Goal: Task Accomplishment & Management: Use online tool/utility

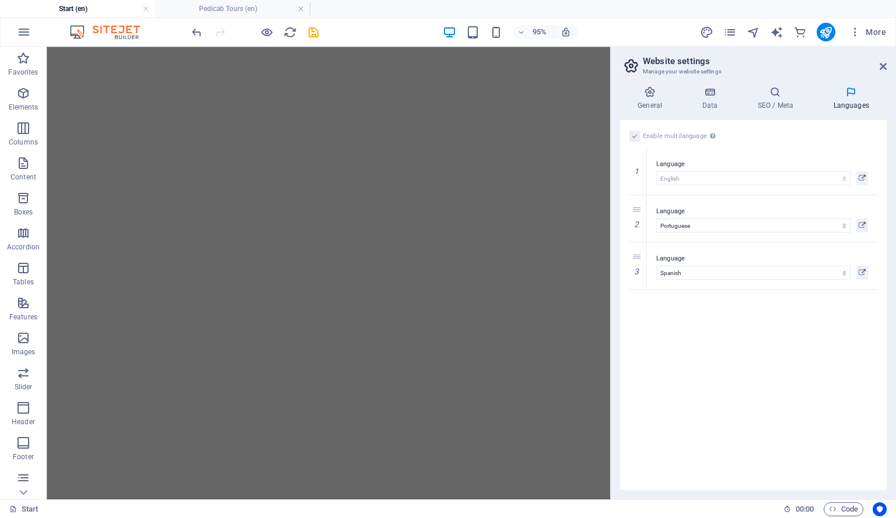
select select "41"
select select "128"
select select "148"
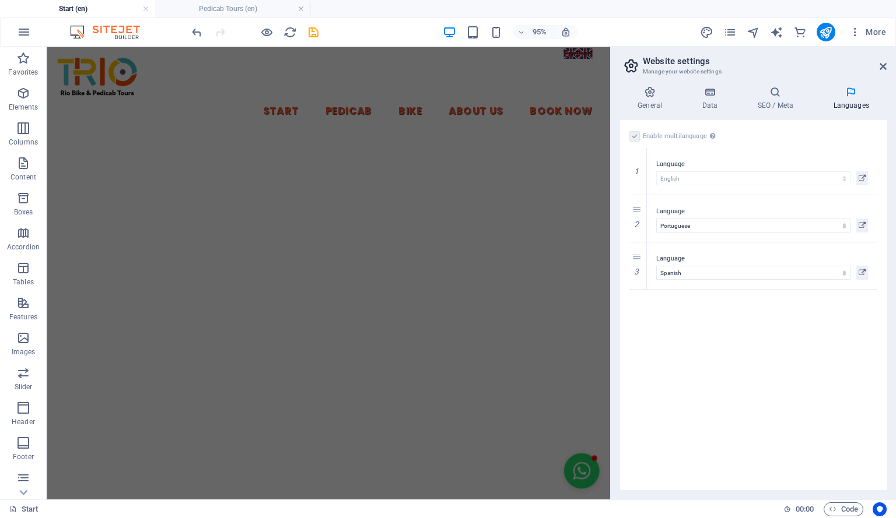
click at [720, 358] on div "Enable multilanguage To disable multilanguage delete all languages until only o…" at bounding box center [753, 305] width 266 height 370
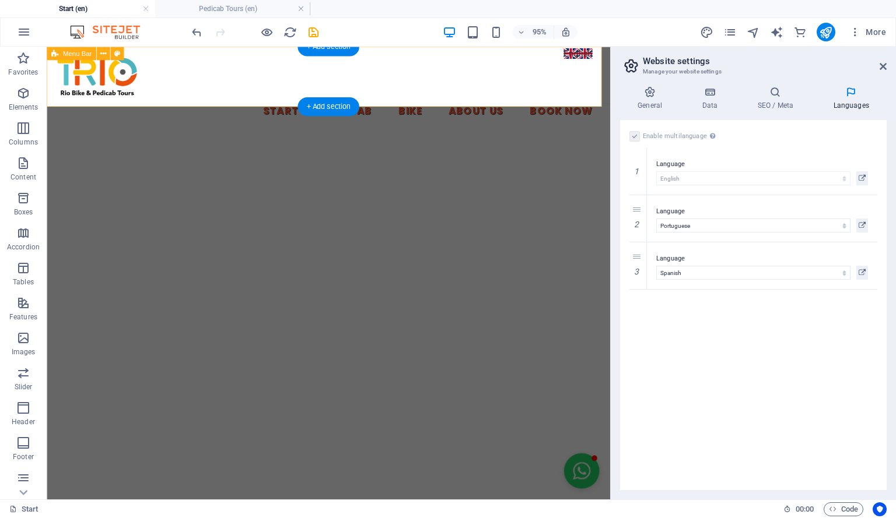
click at [594, 59] on div "Start Pedicab Bike About Us Book Now" at bounding box center [343, 93] width 593 height 92
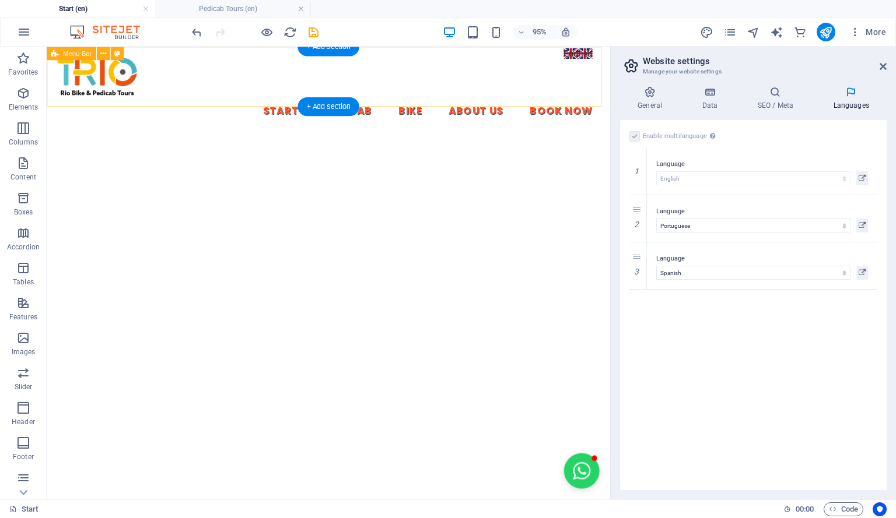
click at [600, 55] on div "Start Pedicab Bike About Us Book Now" at bounding box center [343, 93] width 593 height 92
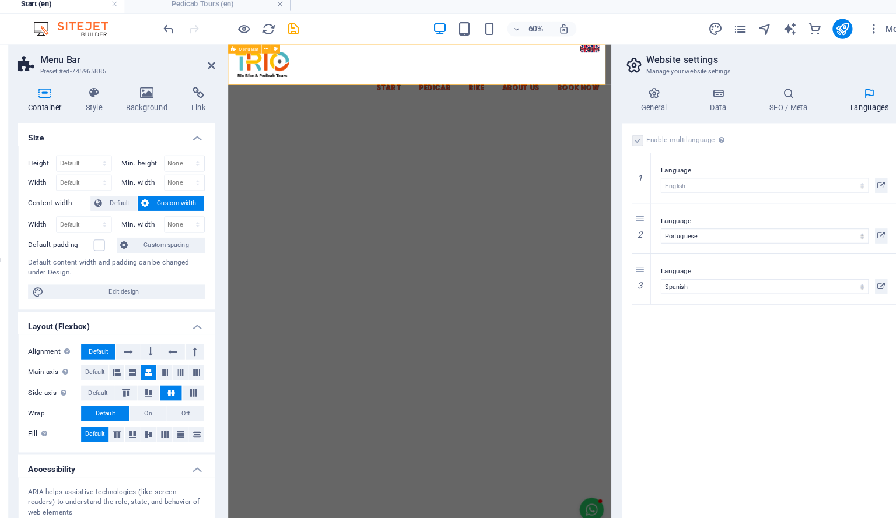
click at [786, 54] on div "Start Pedicab Bike About Us Book Now" at bounding box center [526, 90] width 596 height 92
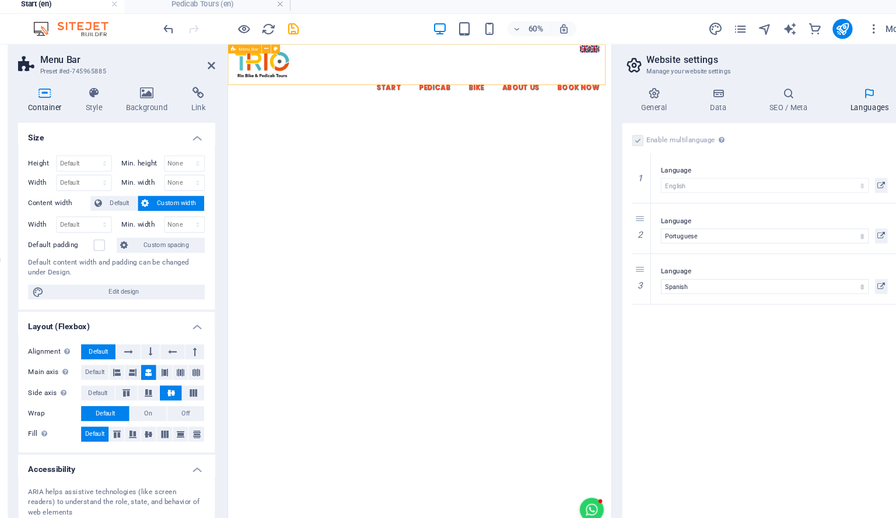
click at [787, 54] on div "Start Pedicab Bike About Us Book Now" at bounding box center [526, 90] width 596 height 92
click at [752, 32] on icon "navigator" at bounding box center [752, 32] width 13 height 13
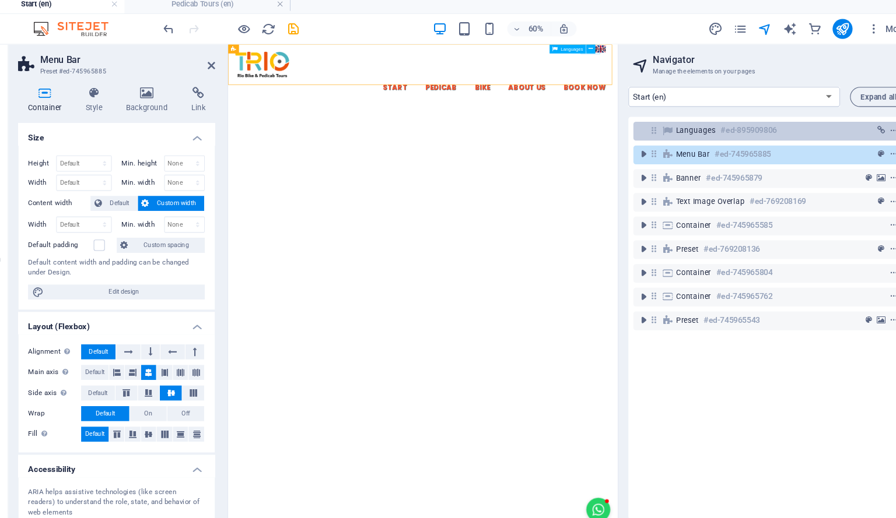
click at [733, 124] on h6 "#ed-895909806" at bounding box center [738, 127] width 52 height 14
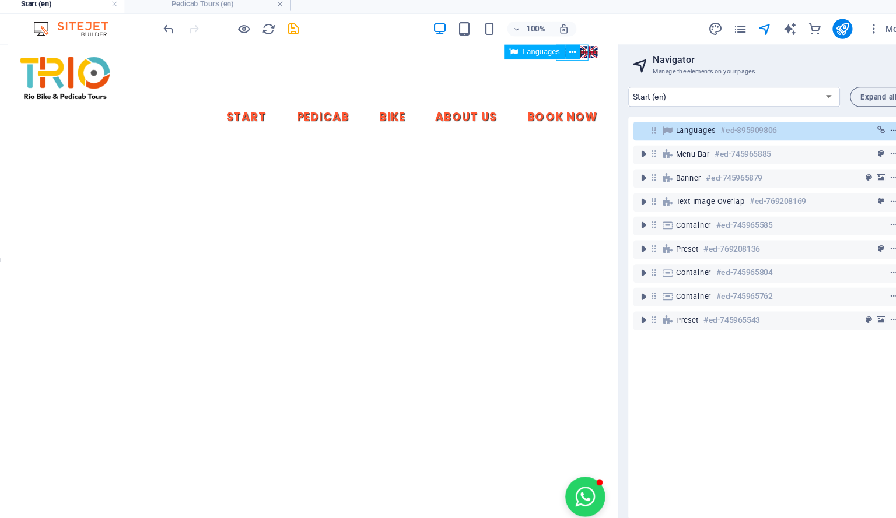
click at [872, 127] on icon "context-menu" at bounding box center [873, 127] width 8 height 8
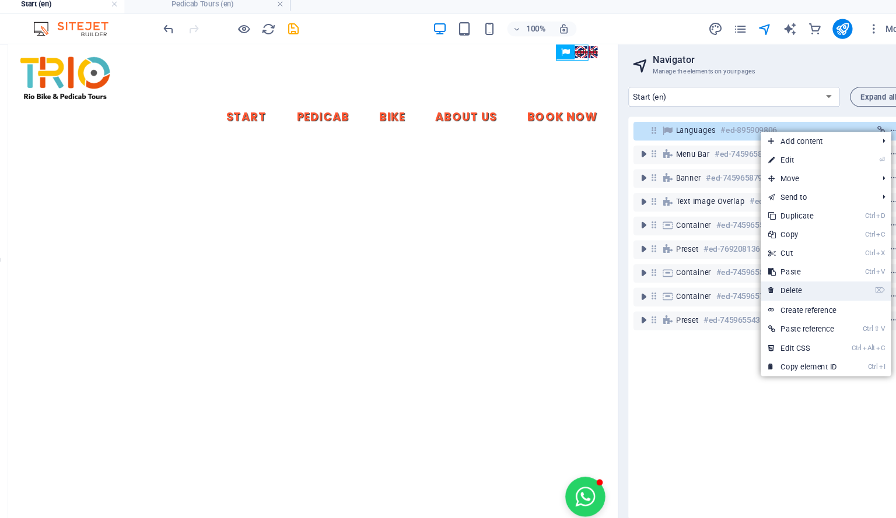
click at [810, 272] on link "⌦ Delete" at bounding box center [788, 276] width 78 height 17
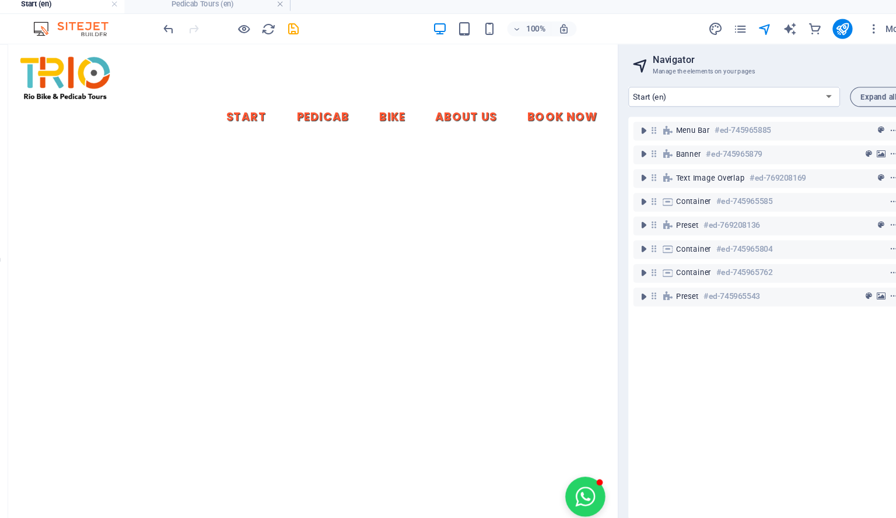
click at [86, 10] on h4 "Start (en)" at bounding box center [77, 8] width 155 height 13
click at [113, 12] on h4 "Start (en)" at bounding box center [77, 8] width 155 height 13
click at [705, 32] on icon "design" at bounding box center [706, 32] width 13 height 13
select select "px"
select select "400"
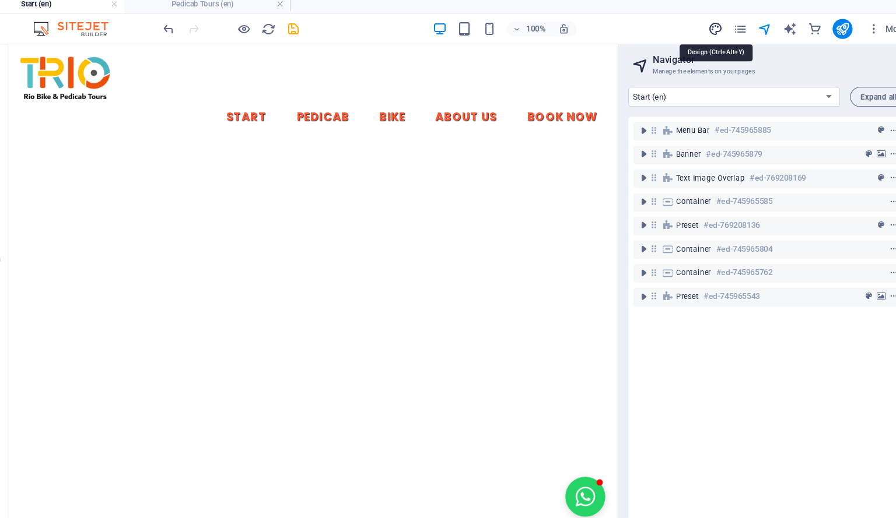
select select "px"
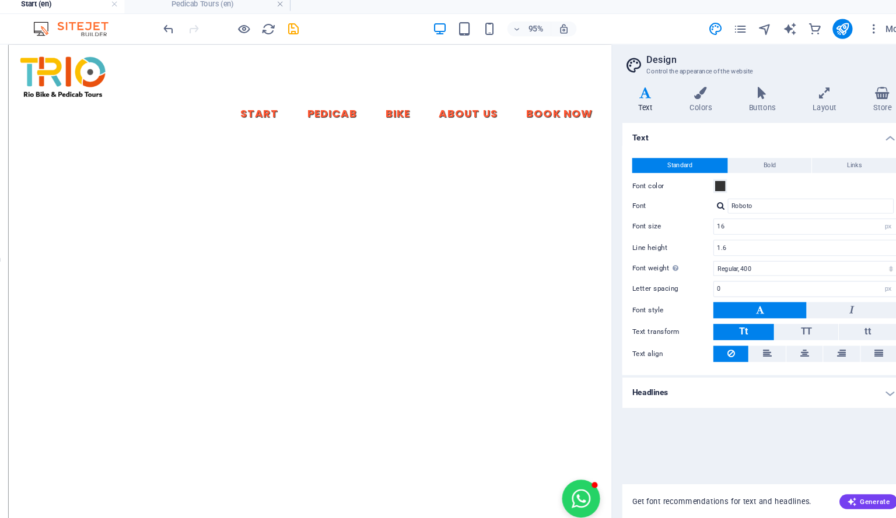
click at [43, 87] on span "Elements" at bounding box center [23, 100] width 47 height 28
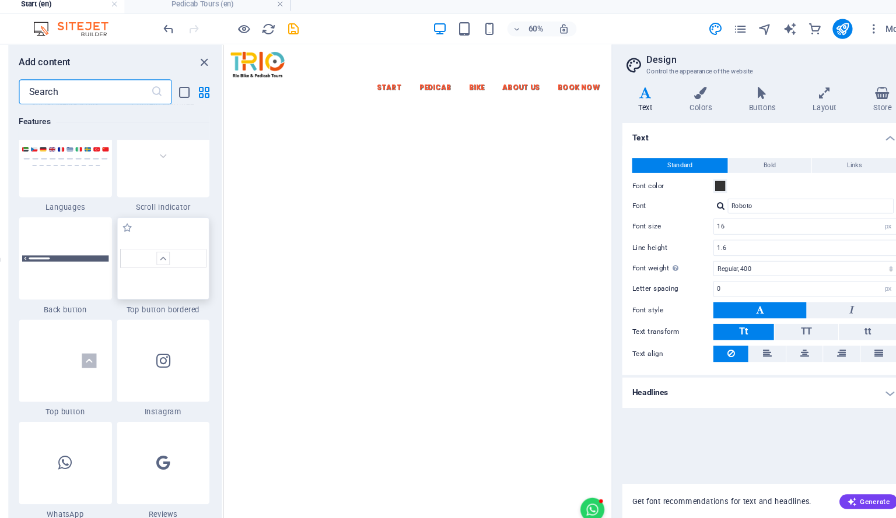
scroll to position [5389, 0]
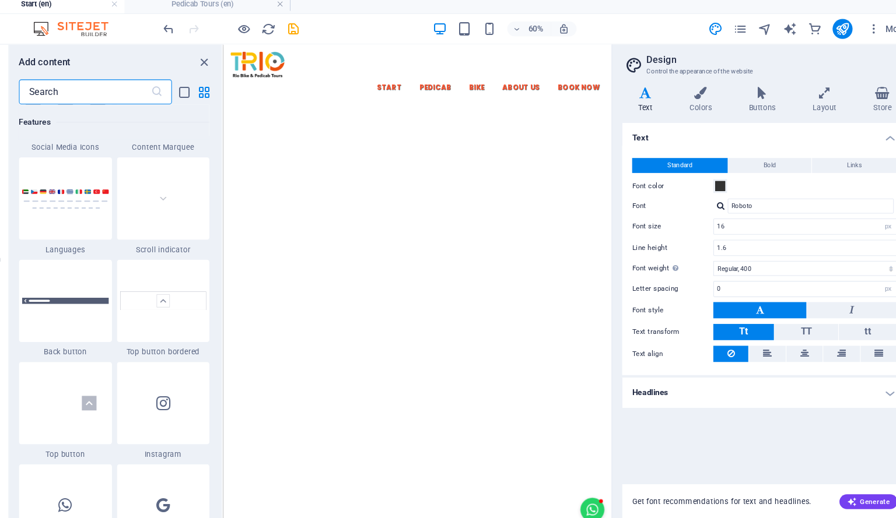
click at [118, 87] on input "text" at bounding box center [118, 90] width 123 height 23
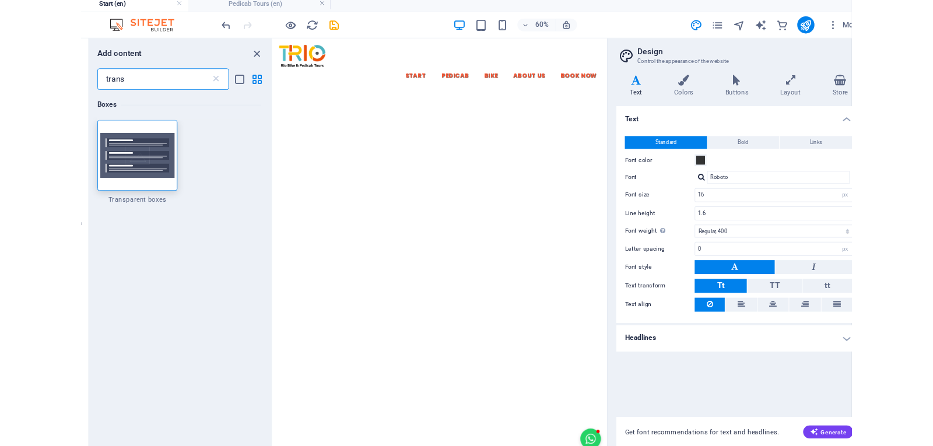
scroll to position [0, 0]
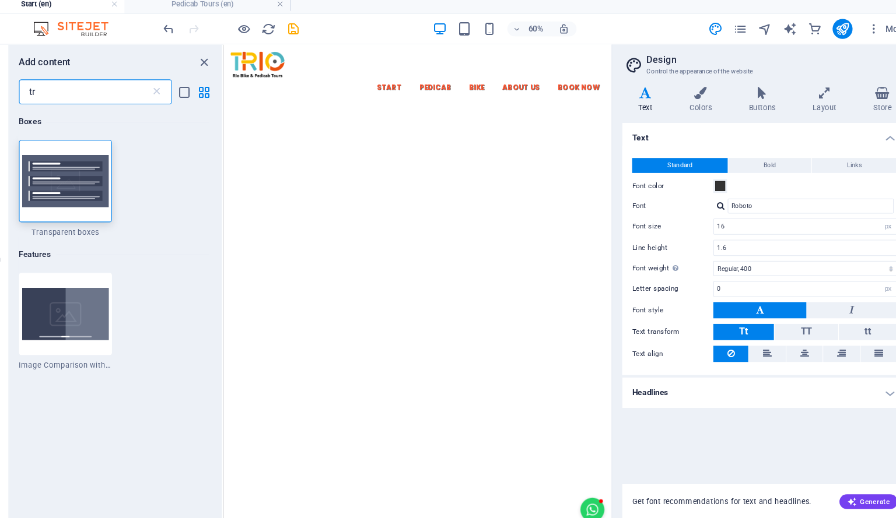
type input "t"
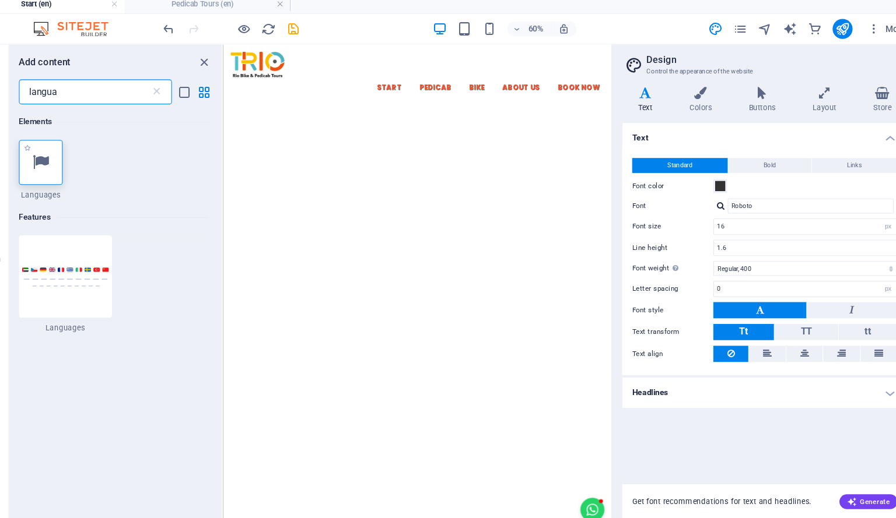
type input "langua"
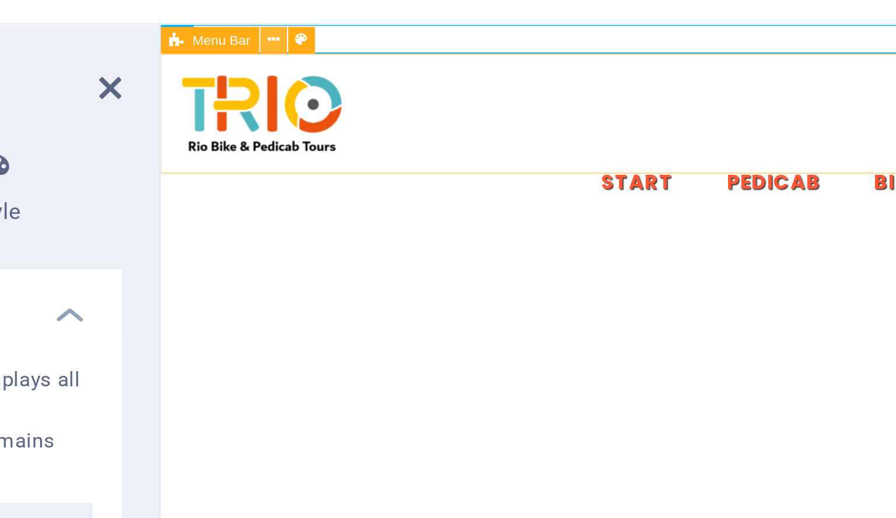
click at [288, 51] on icon at bounding box center [288, 52] width 4 height 8
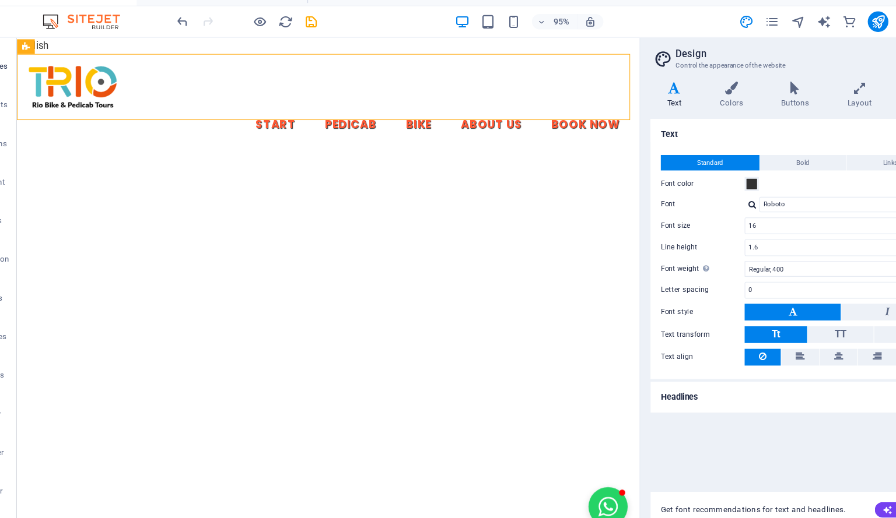
click at [37, 66] on span "Favorites" at bounding box center [23, 65] width 47 height 28
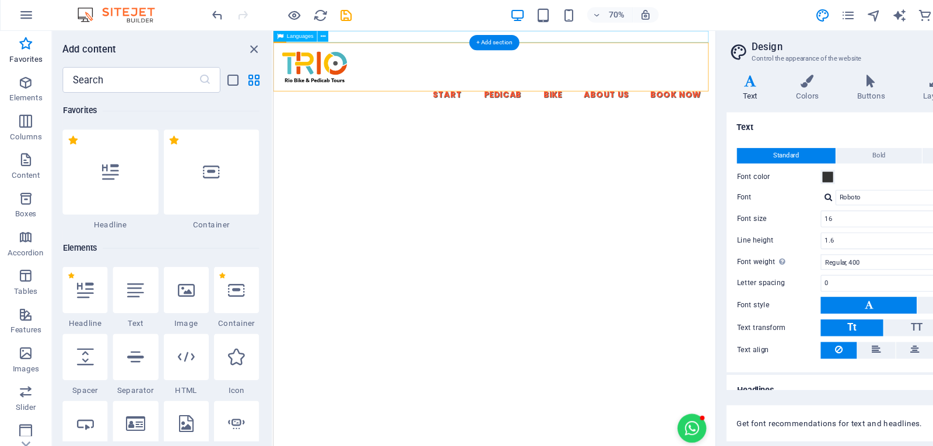
click at [466, 31] on div "English" at bounding box center [558, 38] width 571 height 15
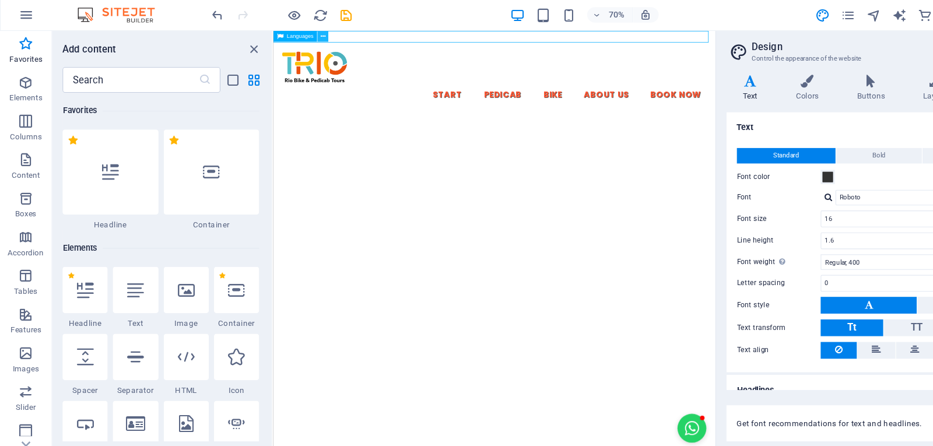
click at [291, 51] on icon at bounding box center [292, 51] width 5 height 9
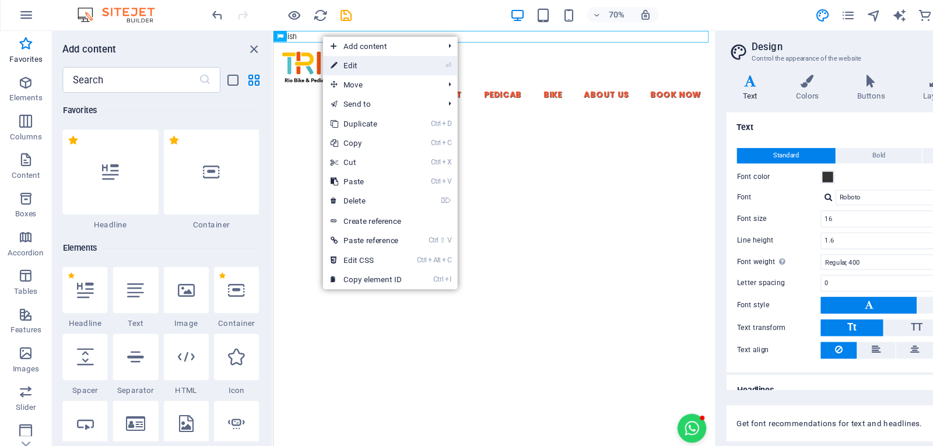
click at [306, 74] on link "⏎ Edit" at bounding box center [331, 77] width 78 height 17
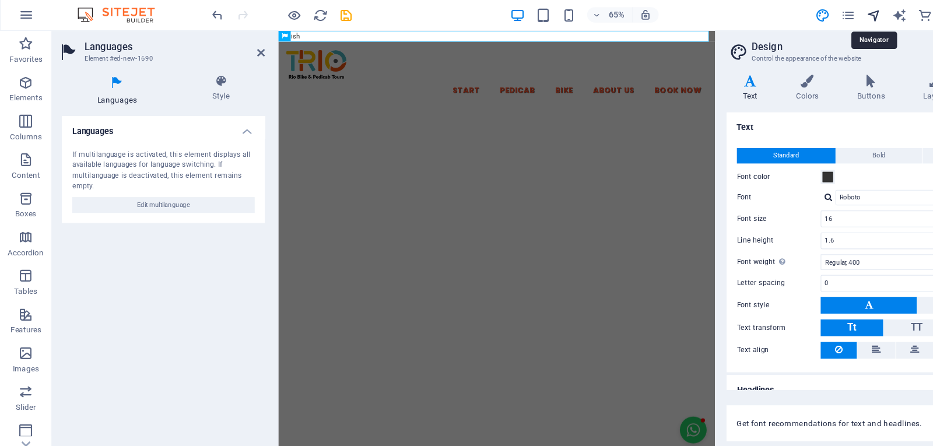
click at [792, 36] on icon "navigator" at bounding box center [790, 32] width 13 height 13
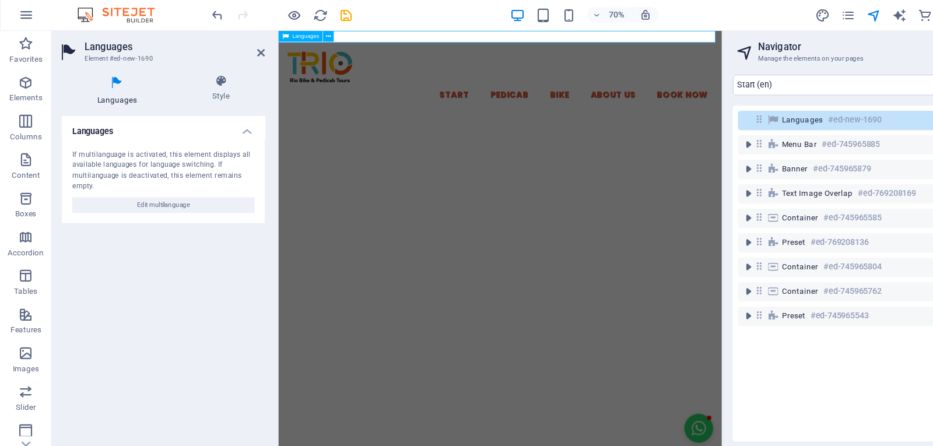
click at [729, 127] on span "Languages" at bounding box center [725, 126] width 37 height 9
click at [729, 125] on span "Languages" at bounding box center [725, 126] width 37 height 9
click at [206, 89] on icon at bounding box center [199, 92] width 79 height 12
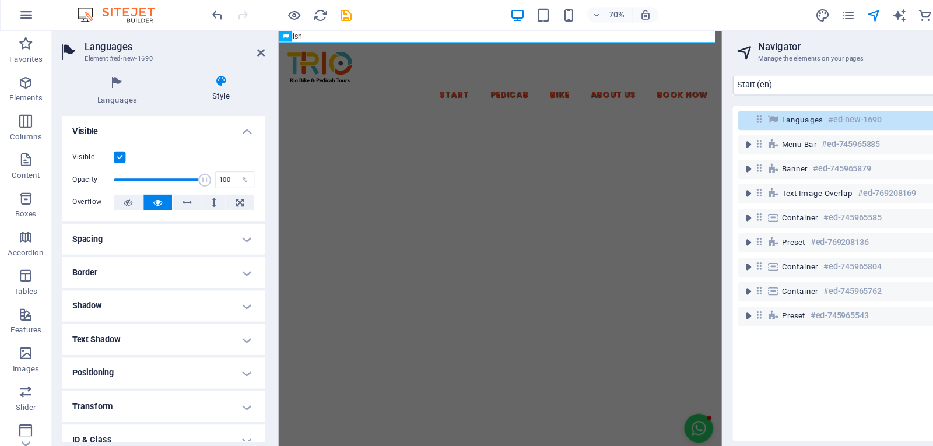
scroll to position [73, 0]
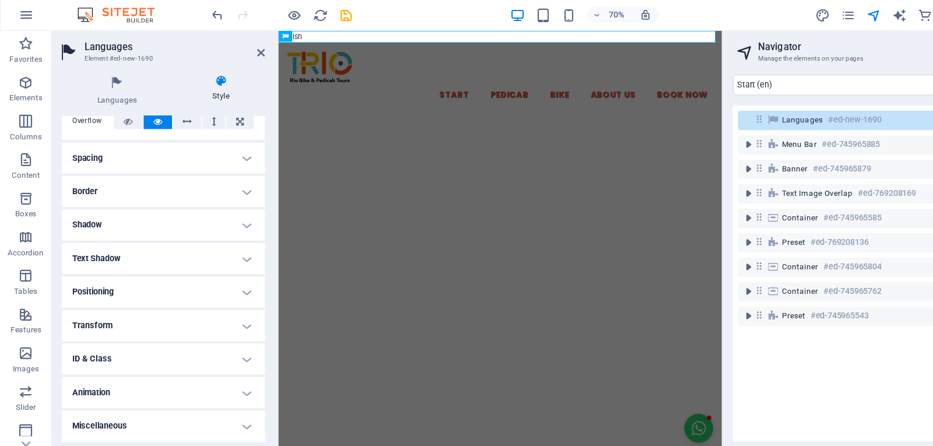
click at [129, 281] on h4 "Positioning" at bounding box center [148, 283] width 184 height 28
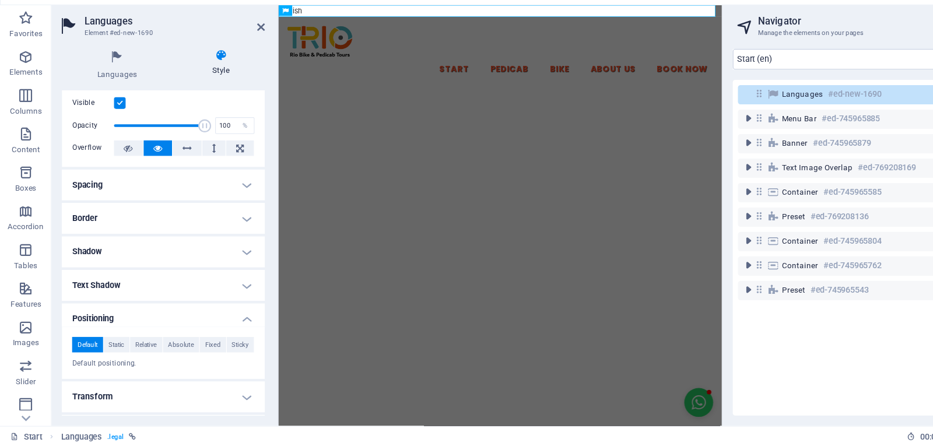
scroll to position [114, 0]
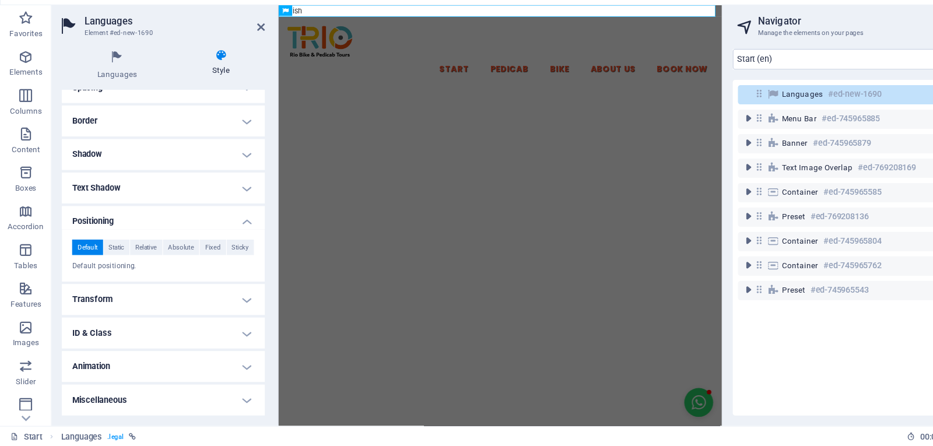
click at [110, 318] on h4 "Transform" at bounding box center [148, 313] width 184 height 28
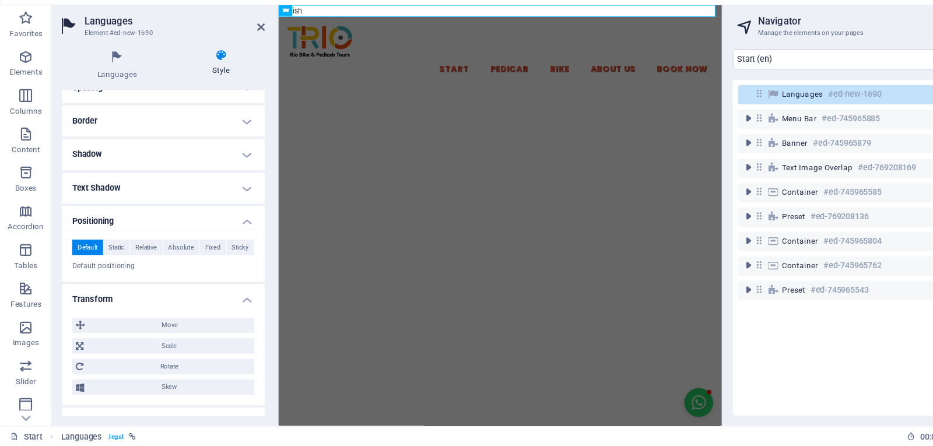
scroll to position [195, 0]
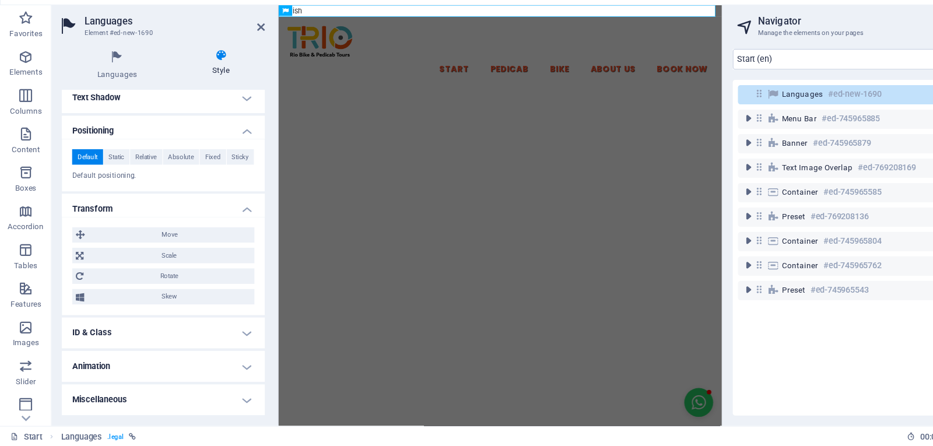
click at [131, 345] on h4 "ID & Class" at bounding box center [148, 343] width 184 height 28
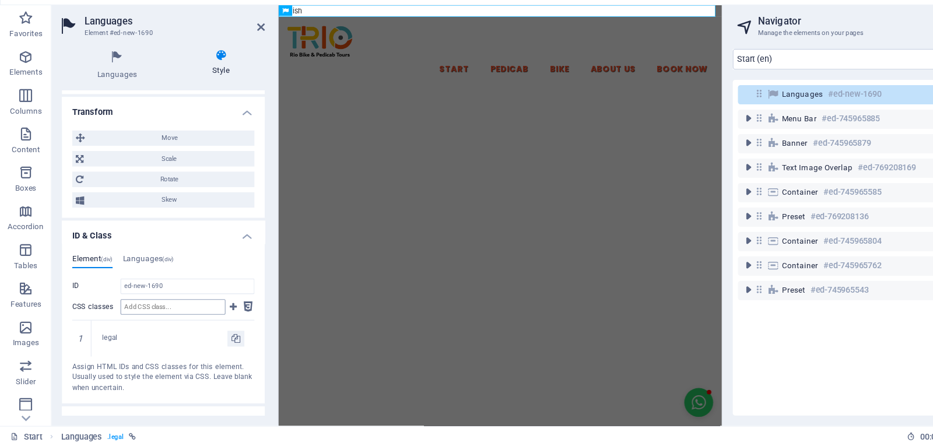
scroll to position [333, 0]
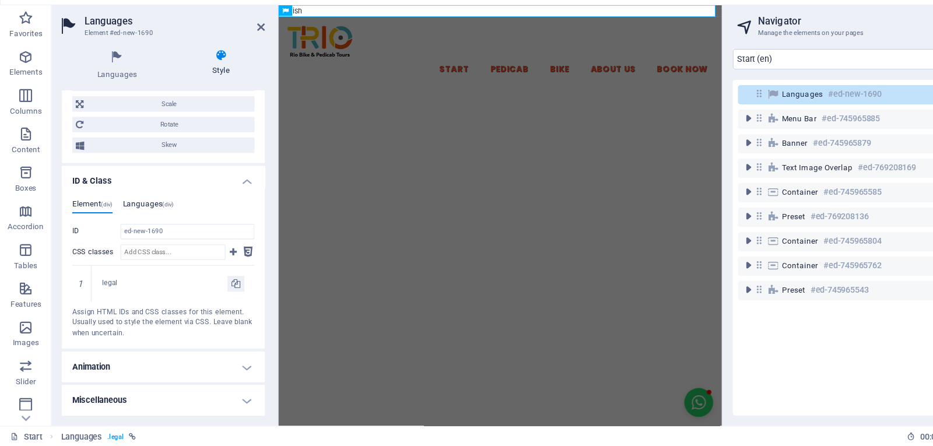
click at [155, 224] on span "(div)" at bounding box center [152, 227] width 10 height 6
click at [92, 224] on h4 "Element (div)" at bounding box center [83, 228] width 37 height 13
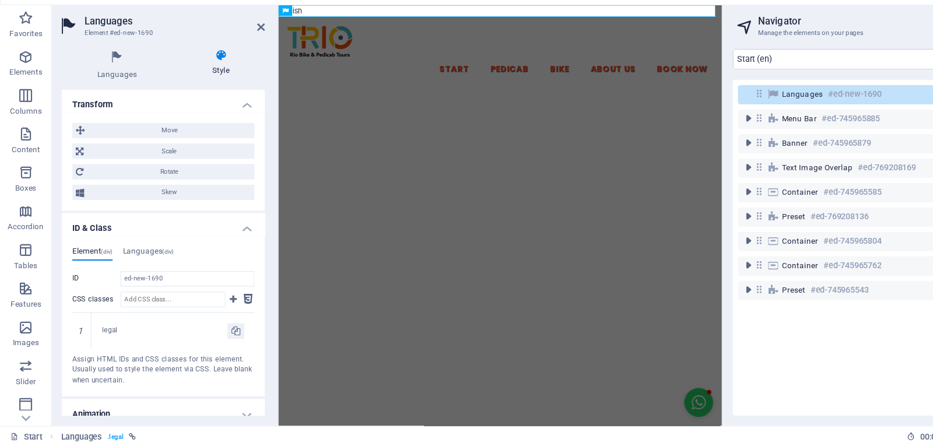
scroll to position [0, 0]
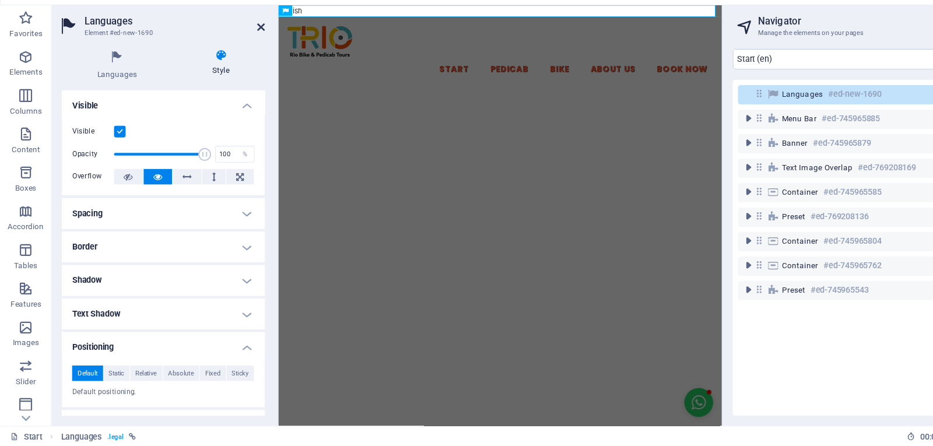
click at [237, 63] on icon at bounding box center [236, 66] width 7 height 9
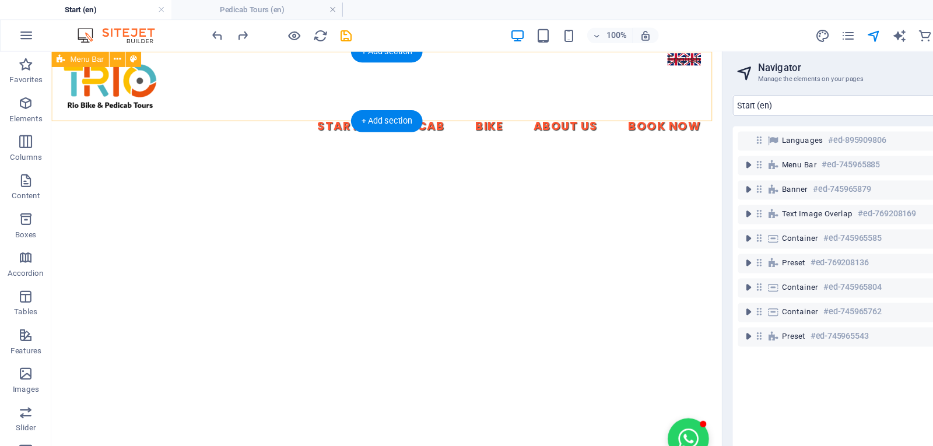
click at [624, 60] on div "Start Pedicab Bike About Us Book Now" at bounding box center [354, 97] width 606 height 92
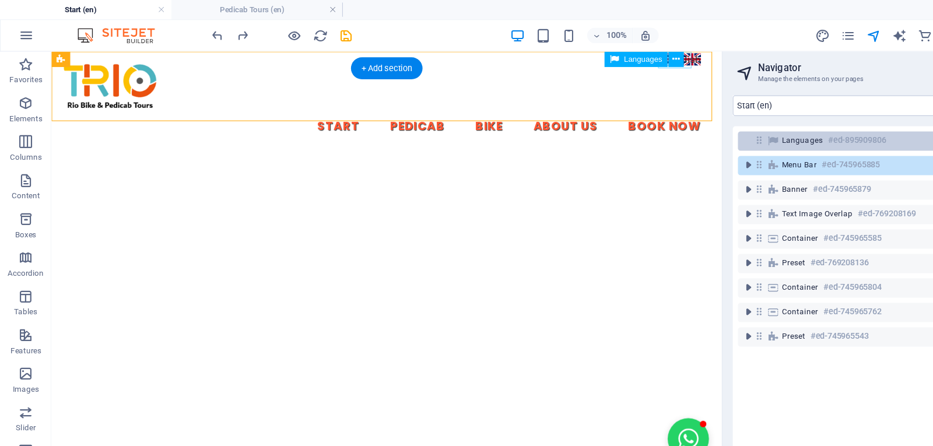
click at [746, 131] on div "Languages #ed-895909806" at bounding box center [783, 127] width 153 height 14
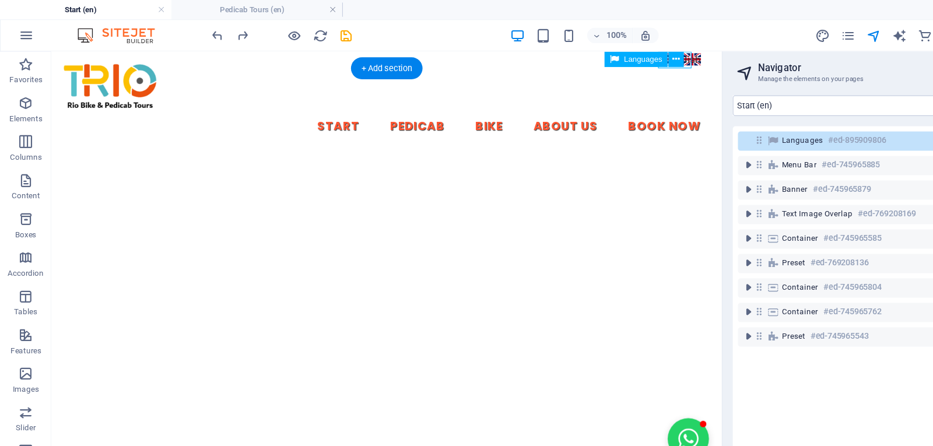
click at [736, 124] on span "Languages" at bounding box center [725, 126] width 37 height 9
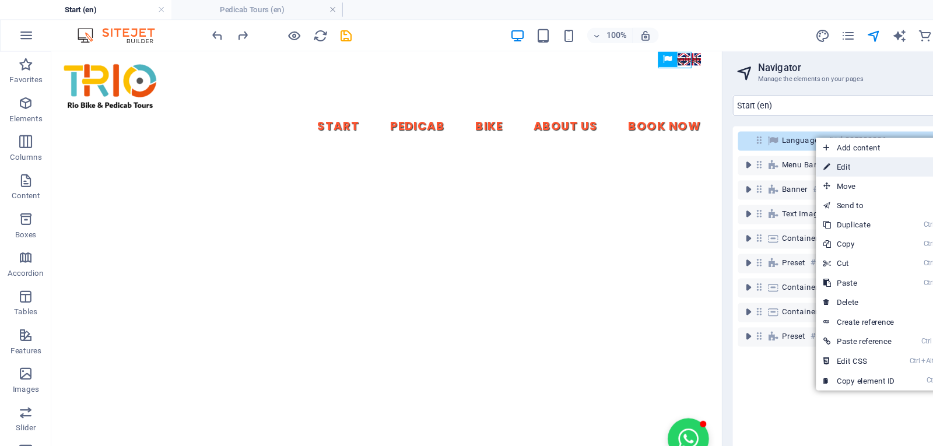
click at [759, 152] on link "⏎ Edit" at bounding box center [777, 150] width 78 height 17
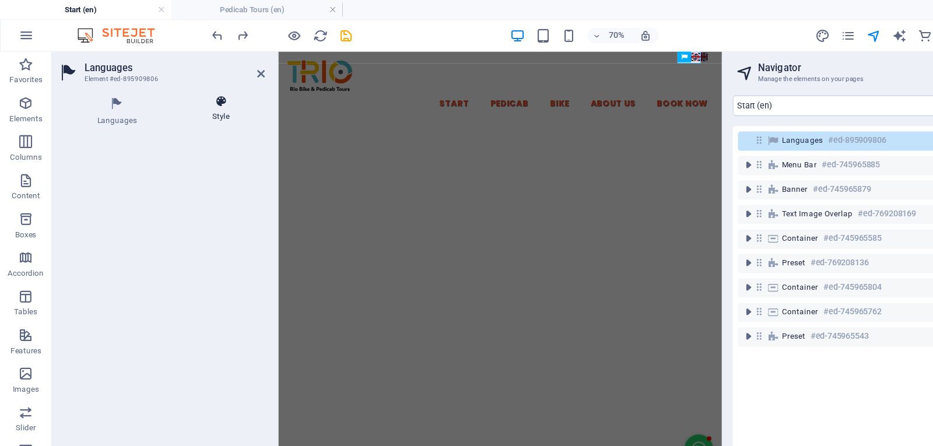
click at [202, 89] on icon at bounding box center [199, 92] width 79 height 12
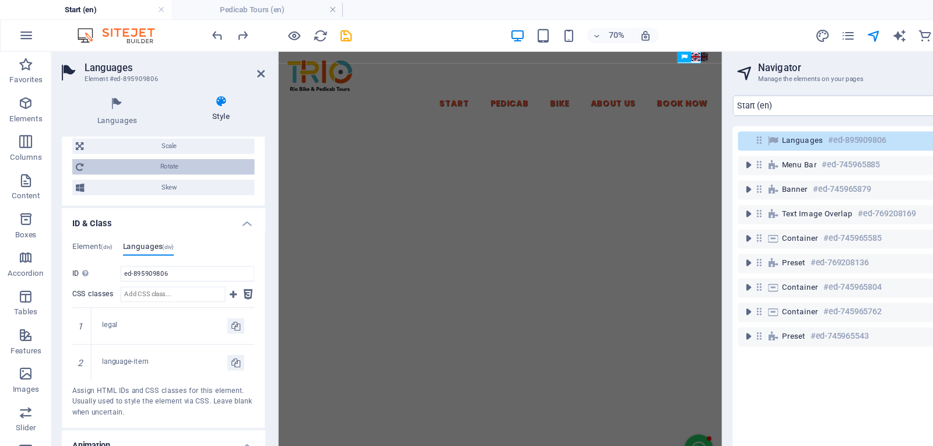
scroll to position [440, 0]
click at [75, 325] on icon at bounding box center [73, 327] width 5 height 7
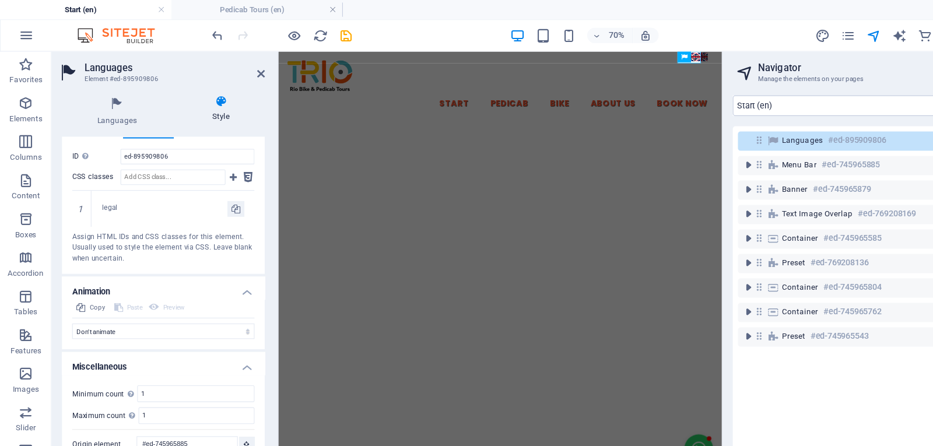
scroll to position [546, 0]
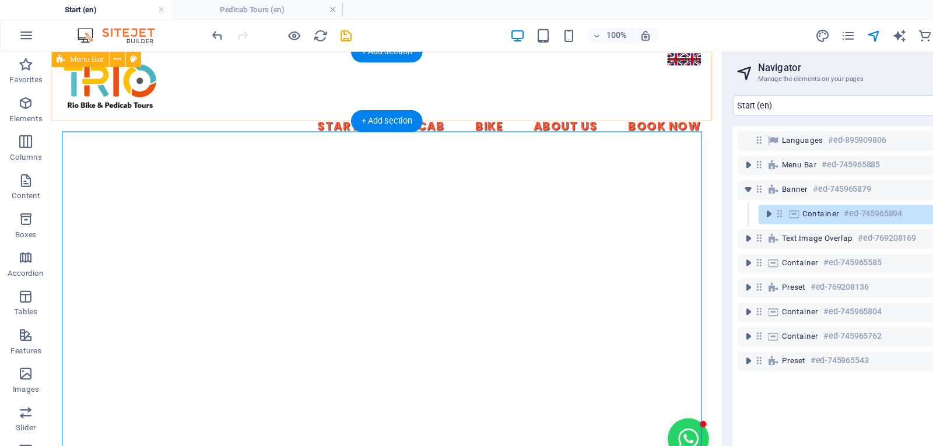
click at [620, 54] on div "Start Pedicab Bike About Us Book Now" at bounding box center [354, 97] width 606 height 92
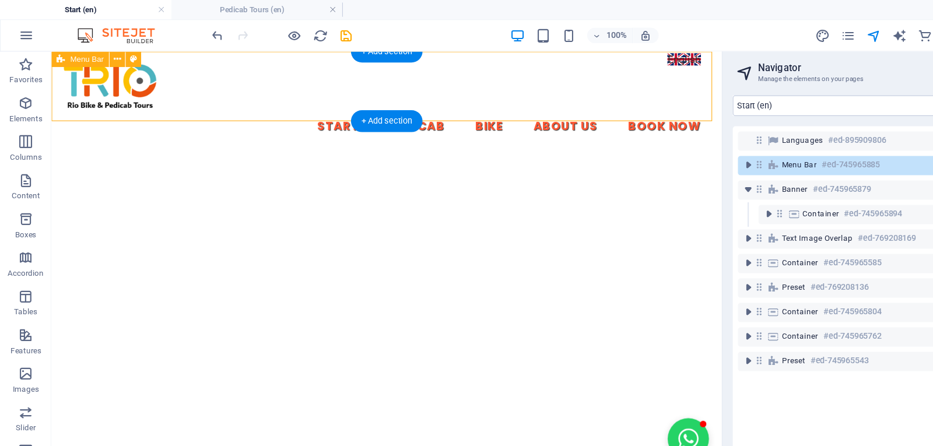
click at [616, 62] on div "Start Pedicab Bike About Us Book Now" at bounding box center [354, 97] width 606 height 92
click at [616, 54] on div "Start Pedicab Bike About Us Book Now" at bounding box center [354, 97] width 606 height 92
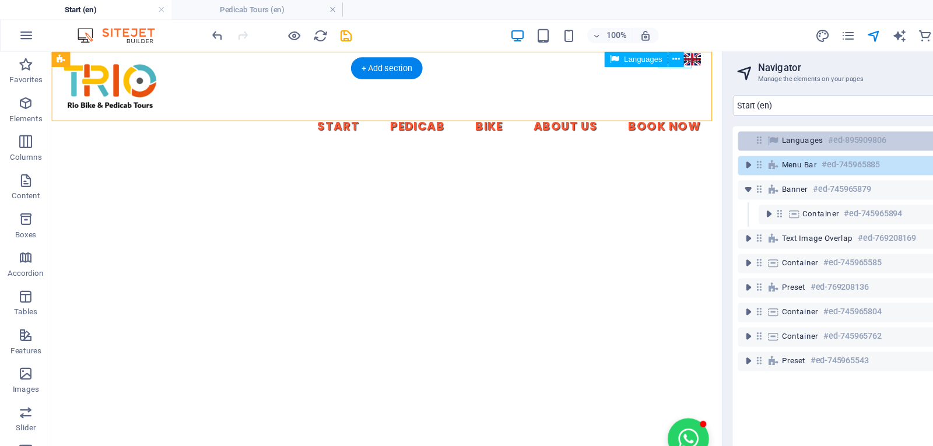
click at [731, 125] on span "Languages" at bounding box center [725, 126] width 37 height 9
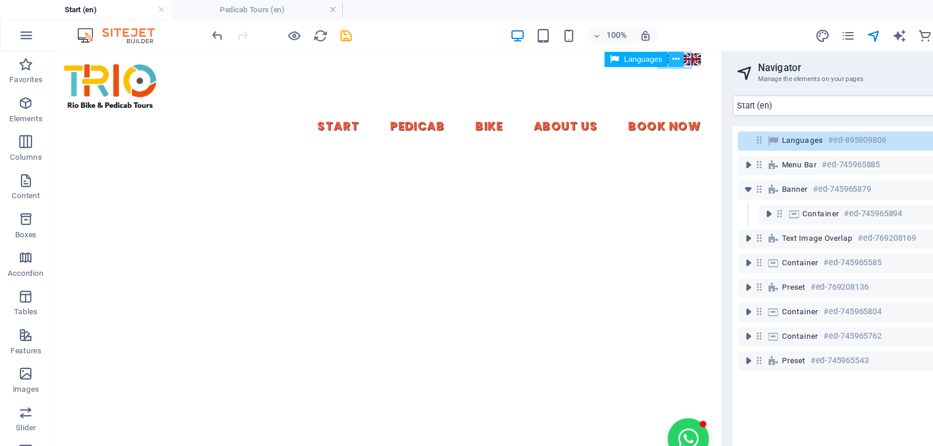
click at [611, 51] on icon at bounding box center [611, 54] width 6 height 12
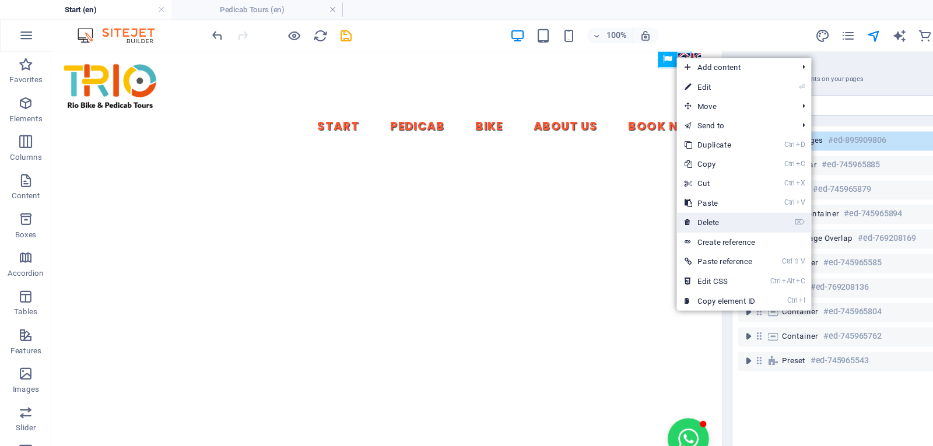
click at [668, 196] on link "⌦ Delete" at bounding box center [651, 200] width 78 height 17
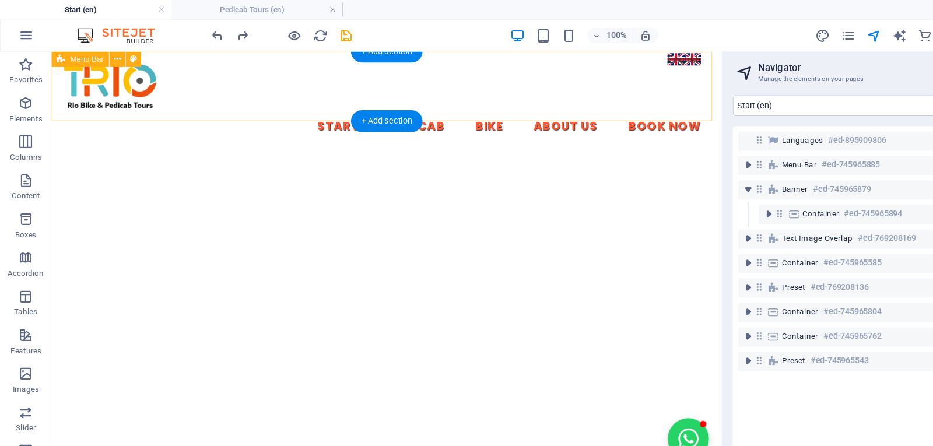
click at [612, 55] on div "Start Pedicab Bike About Us Book Now" at bounding box center [354, 97] width 606 height 92
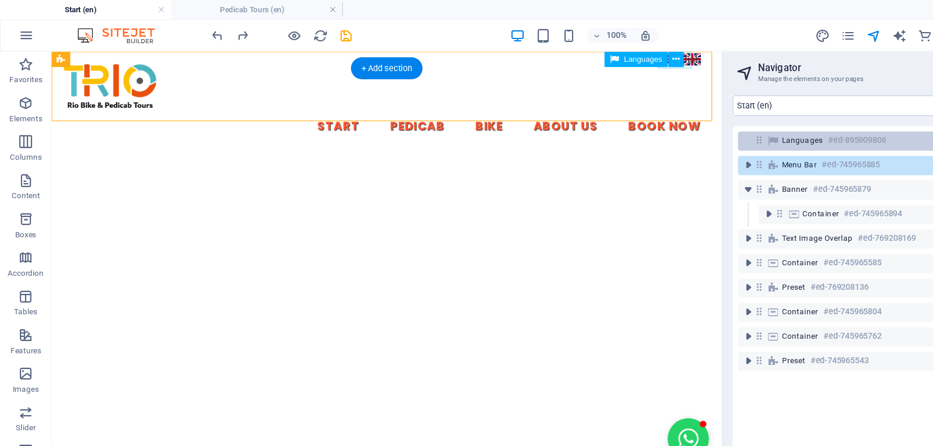
click at [696, 132] on div "Languages #ed-895909806" at bounding box center [793, 127] width 251 height 17
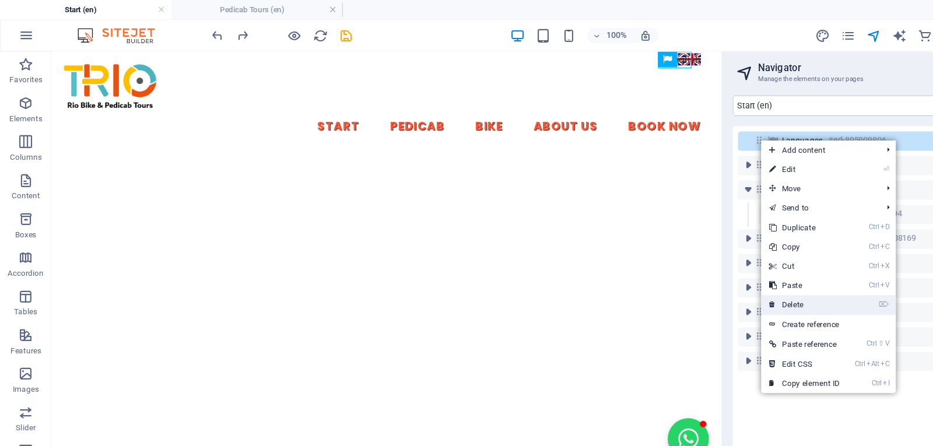
click at [758, 271] on link "⌦ Delete" at bounding box center [728, 275] width 78 height 17
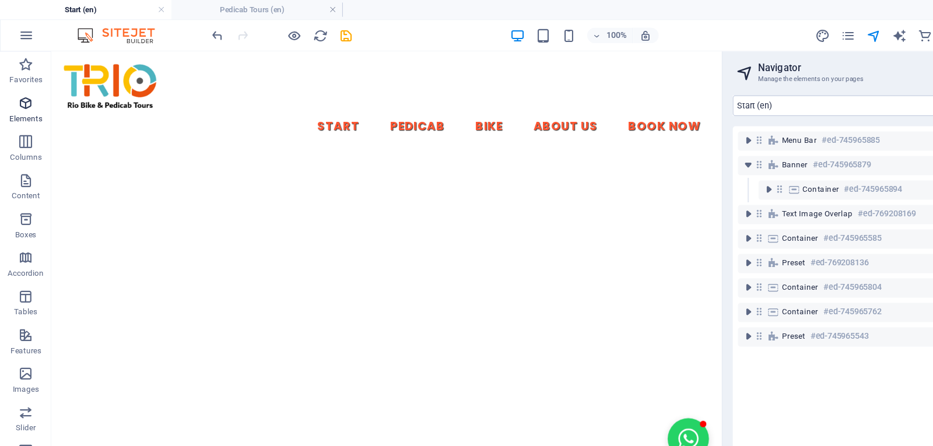
click at [22, 100] on icon "button" at bounding box center [23, 93] width 14 height 14
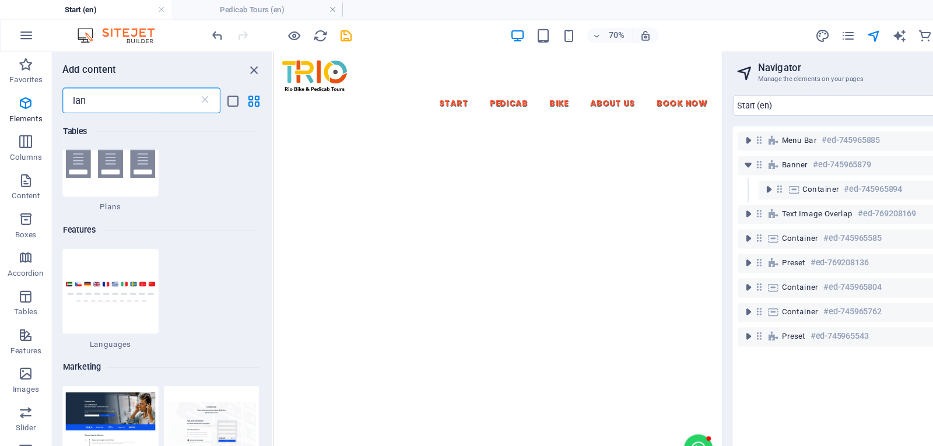
scroll to position [0, 0]
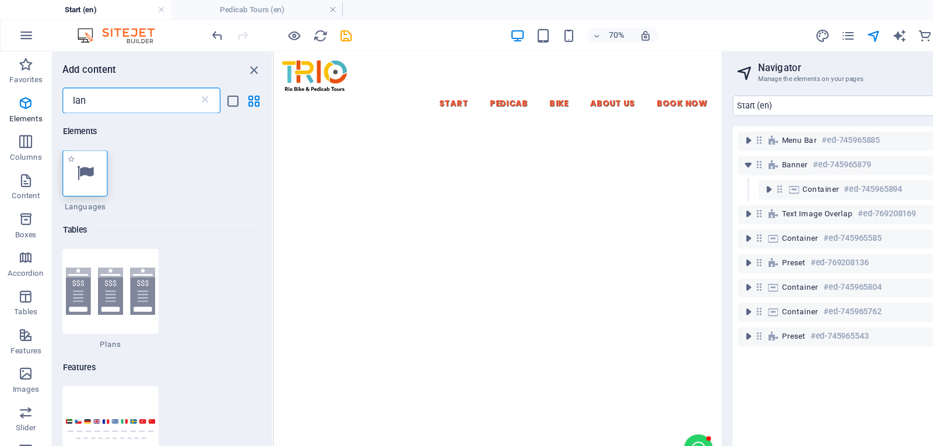
type input "lan"
click at [78, 160] on icon at bounding box center [76, 156] width 15 height 15
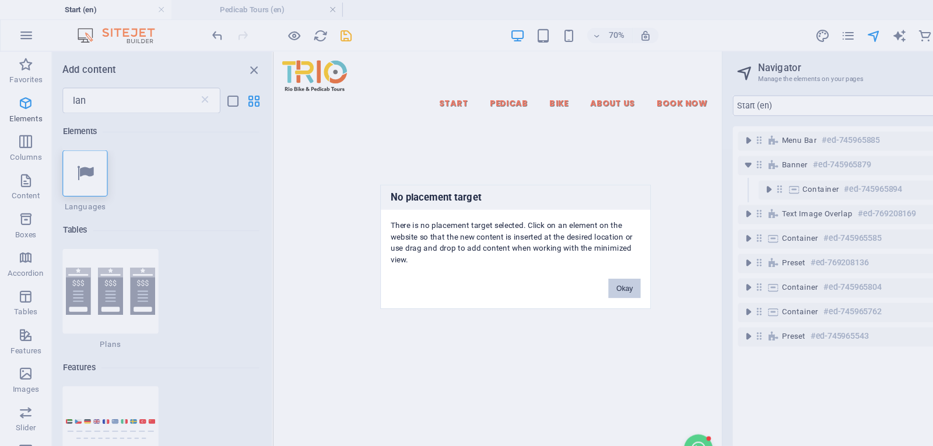
click at [573, 264] on button "Okay" at bounding box center [564, 260] width 29 height 17
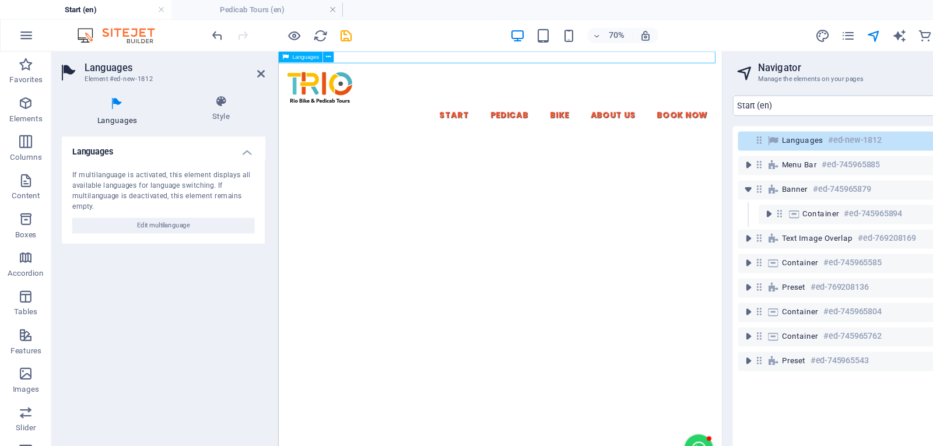
click at [752, 129] on h6 "#ed-new-1812" at bounding box center [773, 127] width 48 height 14
click at [294, 50] on icon at bounding box center [296, 51] width 5 height 9
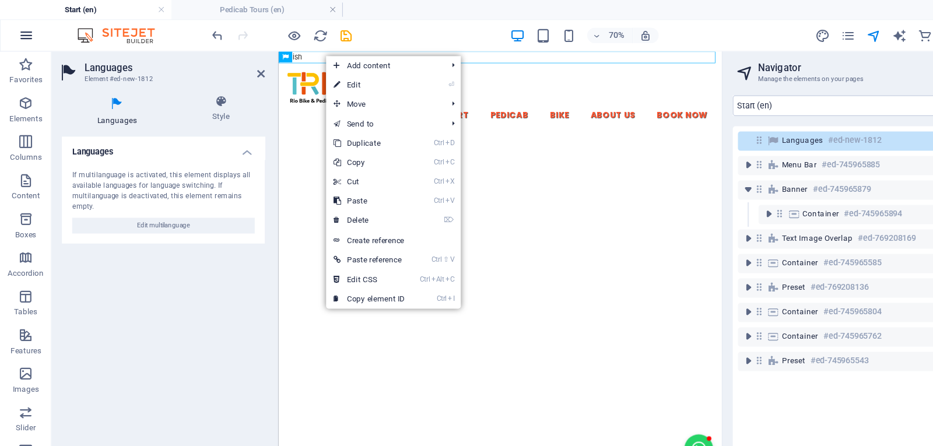
click at [18, 33] on icon "button" at bounding box center [24, 32] width 14 height 14
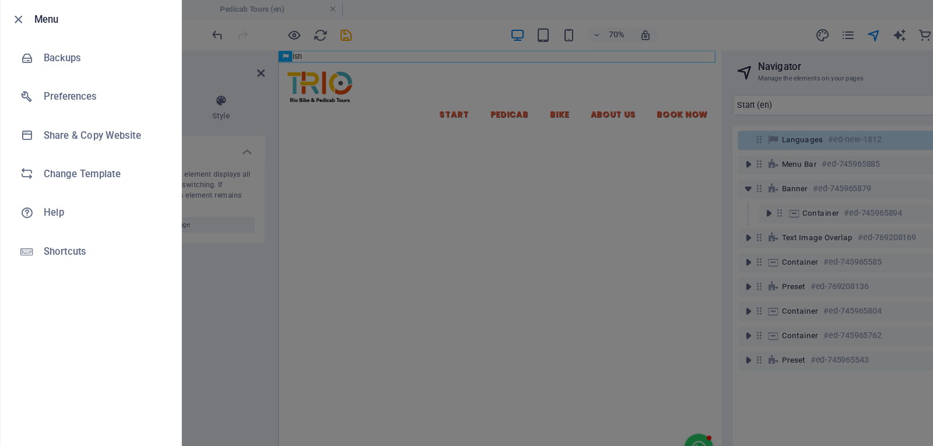
click at [687, 38] on div at bounding box center [466, 223] width 933 height 446
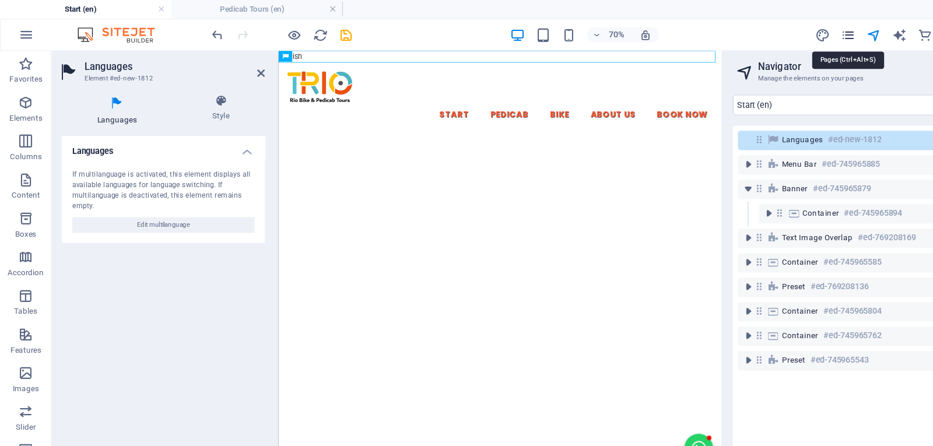
click at [766, 34] on icon "pages" at bounding box center [766, 32] width 13 height 13
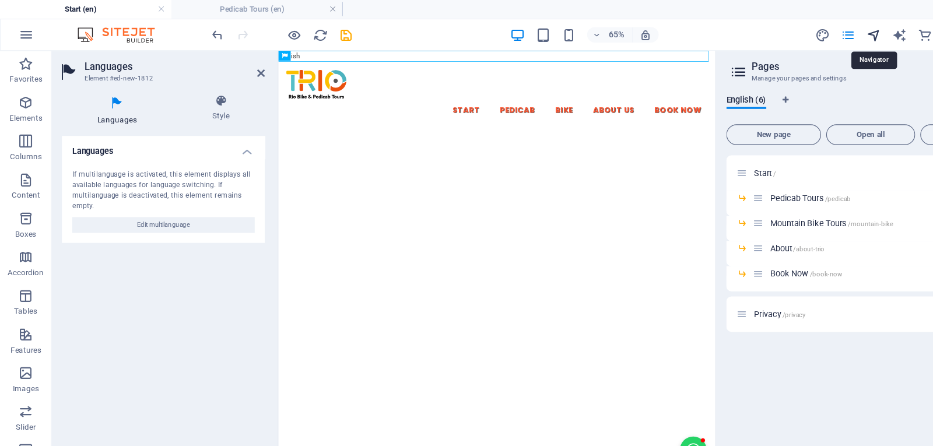
click at [790, 35] on icon "navigator" at bounding box center [790, 32] width 13 height 13
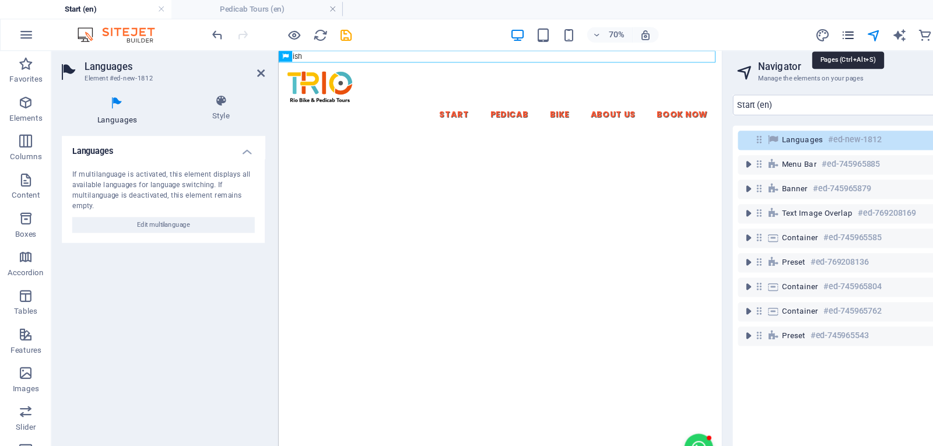
click at [763, 34] on icon "pages" at bounding box center [766, 32] width 13 height 13
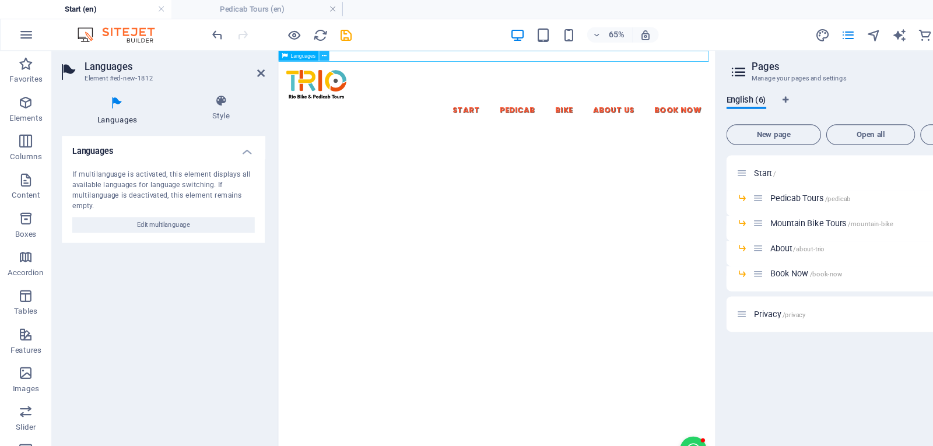
click at [294, 51] on icon at bounding box center [294, 51] width 4 height 8
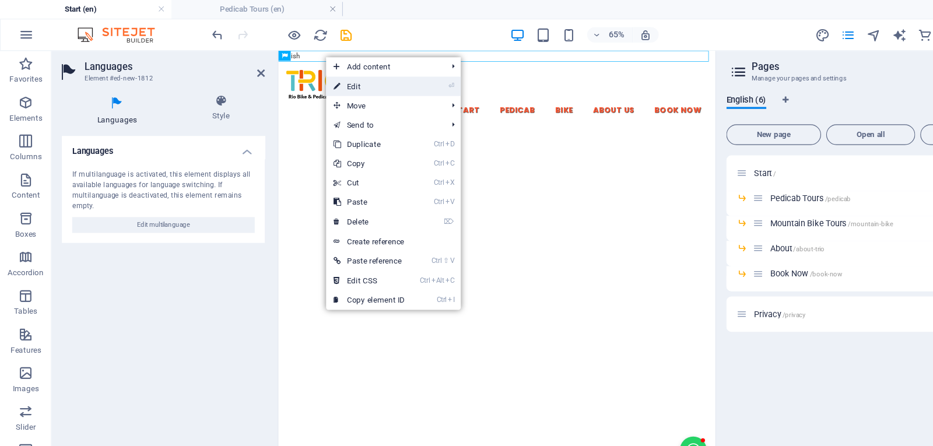
click at [353, 78] on link "⏎ Edit" at bounding box center [334, 78] width 78 height 17
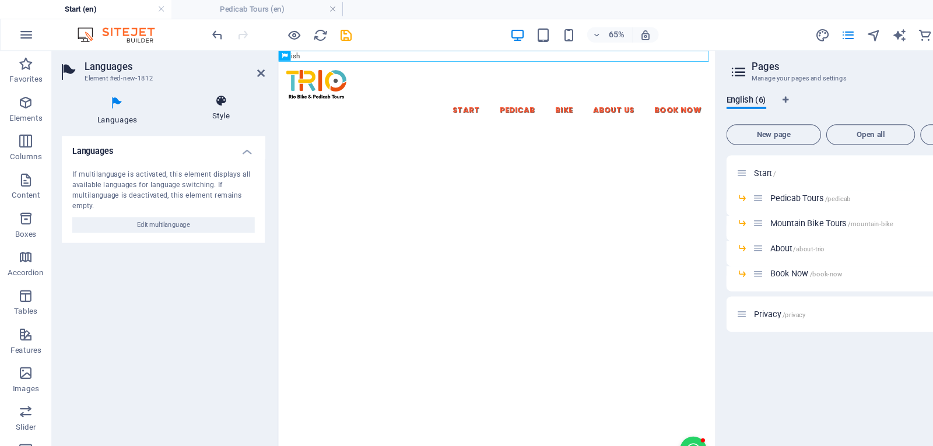
click at [205, 101] on h4 "Style" at bounding box center [199, 98] width 79 height 24
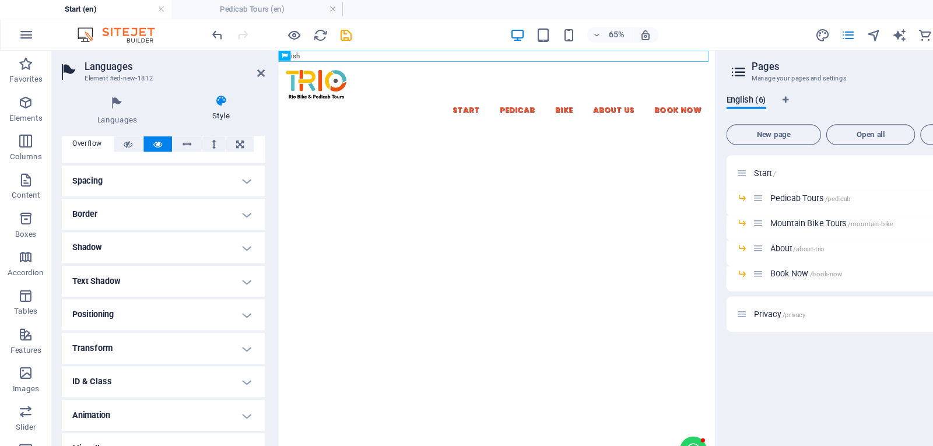
scroll to position [73, 0]
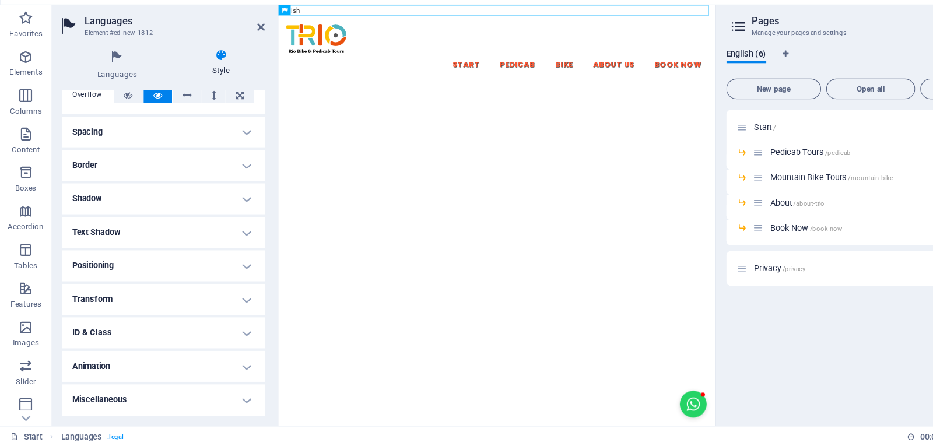
click at [218, 276] on h4 "Positioning" at bounding box center [148, 283] width 184 height 28
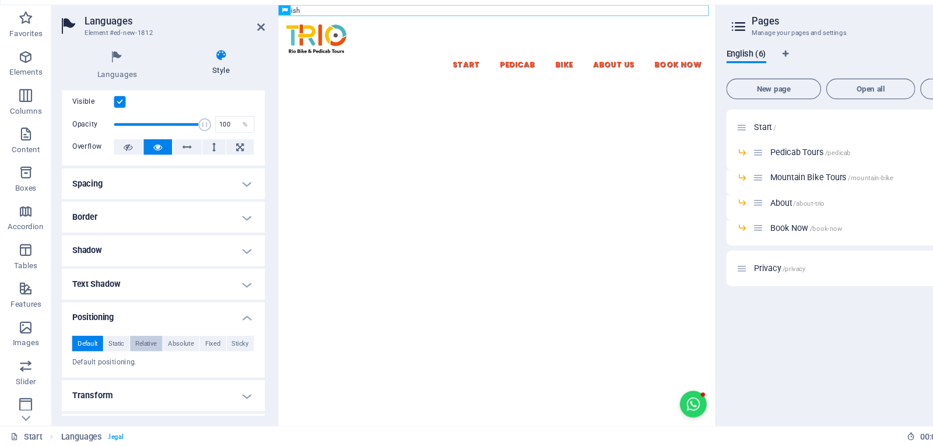
scroll to position [26, 0]
click at [221, 205] on h4 "Spacing" at bounding box center [148, 209] width 184 height 28
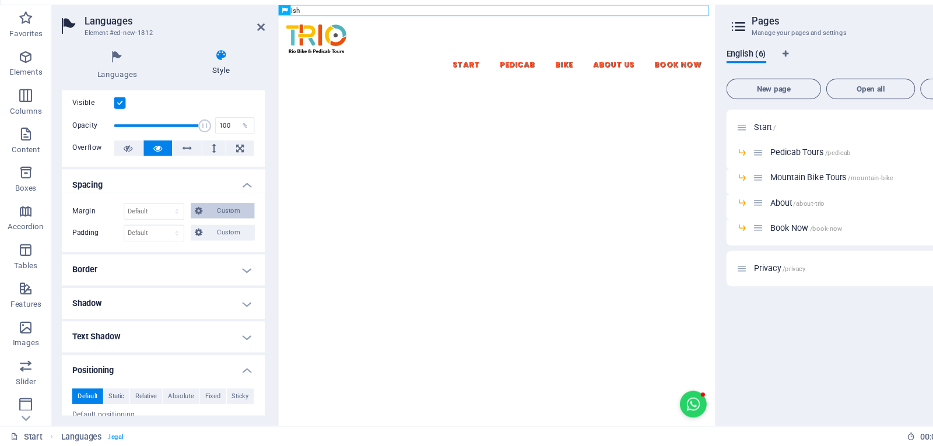
click at [189, 234] on span "Custom" at bounding box center [207, 233] width 40 height 14
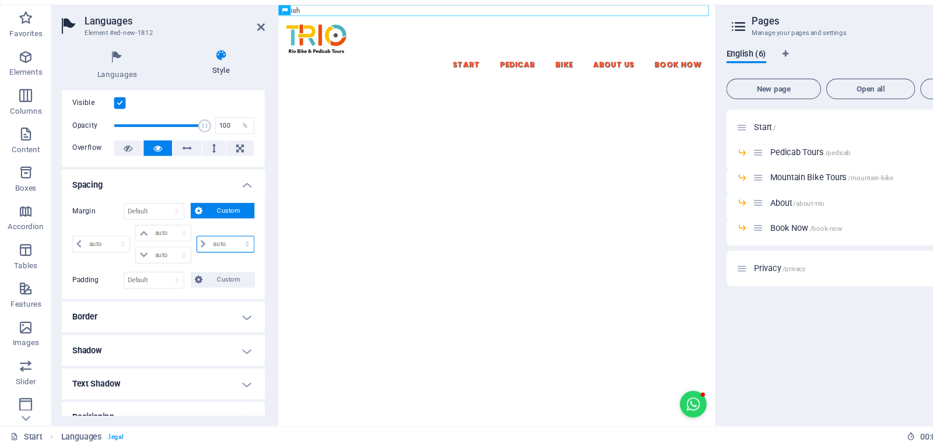
click at [191, 259] on select "auto px % rem vw vh" at bounding box center [203, 263] width 51 height 14
click at [188, 259] on select "auto px % rem vw vh" at bounding box center [203, 263] width 51 height 14
click at [181, 237] on icon at bounding box center [179, 233] width 7 height 14
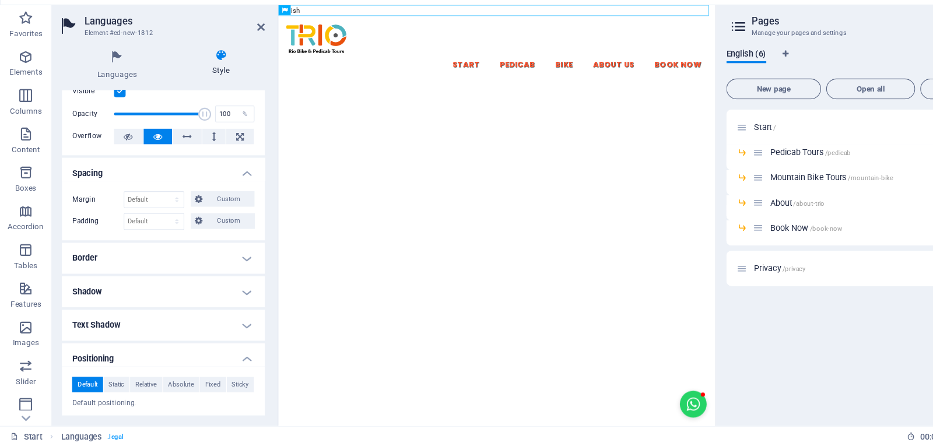
scroll to position [0, 0]
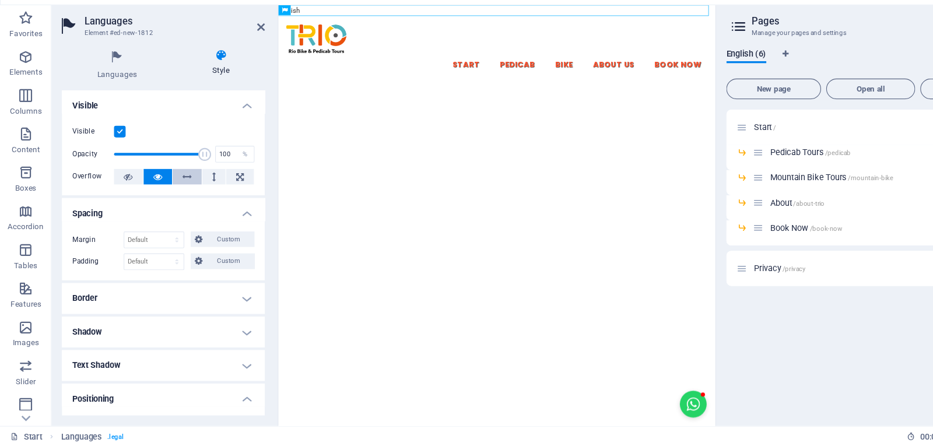
click at [174, 198] on button at bounding box center [169, 202] width 26 height 14
click at [384, 11] on div "English" at bounding box center [582, 12] width 608 height 15
click at [294, 53] on icon at bounding box center [294, 51] width 4 height 8
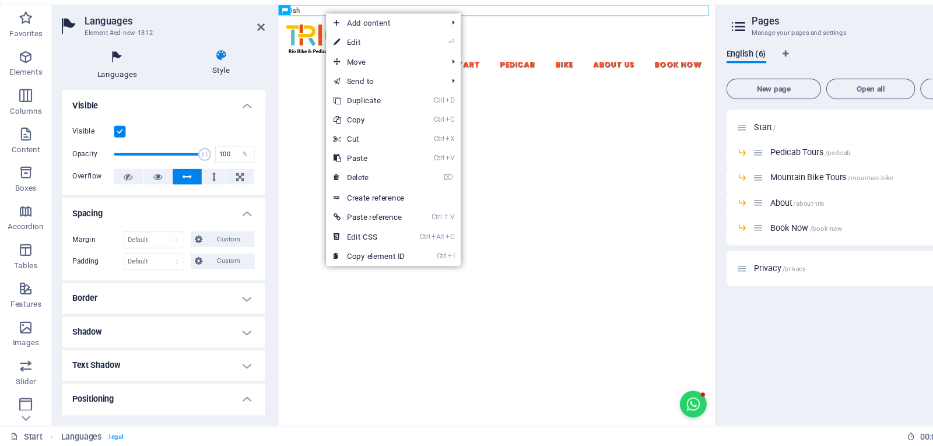
click at [89, 109] on h4 "Languages" at bounding box center [108, 100] width 104 height 28
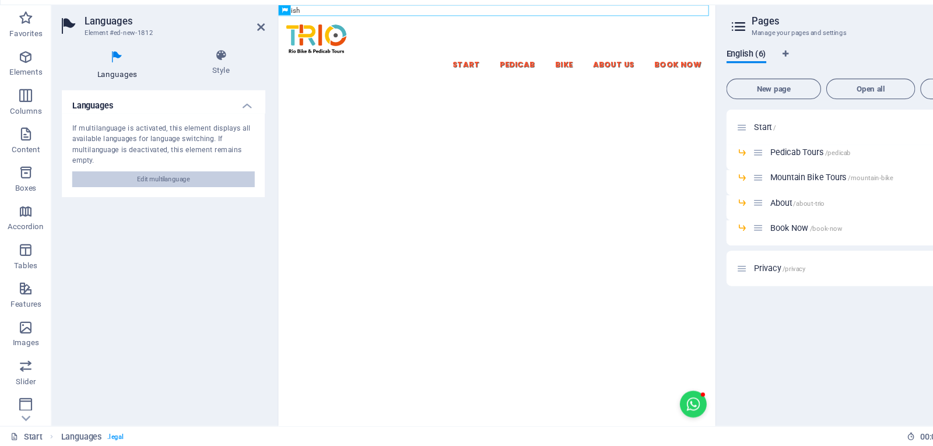
click at [133, 208] on span "Edit multilanguage" at bounding box center [148, 204] width 48 height 14
select select "41"
select select "128"
select select "148"
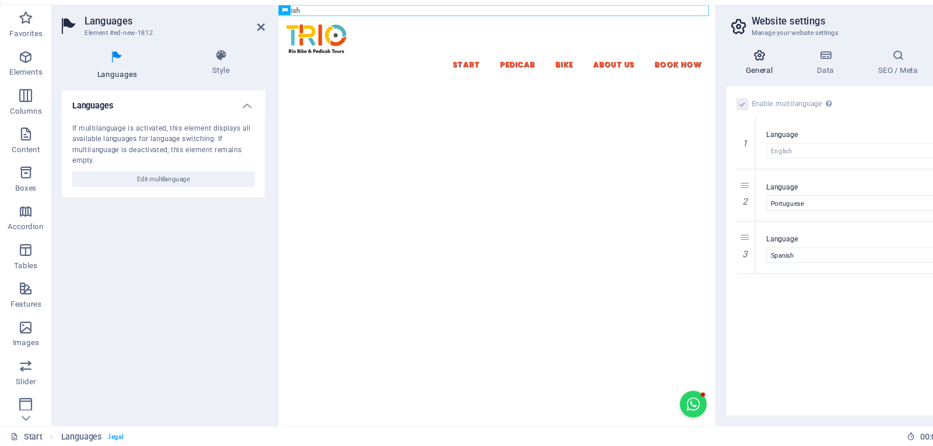
click at [683, 92] on icon at bounding box center [686, 92] width 59 height 12
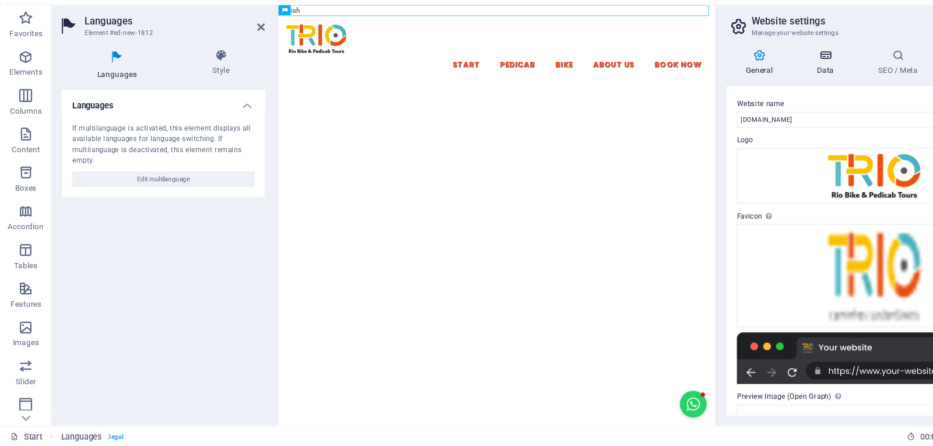
click at [752, 89] on icon at bounding box center [746, 92] width 51 height 12
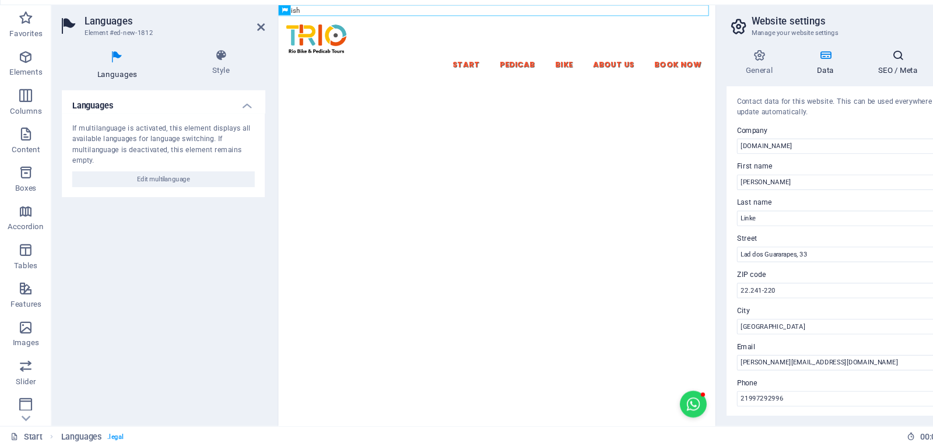
click at [826, 96] on icon at bounding box center [812, 92] width 71 height 12
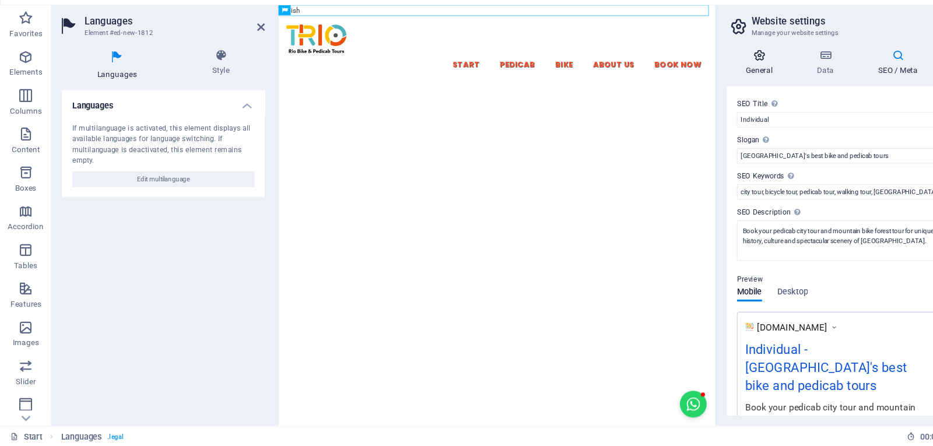
click at [690, 107] on h4 "General" at bounding box center [689, 98] width 64 height 24
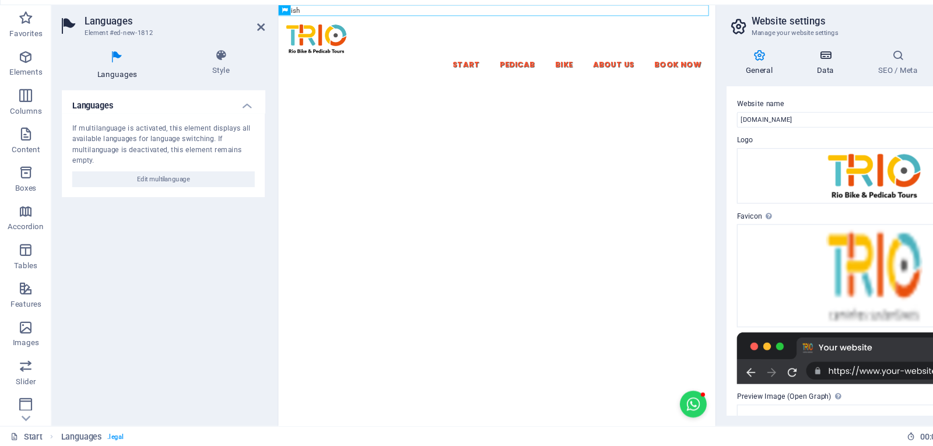
click at [746, 93] on icon at bounding box center [746, 92] width 51 height 12
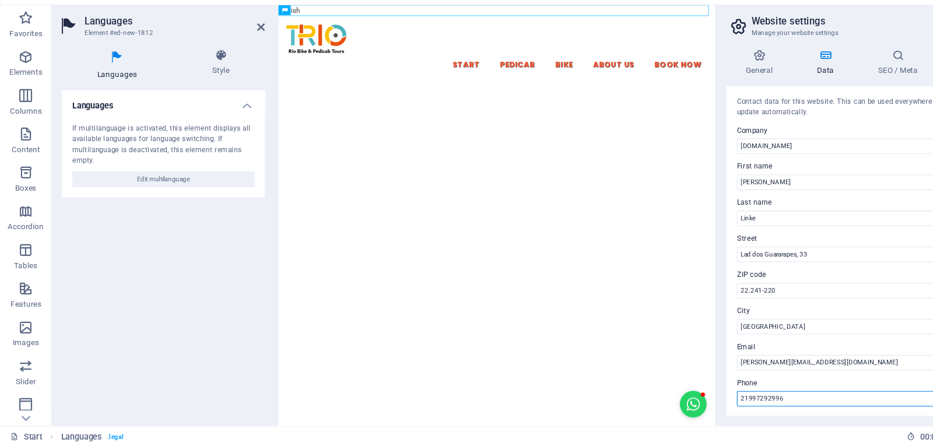
click at [672, 402] on input "21997292996" at bounding box center [790, 403] width 248 height 14
type input "[PHONE_NUMBER]"
drag, startPoint x: 712, startPoint y: 384, endPoint x: 782, endPoint y: 384, distance: 69.4
click at [714, 384] on label "Phone" at bounding box center [790, 389] width 248 height 14
click at [714, 396] on input "[PHONE_NUMBER]" at bounding box center [790, 403] width 248 height 14
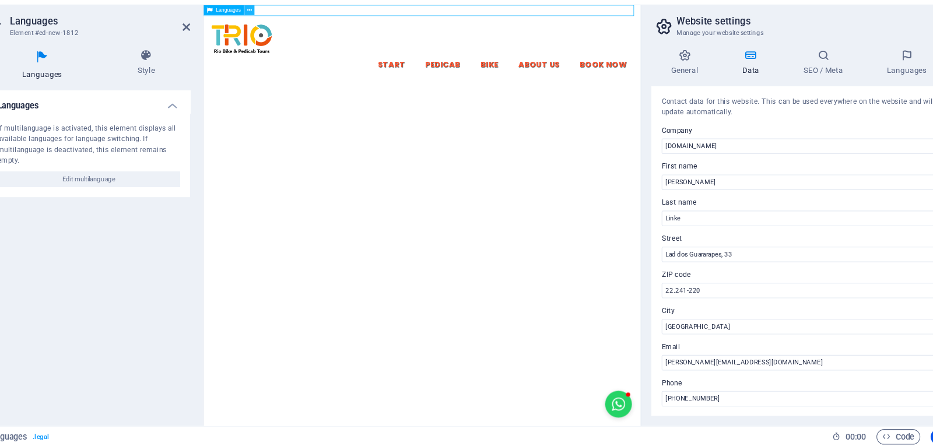
click at [294, 51] on icon at bounding box center [294, 51] width 4 height 8
click at [293, 50] on icon at bounding box center [294, 51] width 4 height 8
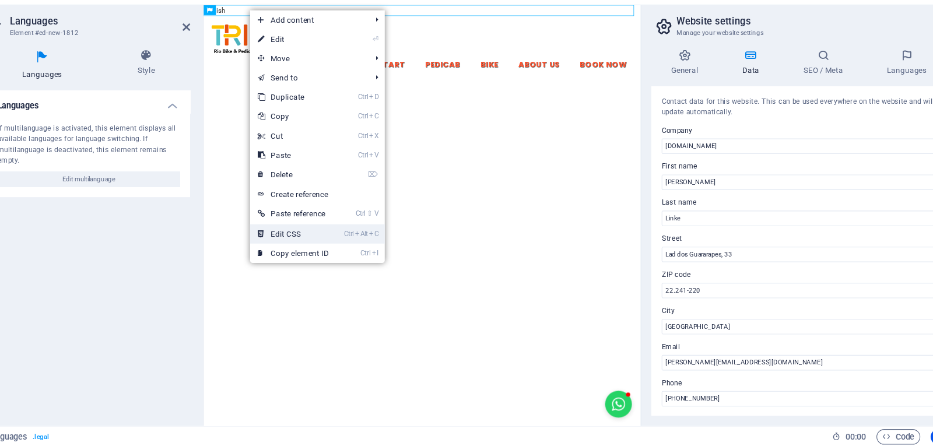
click at [349, 252] on link "Ctrl Alt C Edit CSS" at bounding box center [333, 253] width 78 height 17
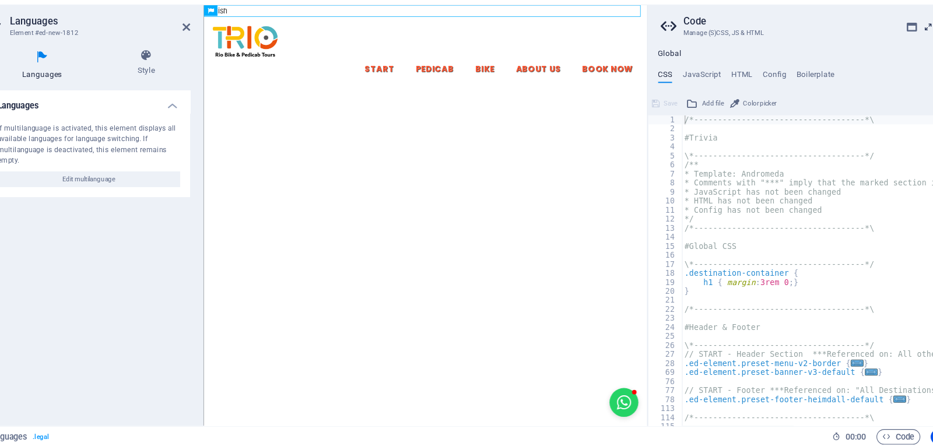
click at [895, 62] on icon at bounding box center [907, 66] width 0 height 9
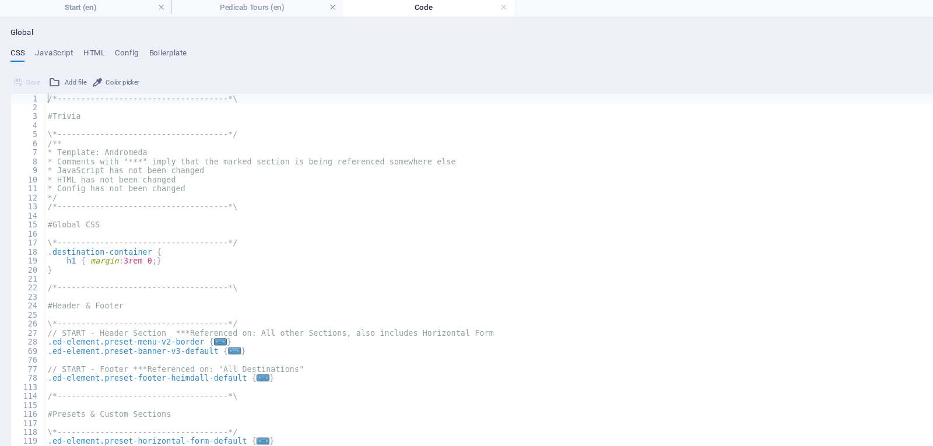
click at [454, 12] on link at bounding box center [455, 8] width 7 height 11
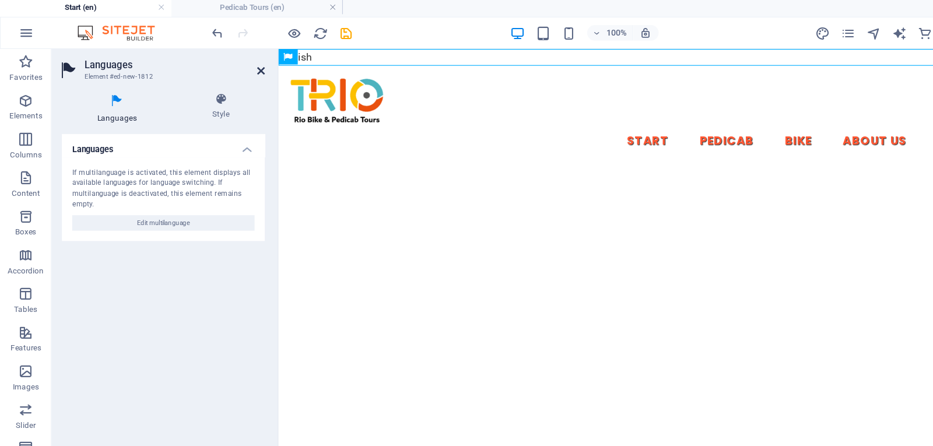
click at [236, 66] on icon at bounding box center [236, 66] width 7 height 9
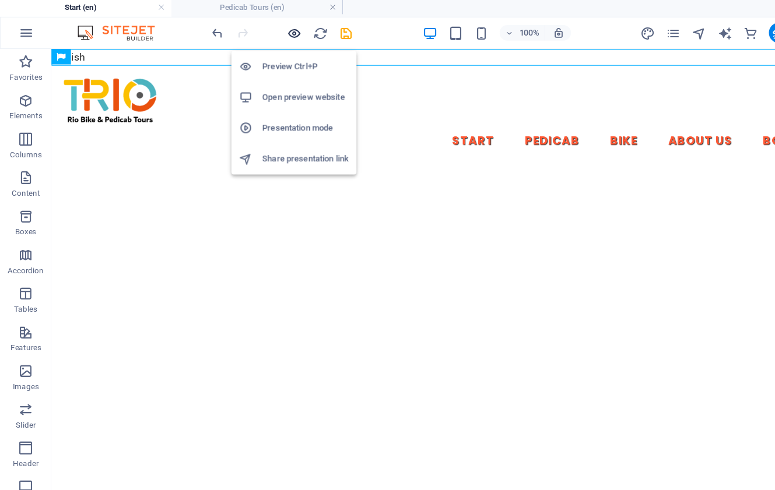
click at [269, 27] on icon "button" at bounding box center [266, 32] width 13 height 13
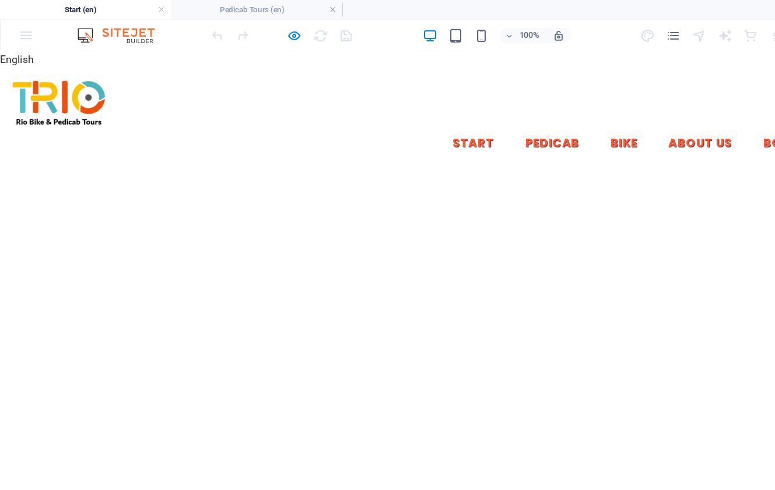
click at [392, 120] on ul "Start Pedicab Bike About Us Book Now" at bounding box center [387, 134] width 756 height 29
click at [406, 120] on link "Start" at bounding box center [428, 134] width 57 height 29
drag, startPoint x: 17, startPoint y: 59, endPoint x: 593, endPoint y: 72, distance: 575.6
click at [593, 72] on div "Start Pedicab Bike About Us Book Now" at bounding box center [387, 112] width 775 height 92
click at [608, 34] on icon "pages" at bounding box center [608, 32] width 13 height 13
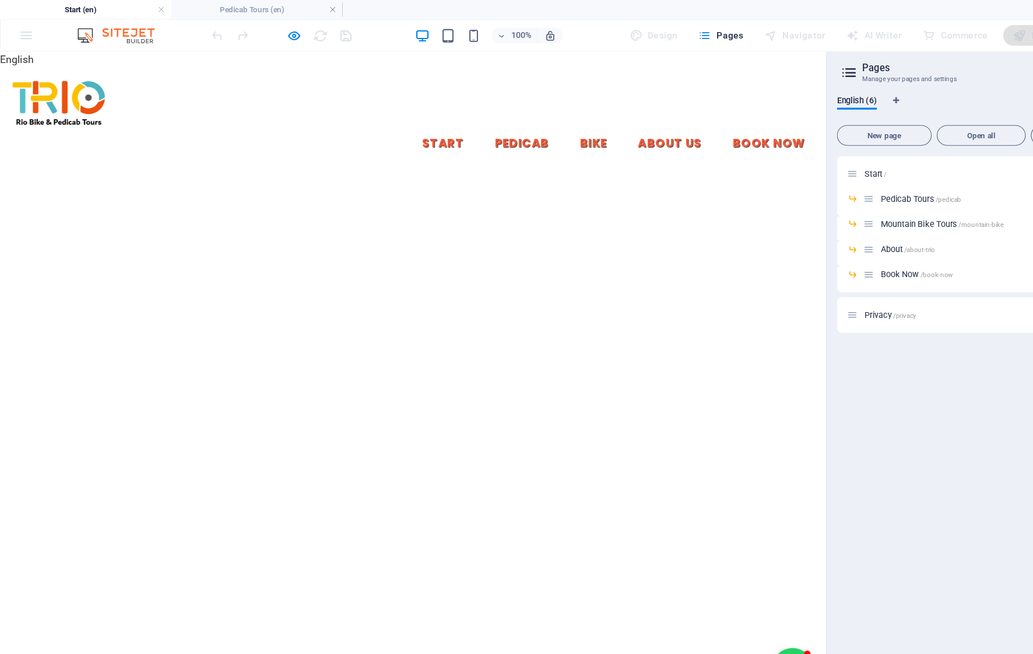
drag, startPoint x: 693, startPoint y: 51, endPoint x: 659, endPoint y: 61, distance: 35.2
click at [659, 61] on div "English" at bounding box center [373, 58] width 747 height 15
click at [574, 72] on div "Start Pedicab Bike About Us Book Now" at bounding box center [373, 112] width 747 height 92
click at [28, 31] on div "100% Design Pages Navigator AI Writer Commerce Publish More" at bounding box center [517, 32] width 1032 height 28
click at [21, 30] on div "100% Design Pages Navigator AI Writer Commerce Publish More" at bounding box center [517, 32] width 1032 height 28
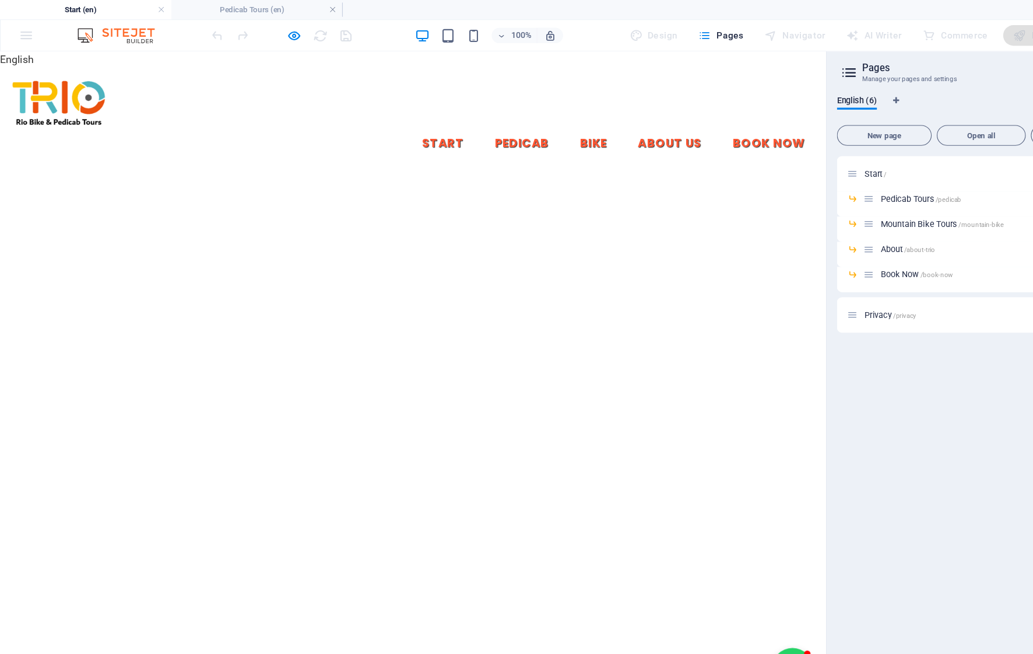
click at [26, 34] on div "100% Design Pages Navigator AI Writer Commerce Publish More" at bounding box center [517, 32] width 1032 height 28
click at [104, 12] on h4 "Start (en)" at bounding box center [77, 8] width 155 height 13
click at [606, 33] on div "Design" at bounding box center [591, 32] width 53 height 19
click at [895, 36] on div "Publish" at bounding box center [940, 32] width 65 height 19
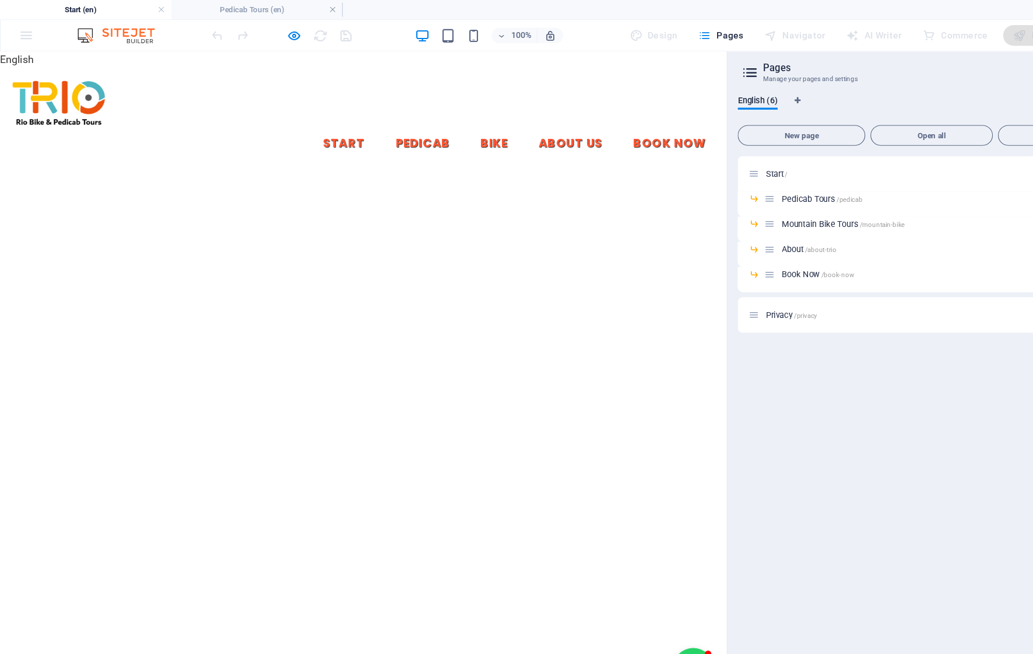
drag, startPoint x: 748, startPoint y: 198, endPoint x: 655, endPoint y: 230, distance: 98.1
click at [655, 230] on div "Start (en) Pedicab Tours (en) Favorites Elements Columns Content Boxes Accordio…" at bounding box center [516, 341] width 1033 height 588
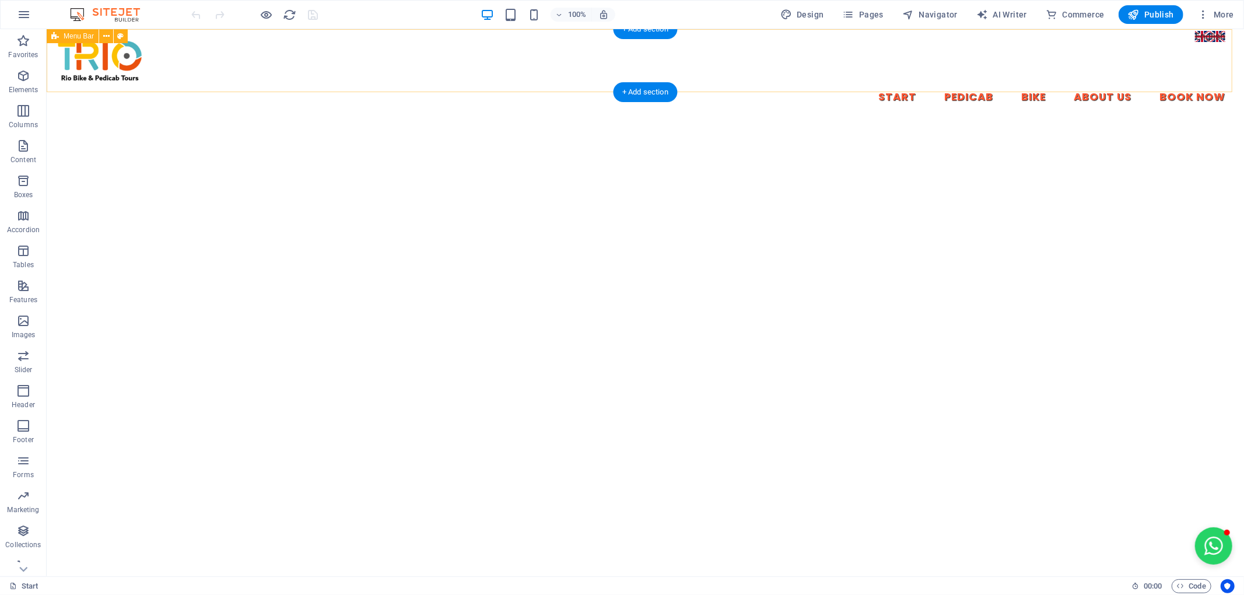
click at [1209, 37] on div "Start Pedicab Bike About Us Book Now" at bounding box center [644, 75] width 1197 height 92
click at [932, 16] on span "Navigator" at bounding box center [929, 15] width 55 height 12
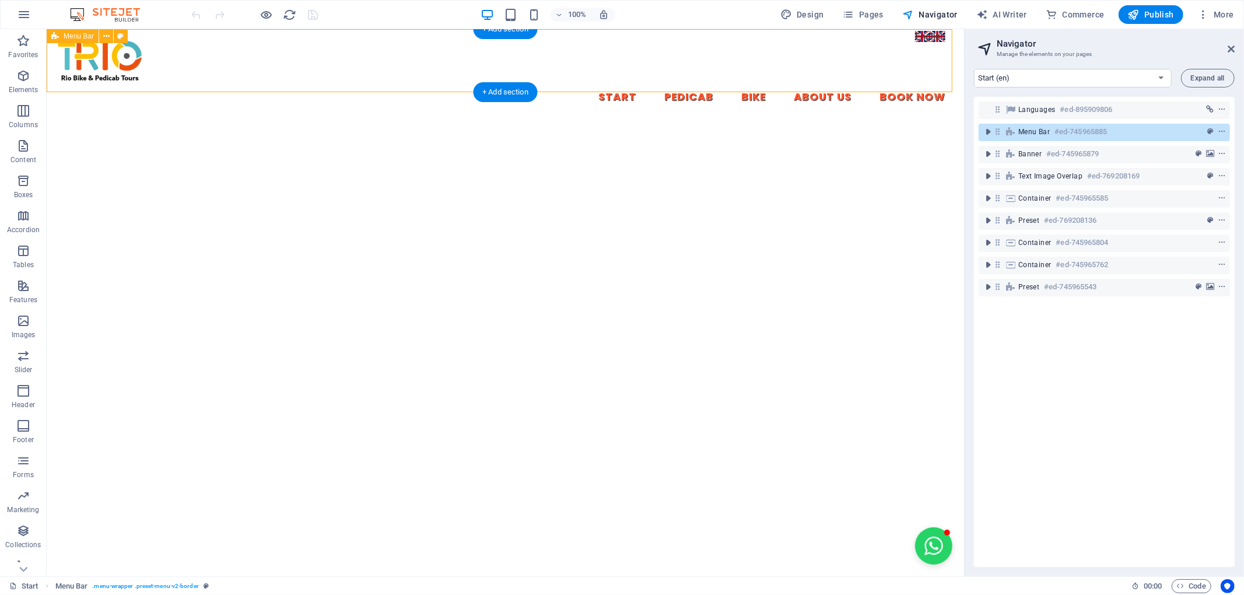
click at [924, 42] on div "Start Pedicab Bike About Us Book Now" at bounding box center [504, 75] width 917 height 92
click at [918, 40] on div "Start Pedicab Bike About Us Book Now" at bounding box center [504, 75] width 917 height 92
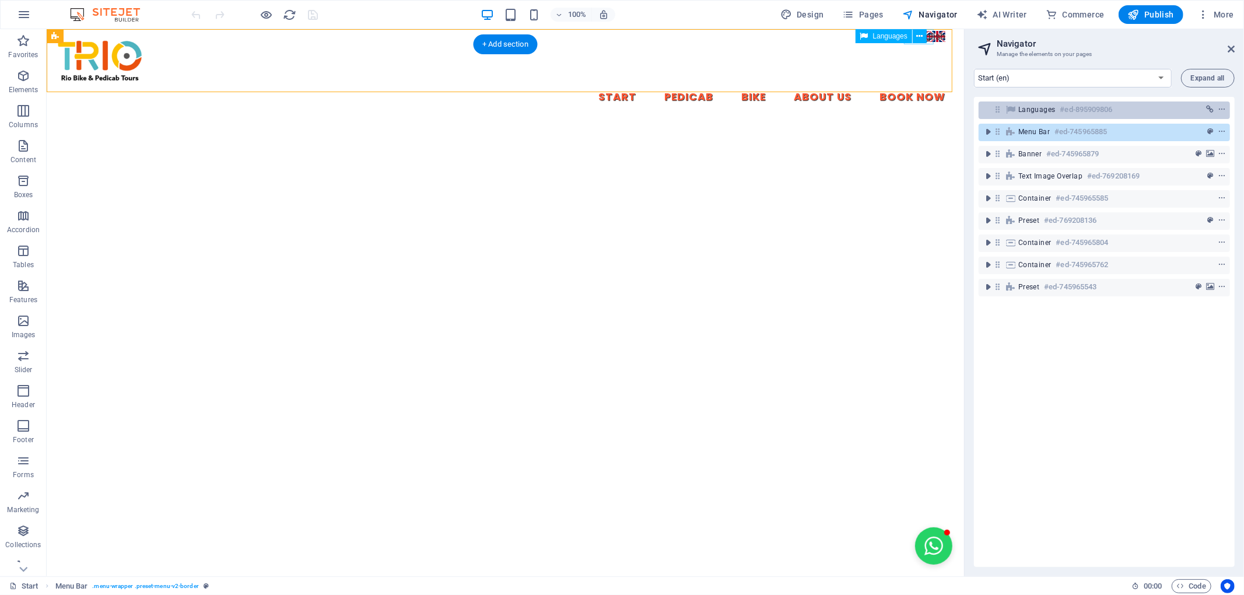
click at [1070, 108] on h6 "#ed-895909806" at bounding box center [1086, 110] width 52 height 14
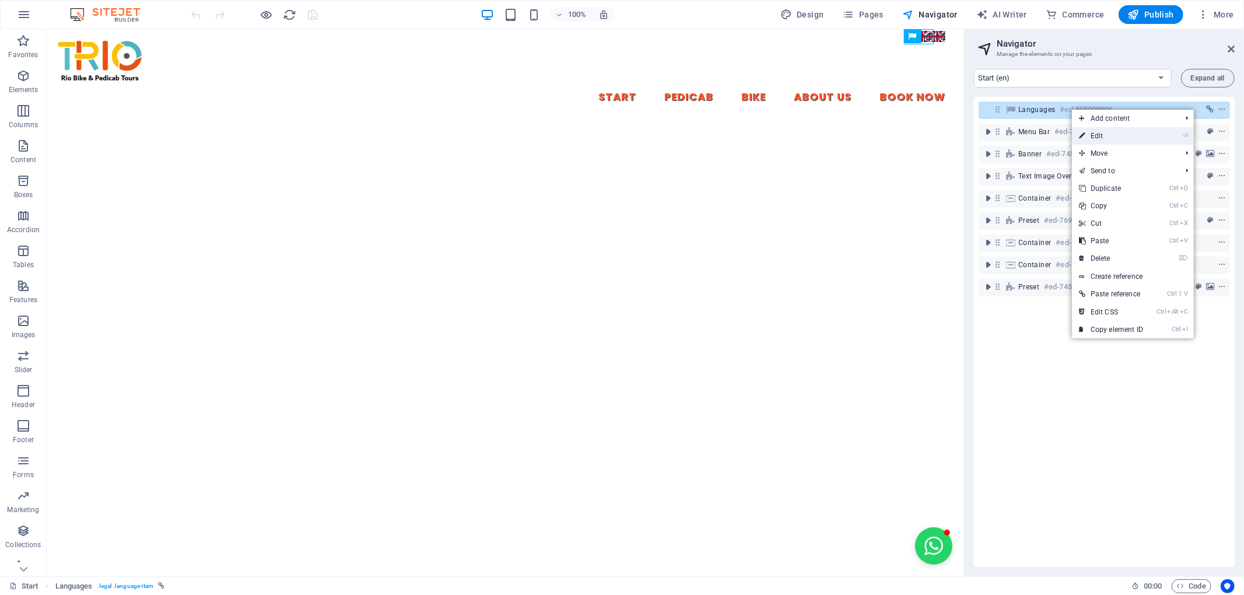
click at [1090, 138] on link "⏎ Edit" at bounding box center [1111, 135] width 78 height 17
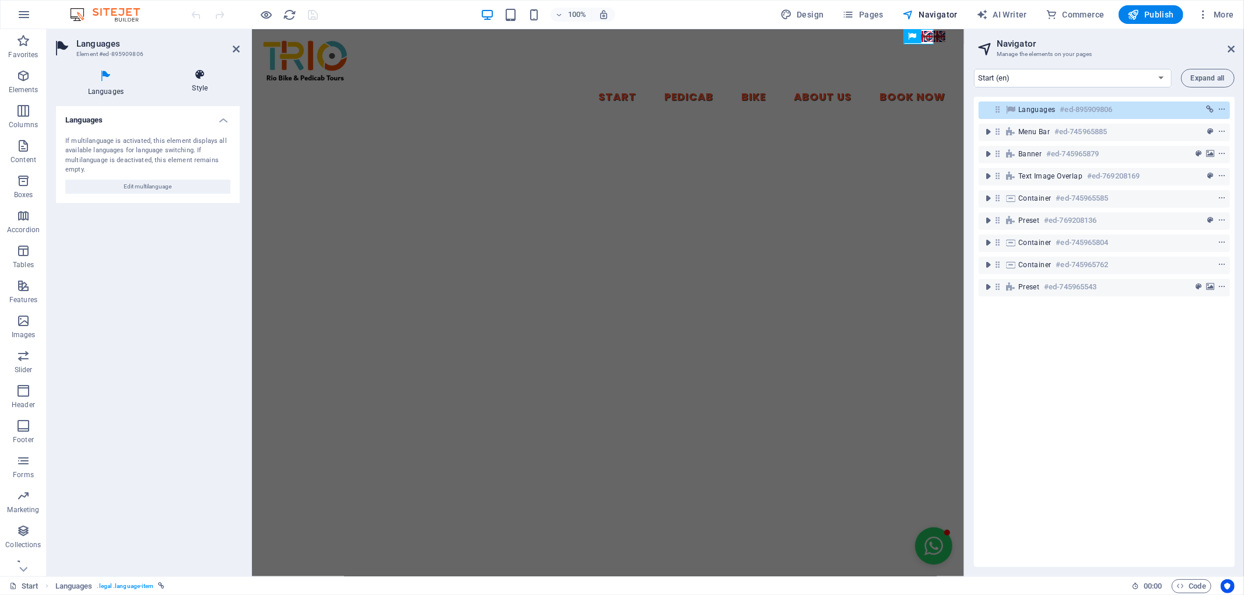
click at [205, 78] on icon at bounding box center [199, 75] width 79 height 12
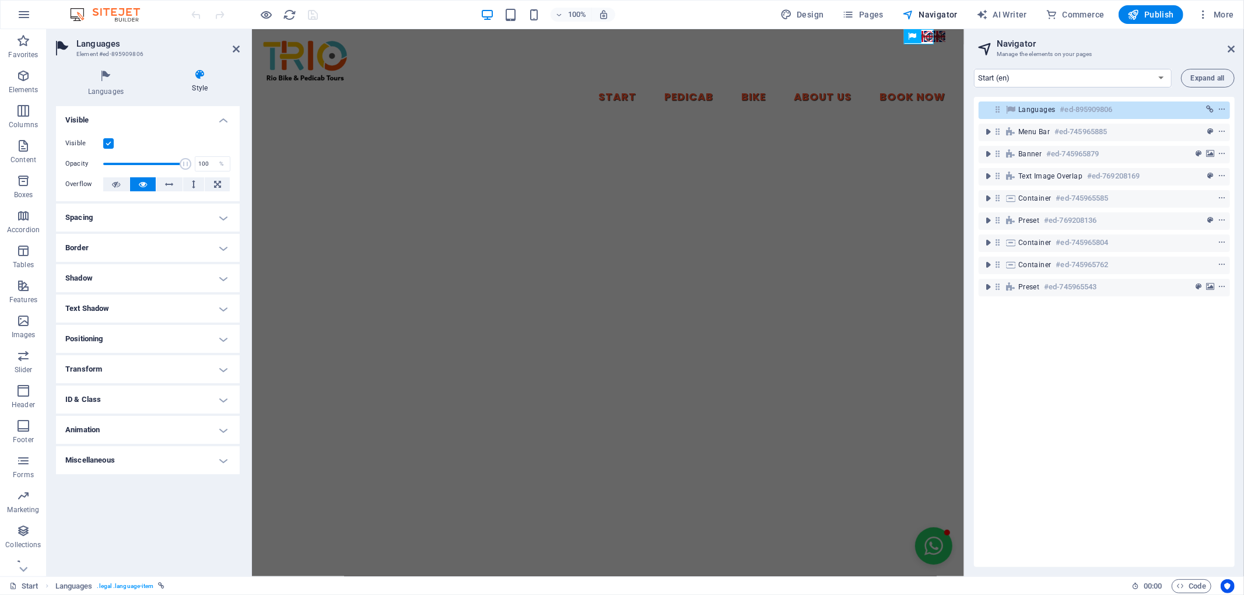
click at [104, 401] on h4 "ID & Class" at bounding box center [148, 399] width 184 height 28
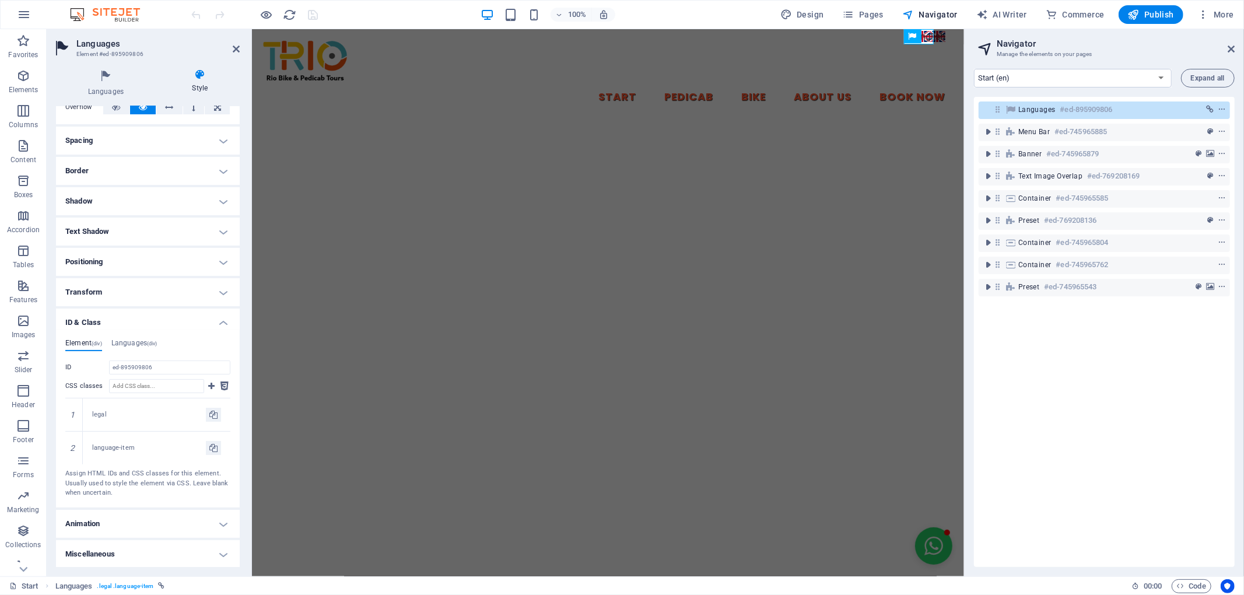
scroll to position [78, 0]
click at [143, 346] on h4 "Languages (div)" at bounding box center [134, 344] width 46 height 13
click at [155, 343] on span "(div)" at bounding box center [152, 343] width 10 height 6
click at [70, 448] on link at bounding box center [74, 447] width 10 height 10
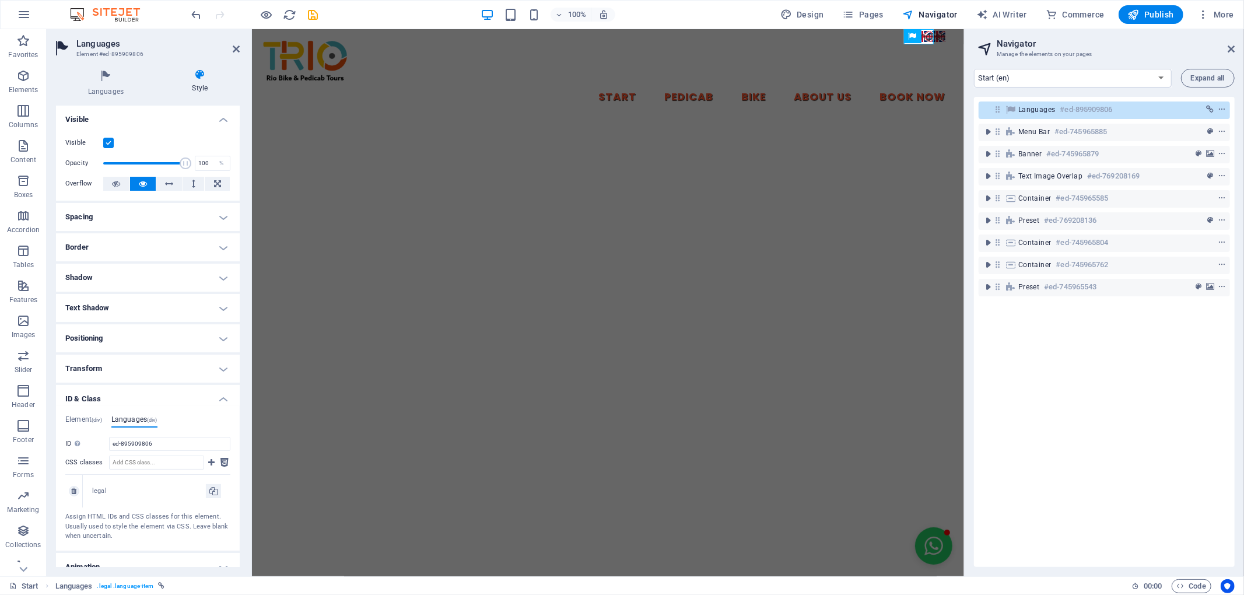
scroll to position [0, 0]
click at [89, 245] on h4 "Border" at bounding box center [148, 248] width 184 height 28
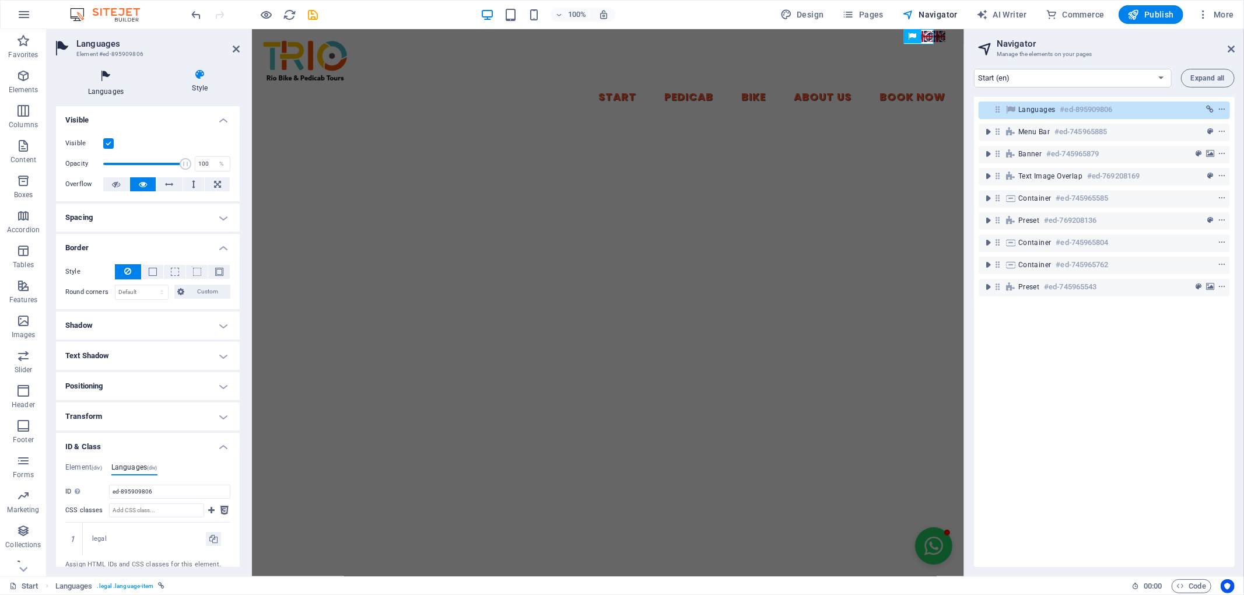
click at [148, 85] on h4 "Languages" at bounding box center [108, 83] width 104 height 28
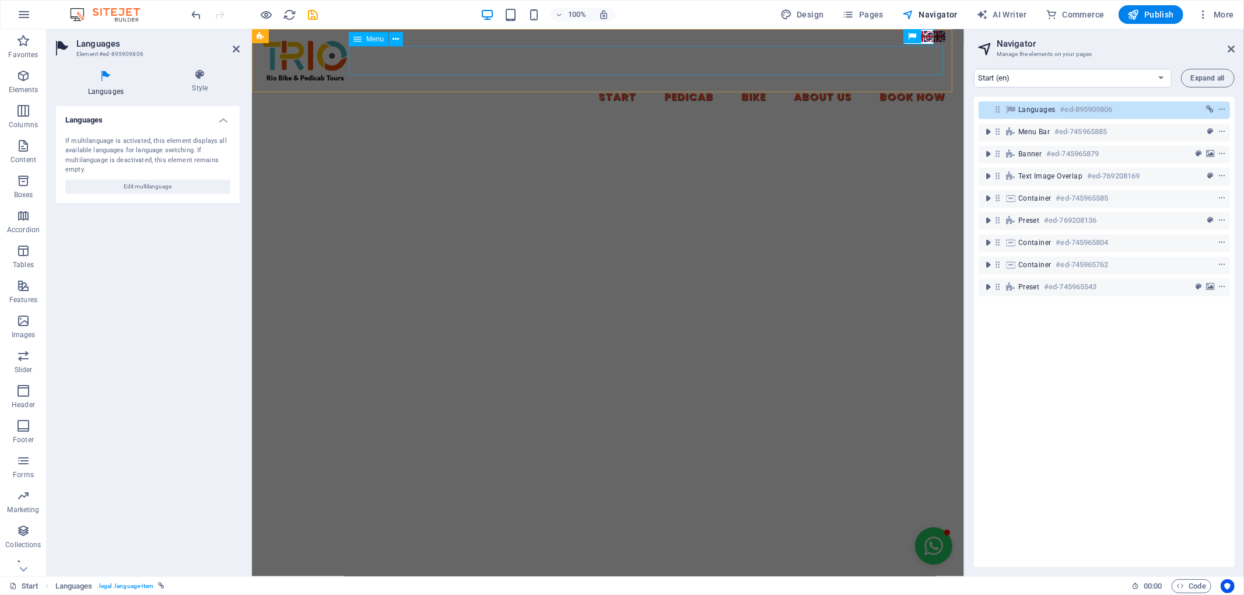
click at [509, 83] on nav "Start Pedicab Bike About Us Book Now" at bounding box center [607, 97] width 693 height 29
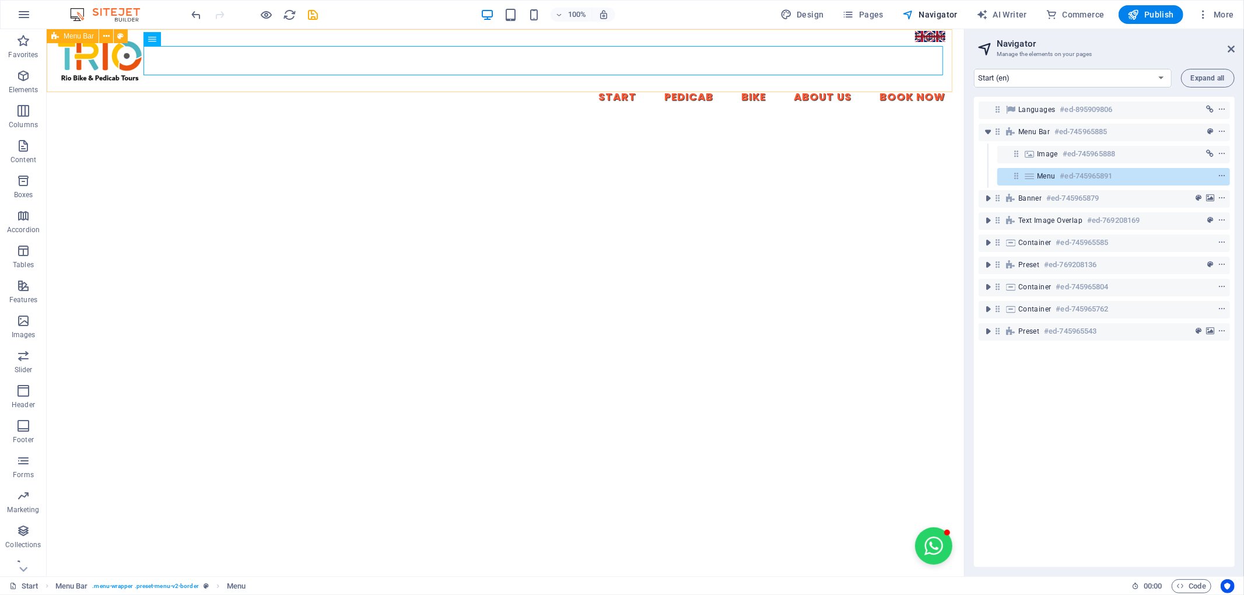
click at [921, 35] on div "Start Pedicab Bike About Us Book Now" at bounding box center [504, 75] width 917 height 92
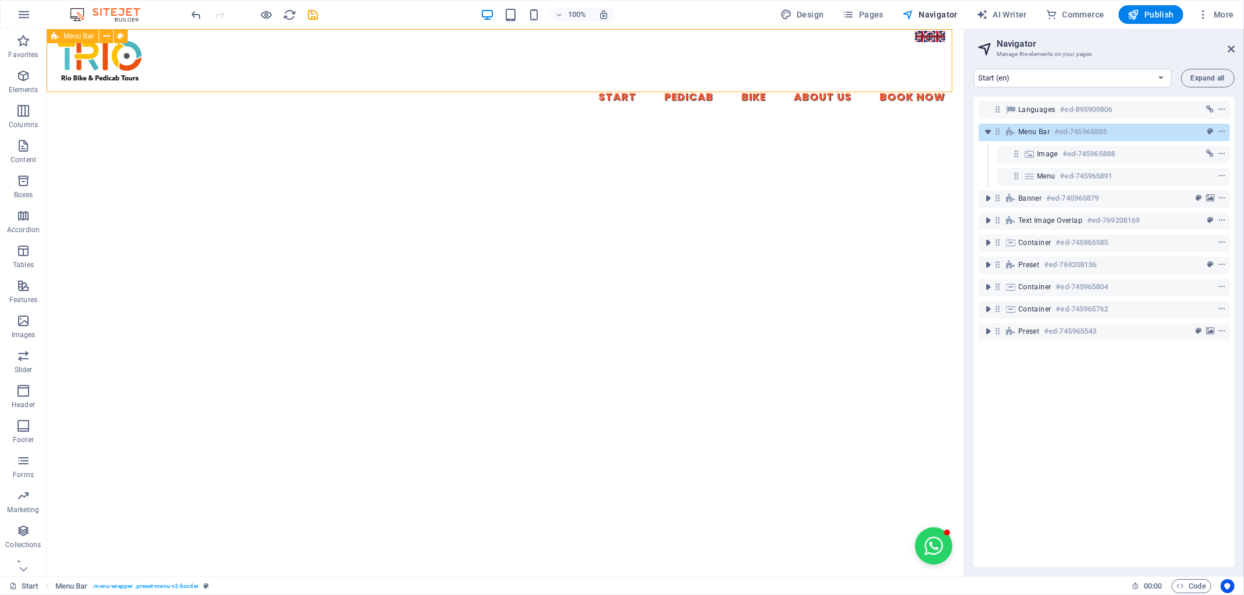
click at [921, 35] on div "Start Pedicab Bike About Us Book Now" at bounding box center [504, 75] width 917 height 92
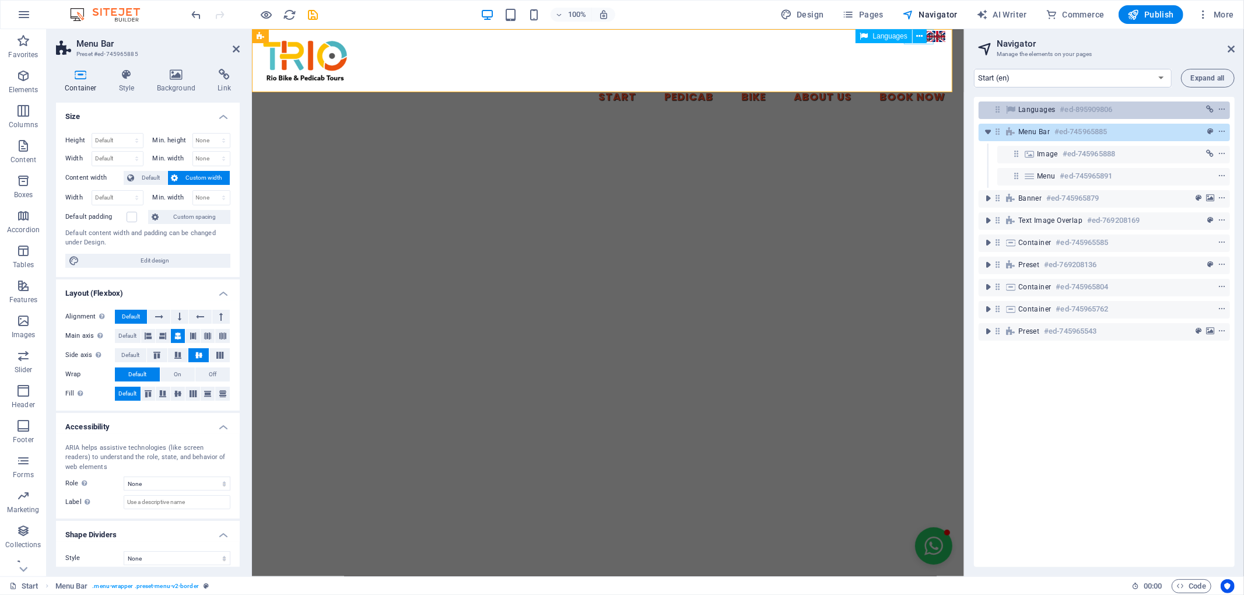
click at [1079, 107] on h6 "#ed-895909806" at bounding box center [1086, 110] width 52 height 14
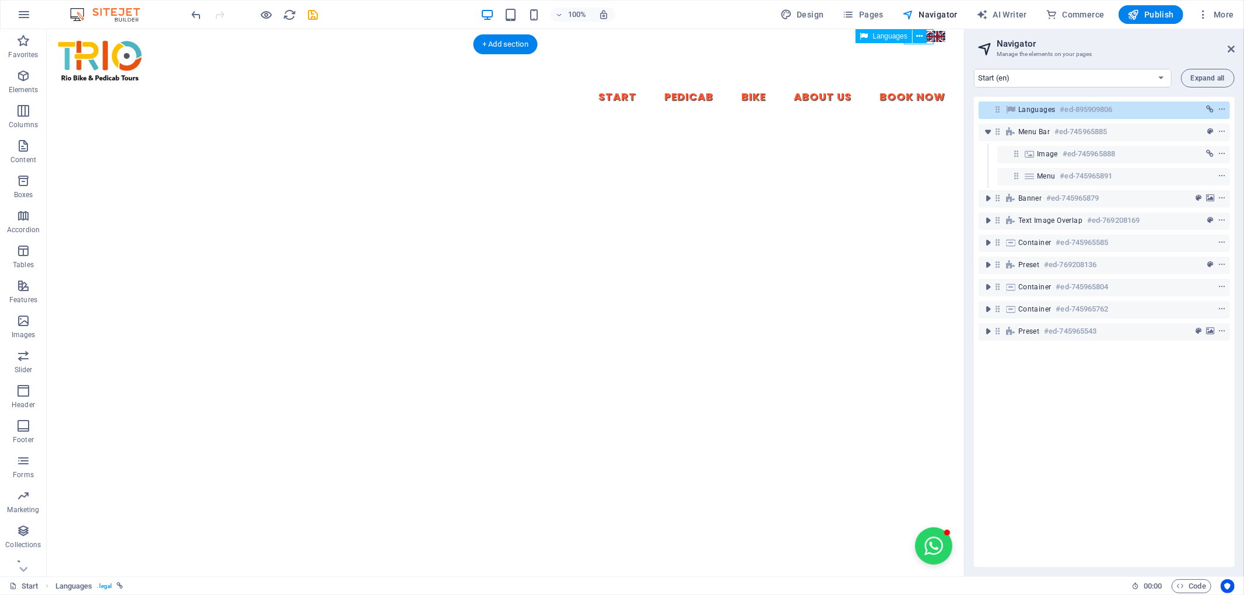
click at [1089, 108] on h6 "#ed-895909806" at bounding box center [1086, 110] width 52 height 14
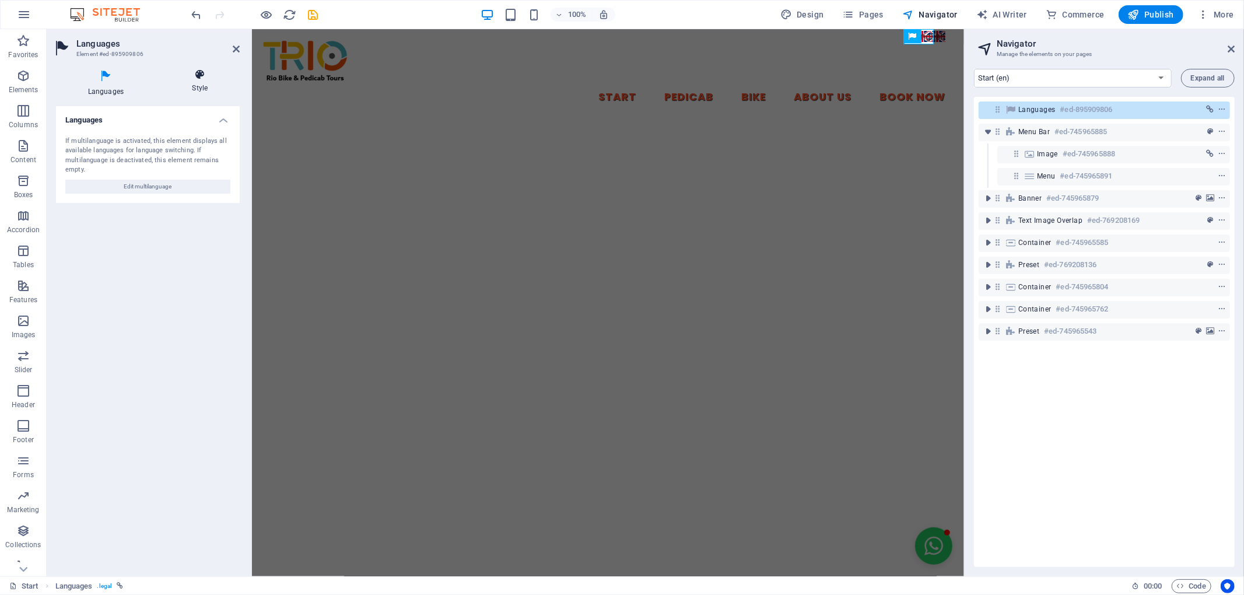
click at [203, 75] on icon at bounding box center [199, 75] width 79 height 12
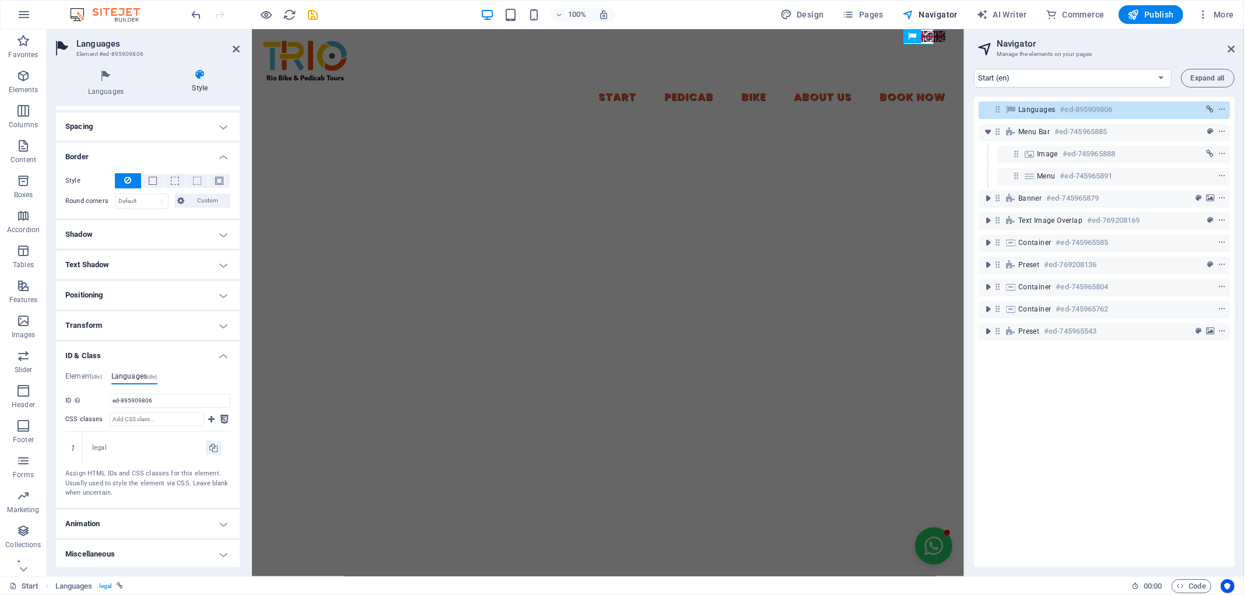
scroll to position [92, 0]
click at [113, 548] on h4 "Miscellaneous" at bounding box center [148, 553] width 184 height 28
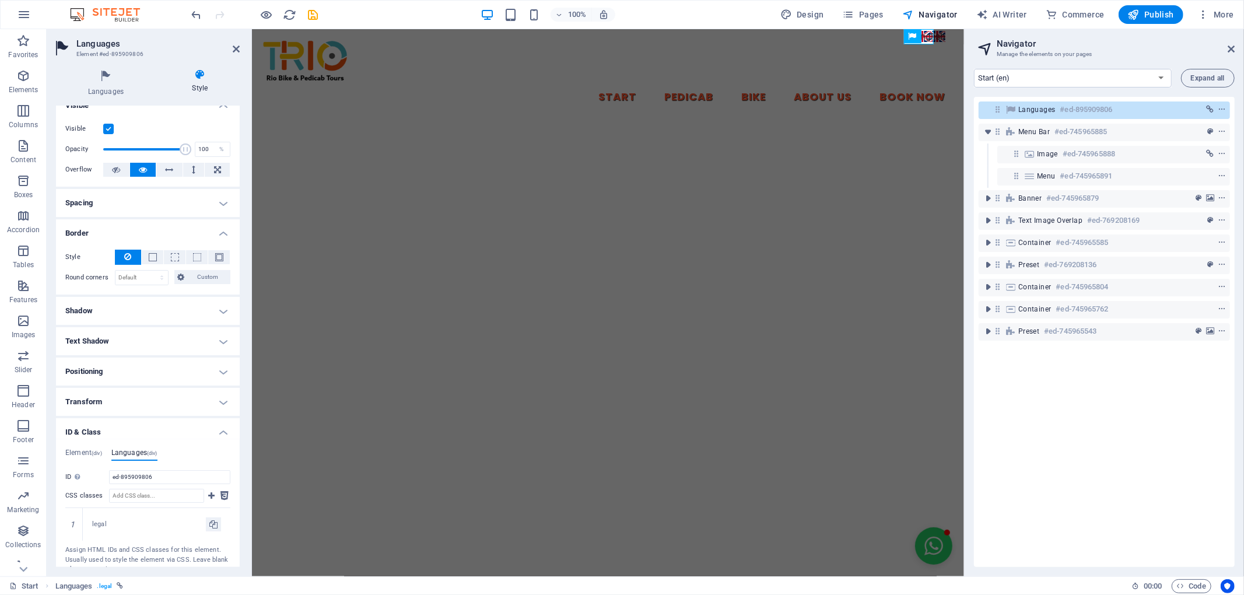
scroll to position [0, 0]
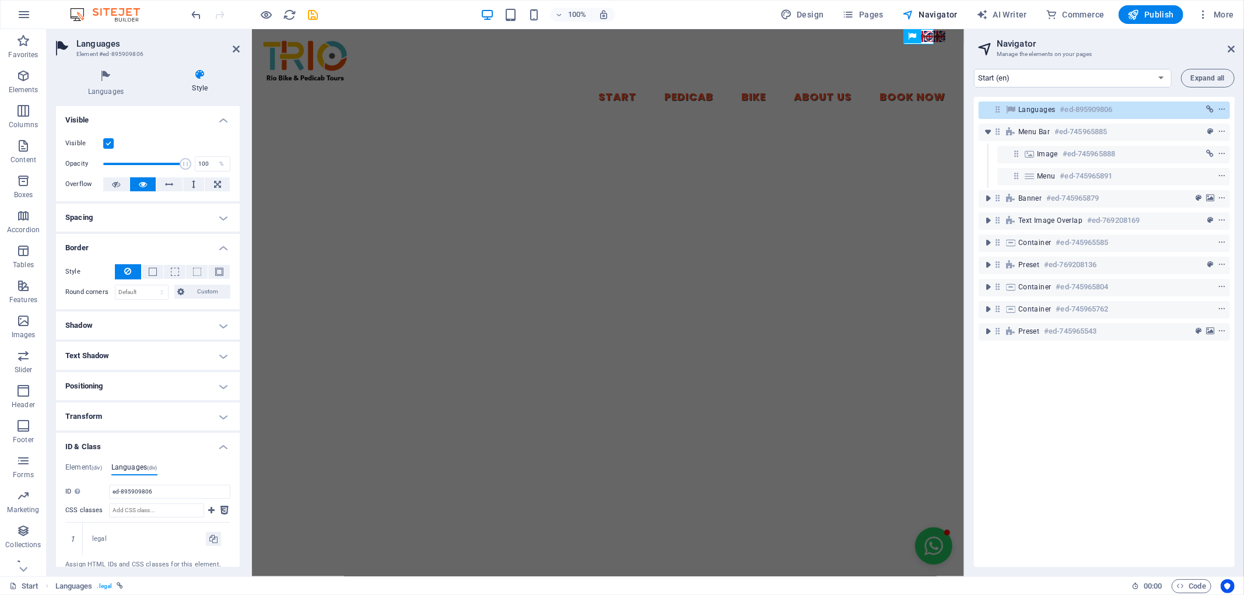
click at [103, 209] on h4 "Spacing" at bounding box center [148, 217] width 184 height 28
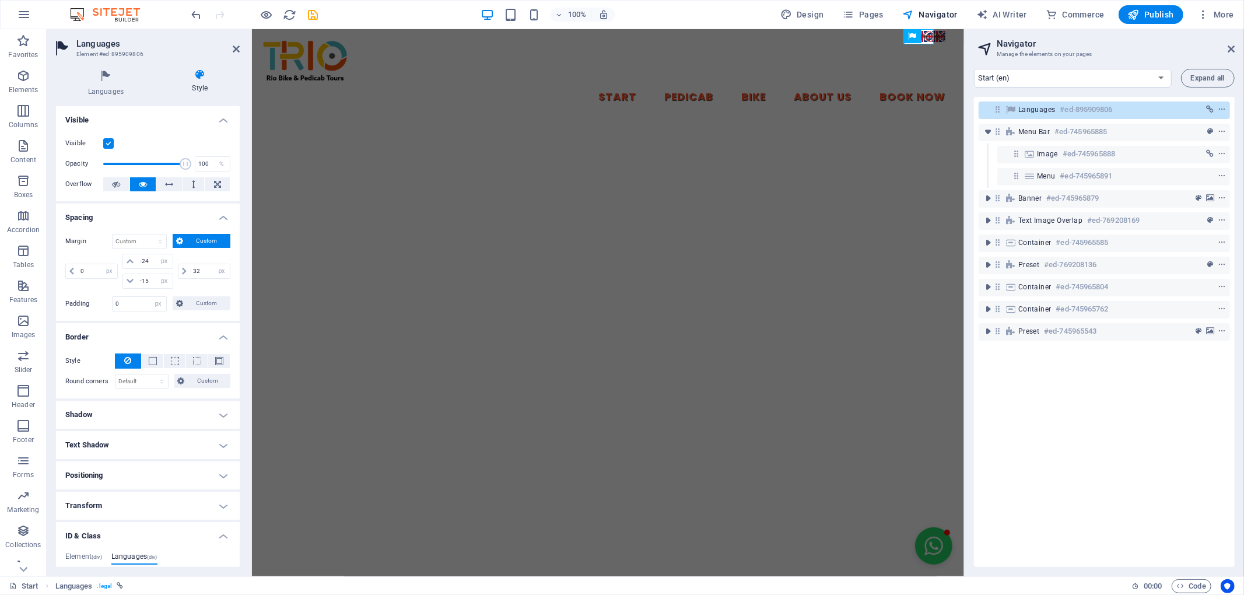
click at [210, 478] on h4 "Positioning" at bounding box center [148, 475] width 184 height 28
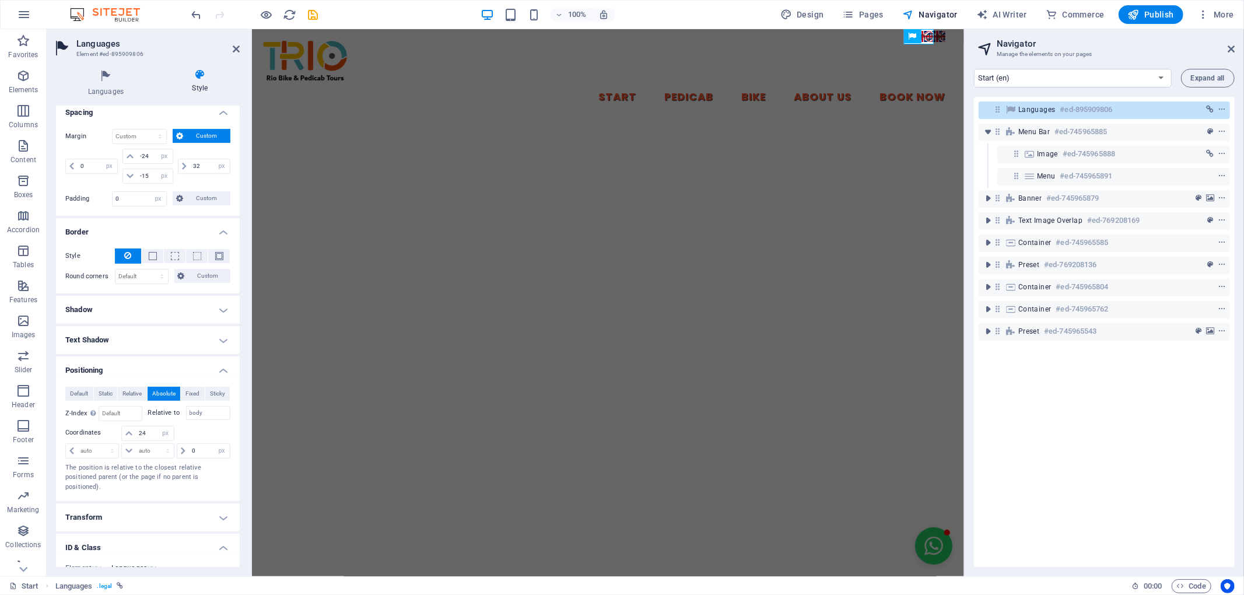
scroll to position [106, 0]
click at [201, 514] on h4 "Transform" at bounding box center [148, 517] width 184 height 28
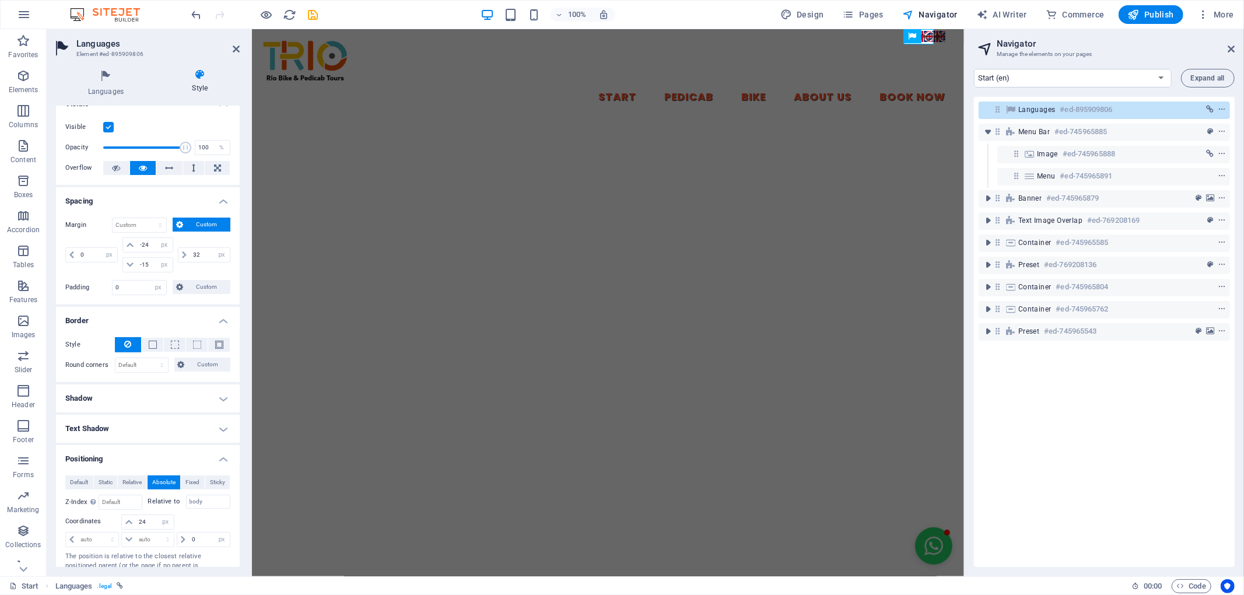
scroll to position [0, 0]
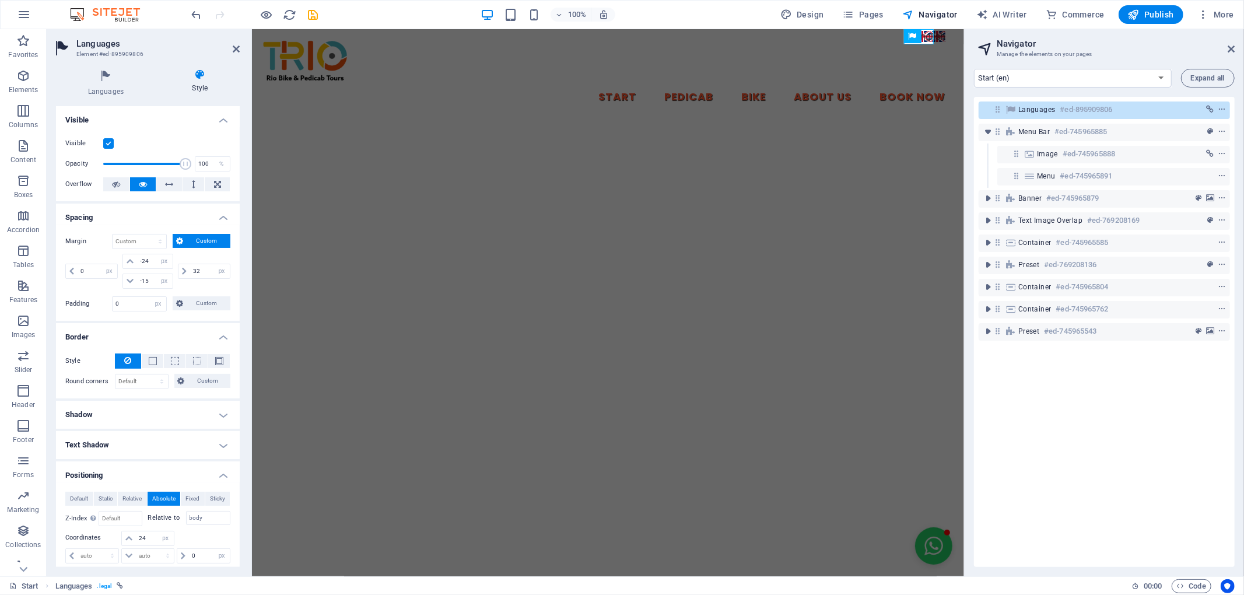
click at [141, 113] on h4 "Visible" at bounding box center [148, 116] width 184 height 21
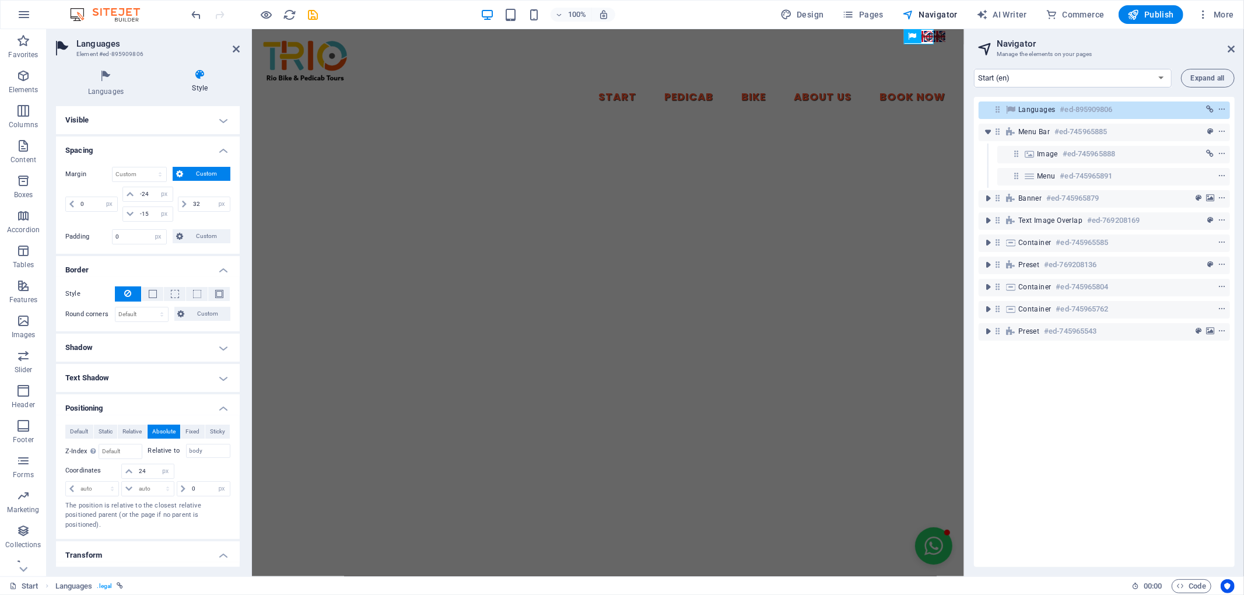
click at [141, 113] on h4 "Visible" at bounding box center [148, 120] width 184 height 28
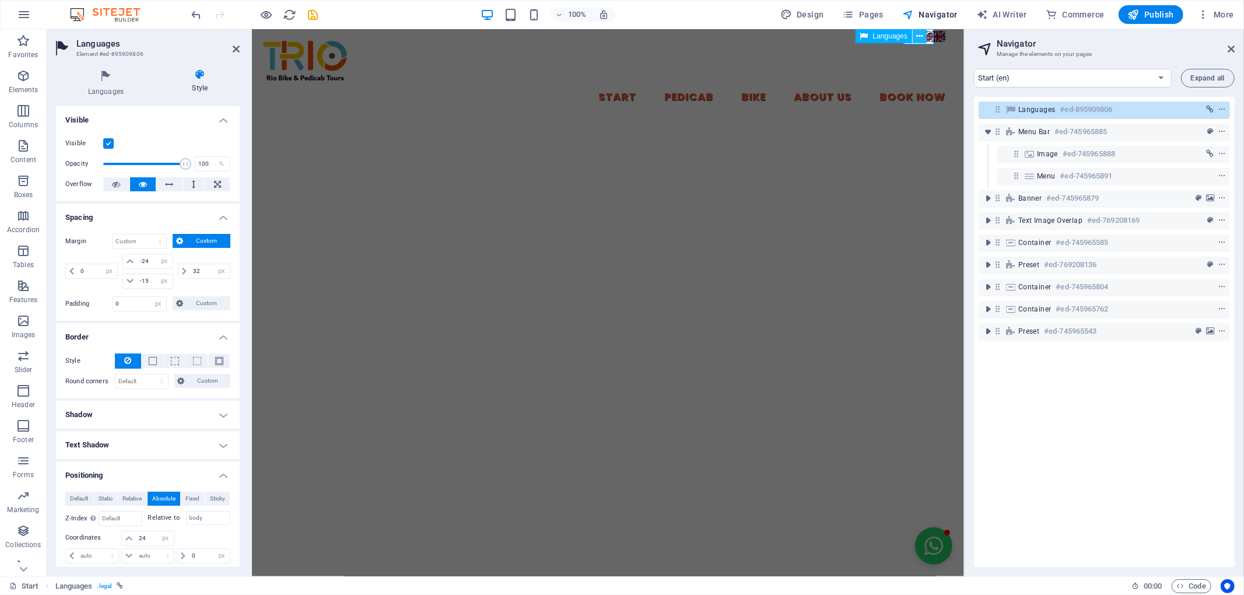
click at [920, 33] on icon at bounding box center [919, 36] width 6 height 12
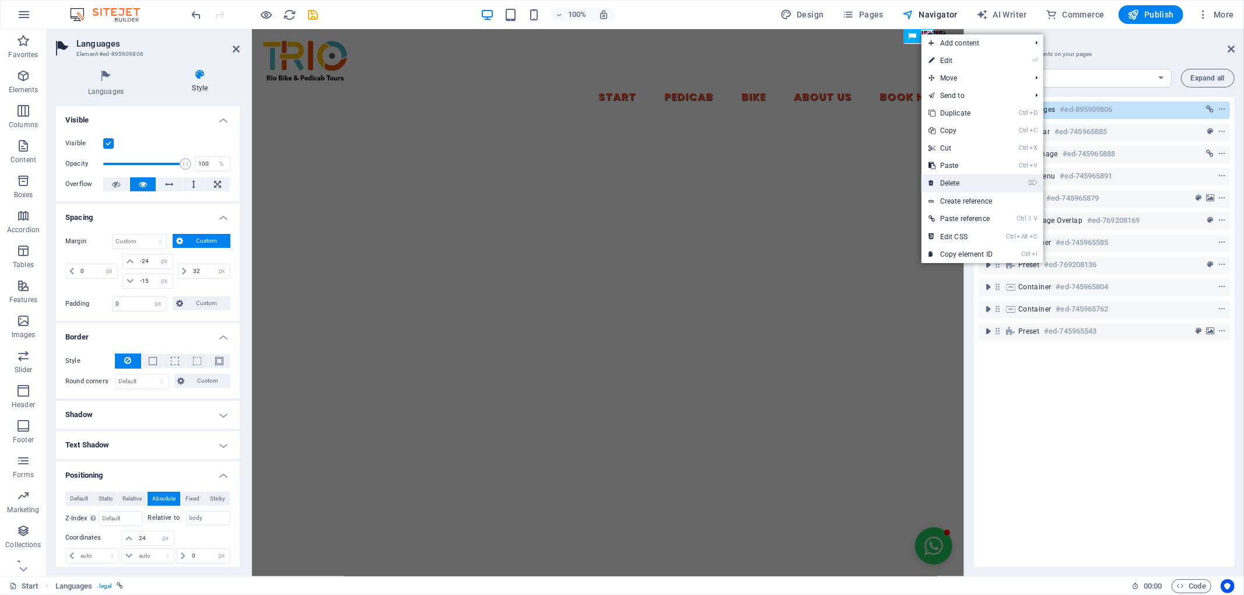
click at [1003, 180] on li "⌦ Delete" at bounding box center [982, 183] width 122 height 18
click at [949, 182] on link "⌦ Delete" at bounding box center [960, 182] width 78 height 17
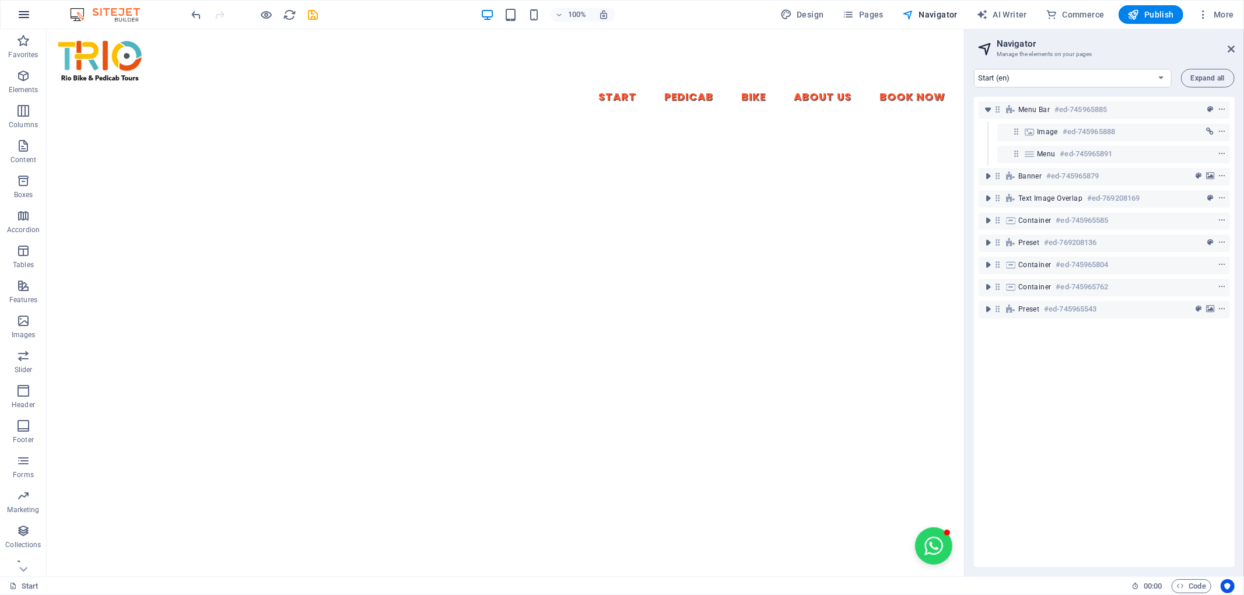
click at [24, 15] on icon "button" at bounding box center [24, 15] width 14 height 14
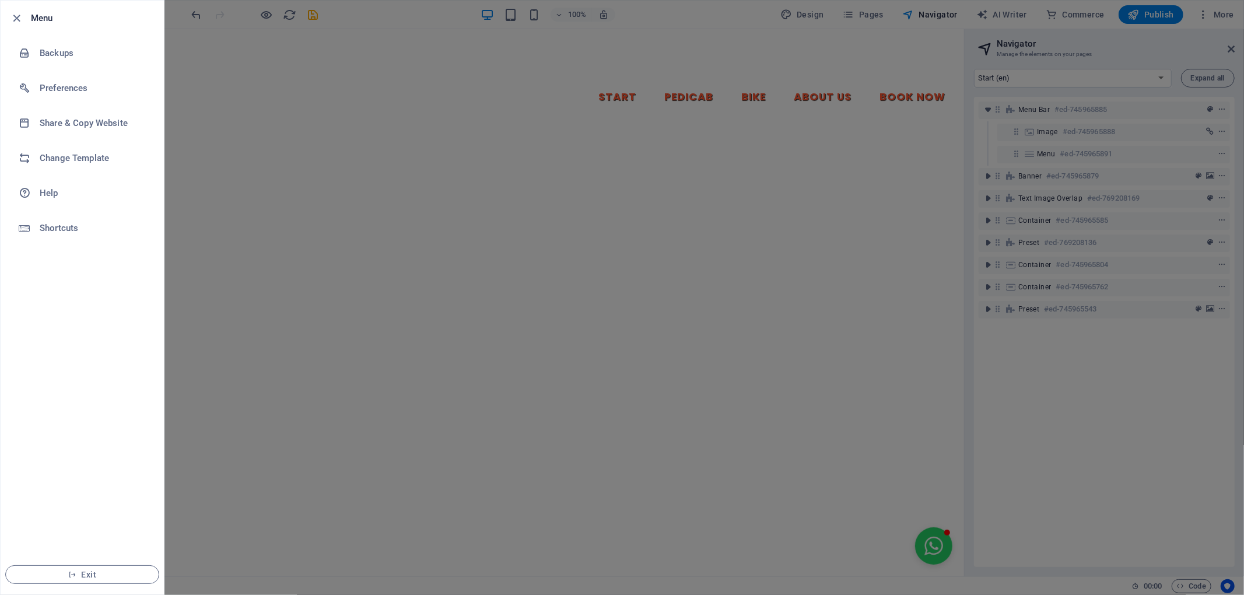
click at [222, 59] on div at bounding box center [622, 297] width 1244 height 595
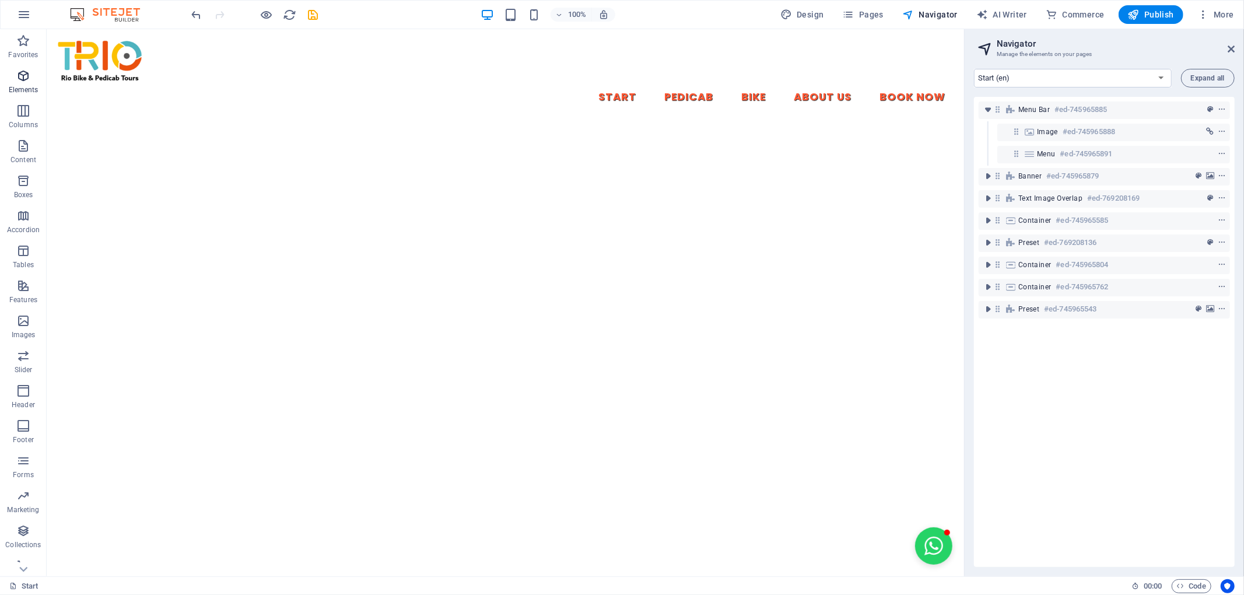
click at [26, 80] on icon "button" at bounding box center [23, 76] width 14 height 14
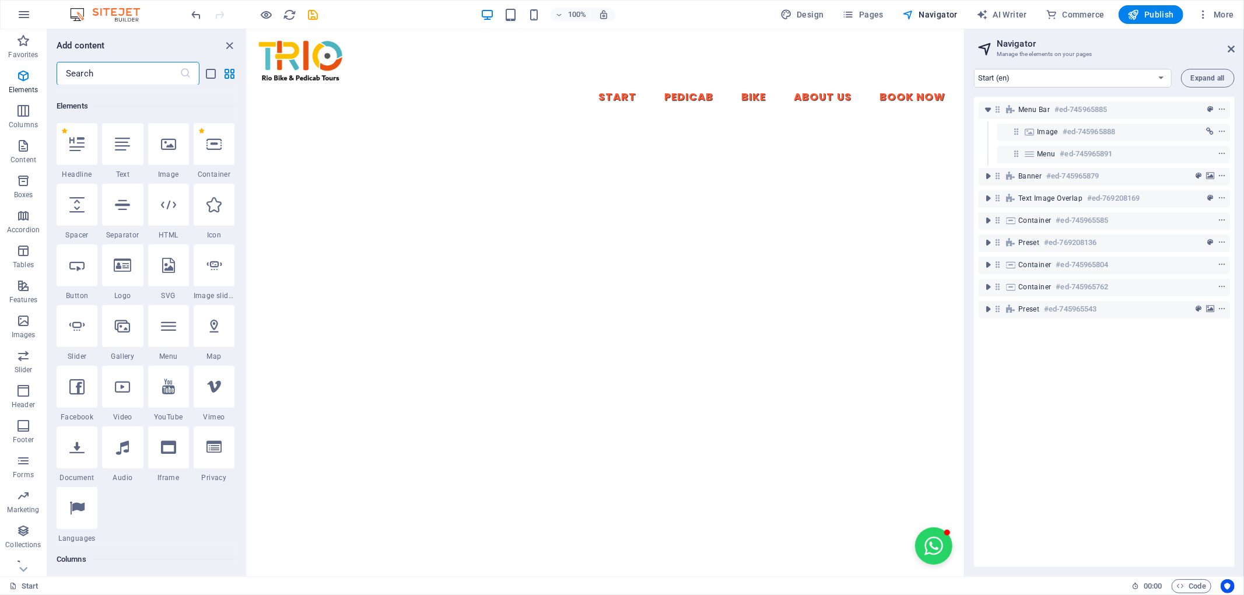
scroll to position [124, 0]
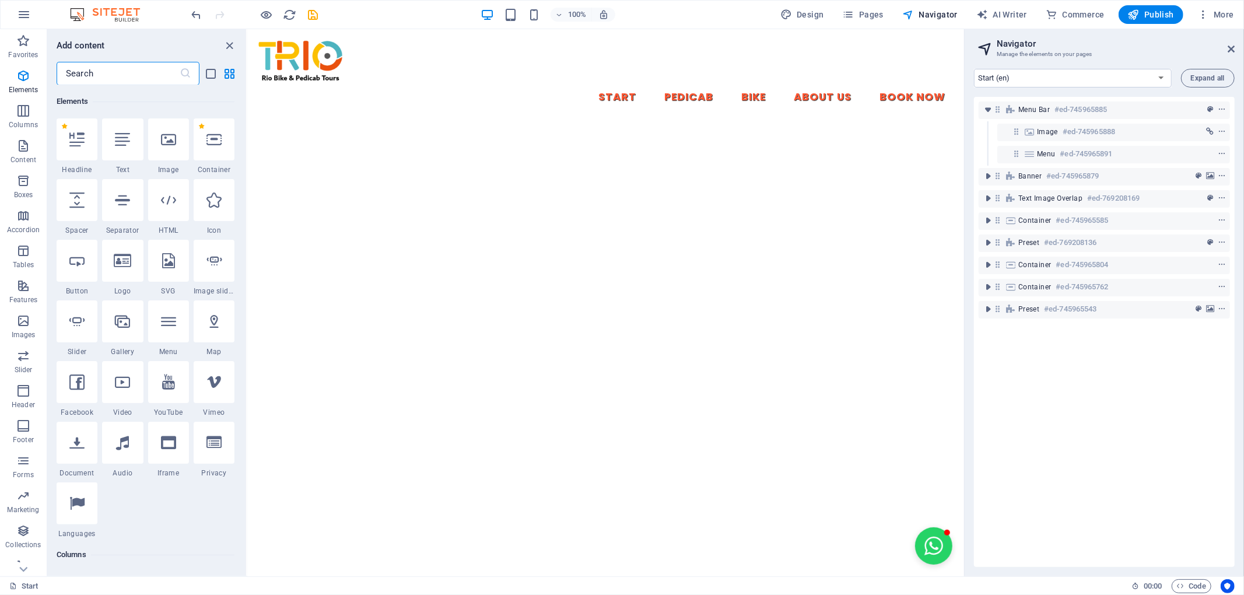
click at [101, 79] on input "text" at bounding box center [118, 73] width 123 height 23
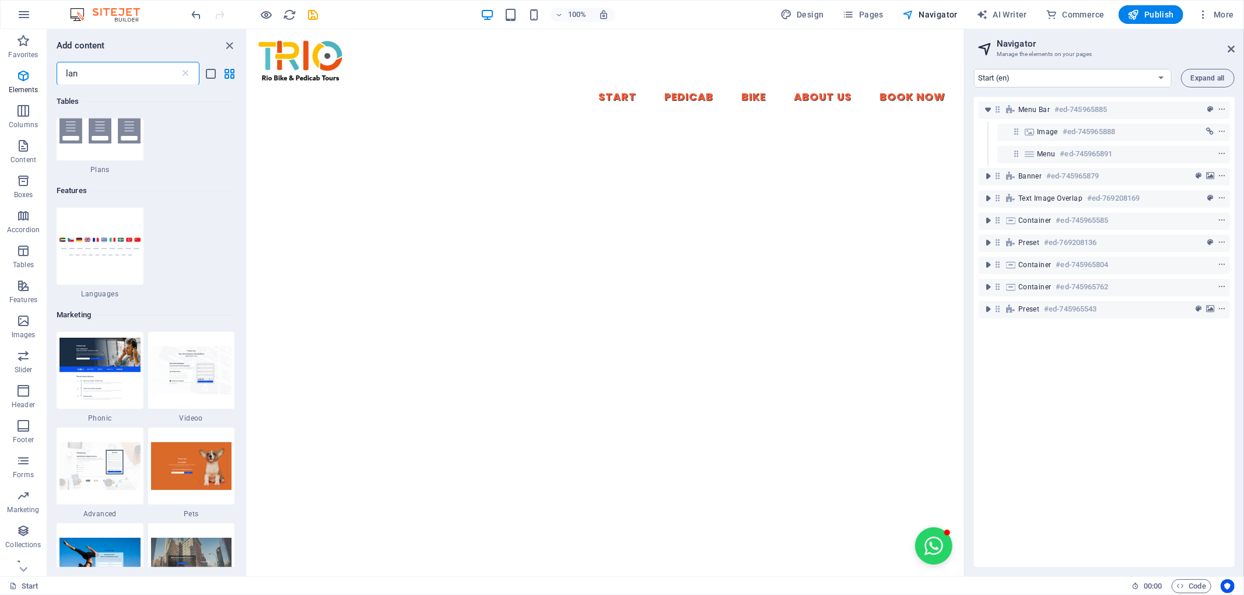
scroll to position [0, 0]
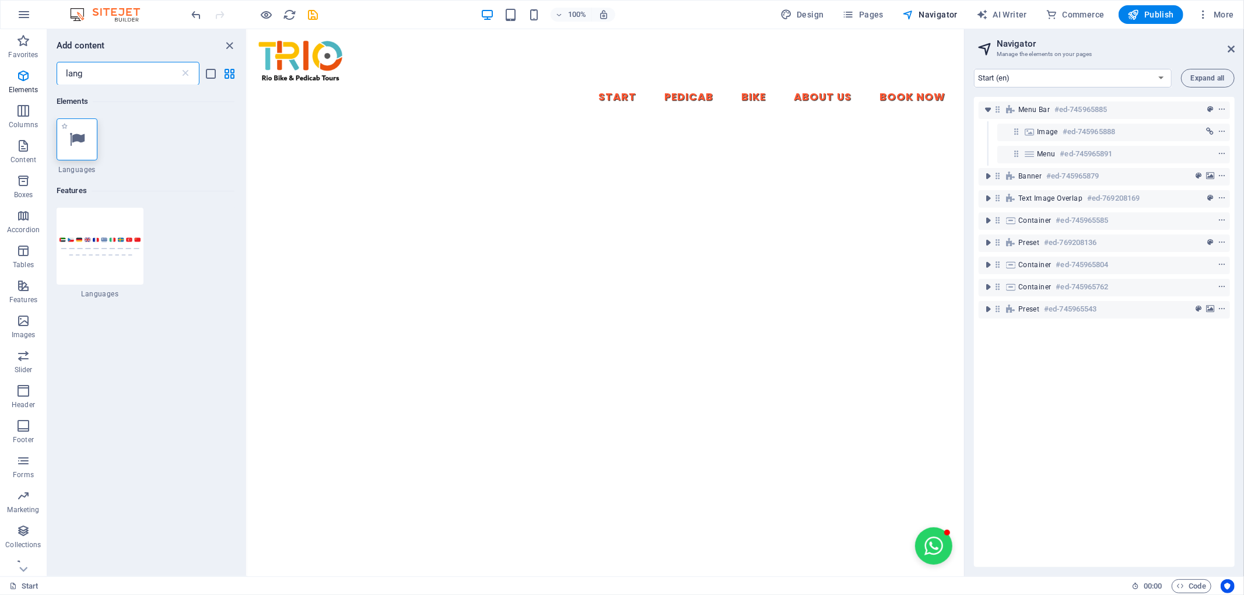
type input "lang"
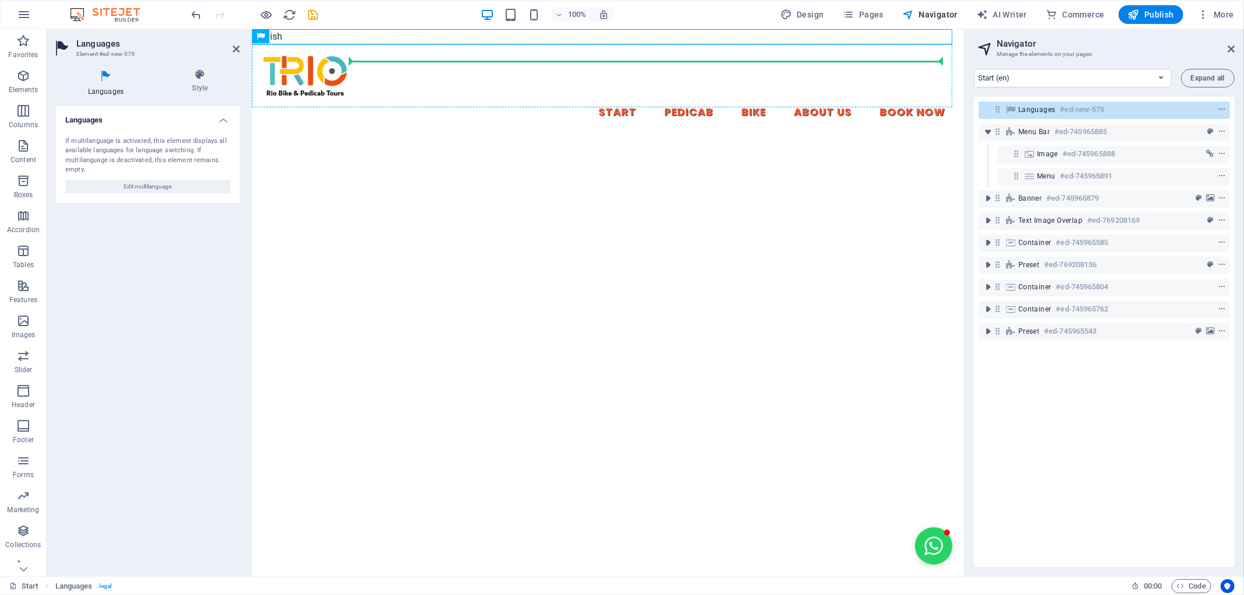
drag, startPoint x: 406, startPoint y: 34, endPoint x: 427, endPoint y: 64, distance: 36.1
click at [313, 36] on icon at bounding box center [311, 37] width 6 height 12
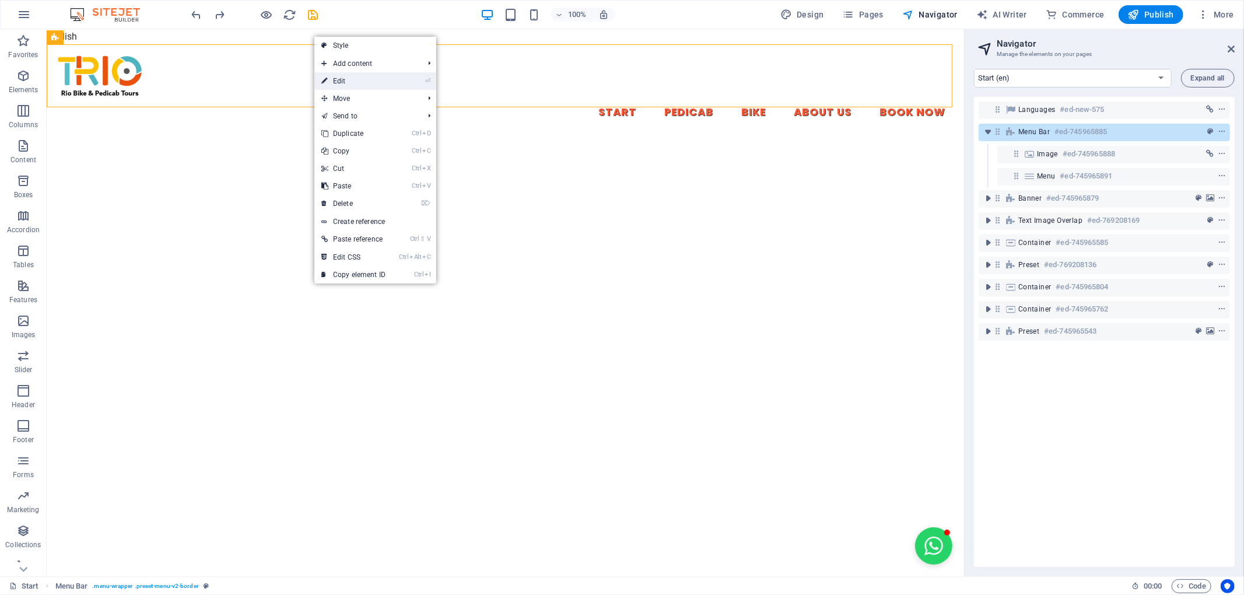
click at [348, 78] on link "⏎ Edit" at bounding box center [353, 80] width 78 height 17
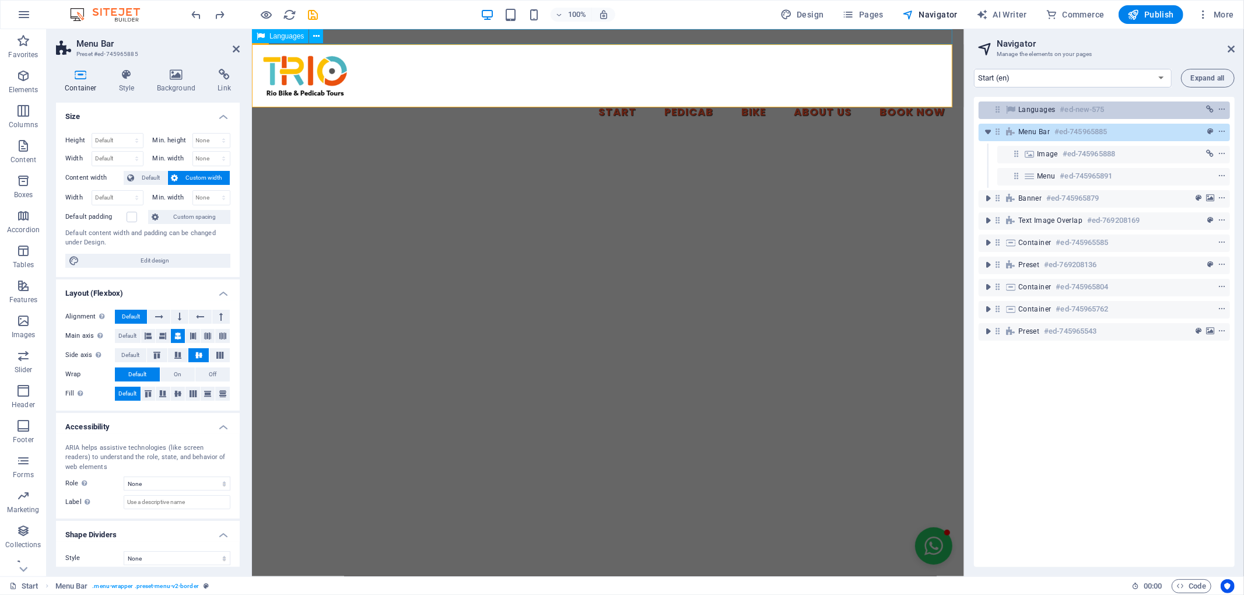
click at [1089, 111] on h6 "#ed-new-575" at bounding box center [1082, 110] width 44 height 14
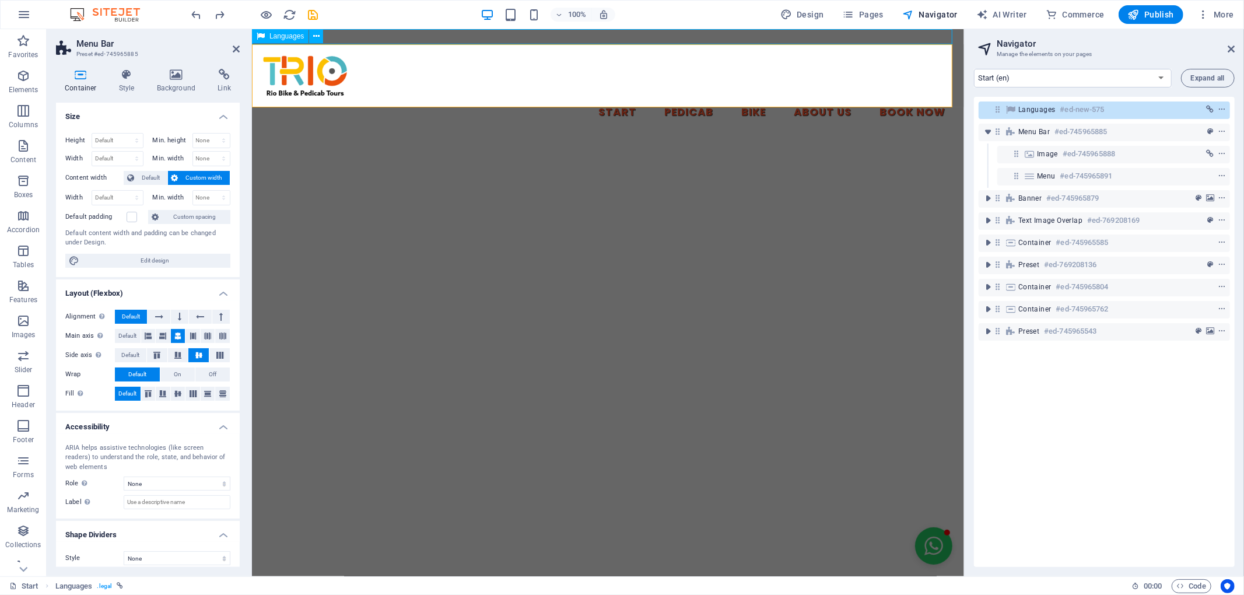
click at [1089, 111] on h6 "#ed-new-575" at bounding box center [1082, 110] width 44 height 14
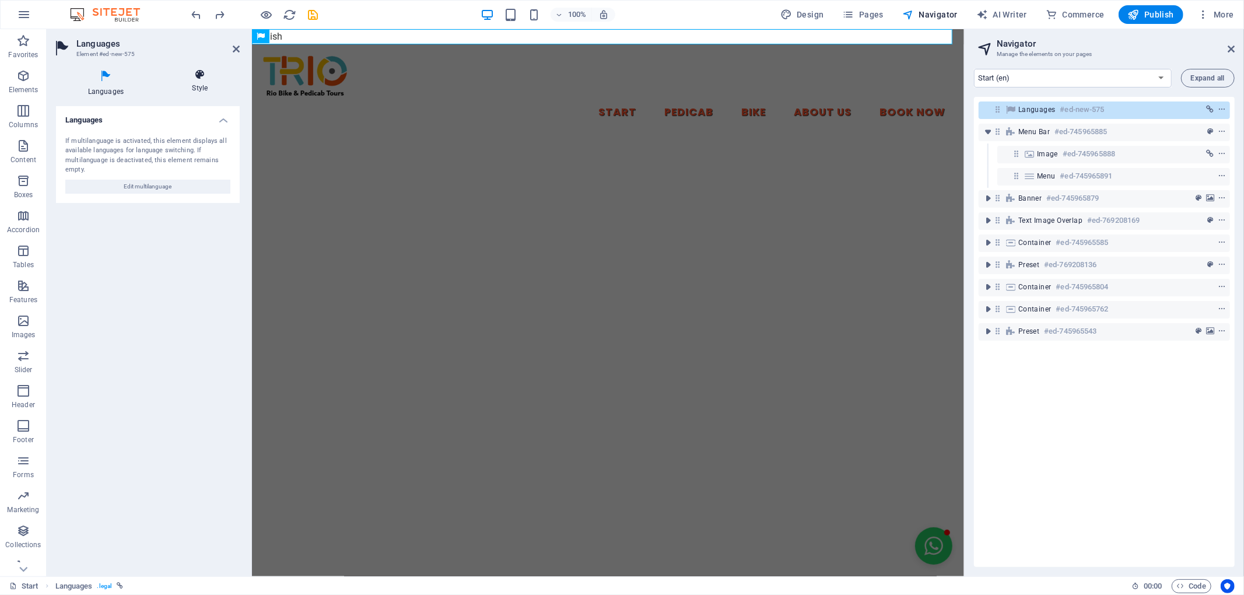
click at [199, 73] on icon at bounding box center [199, 75] width 79 height 12
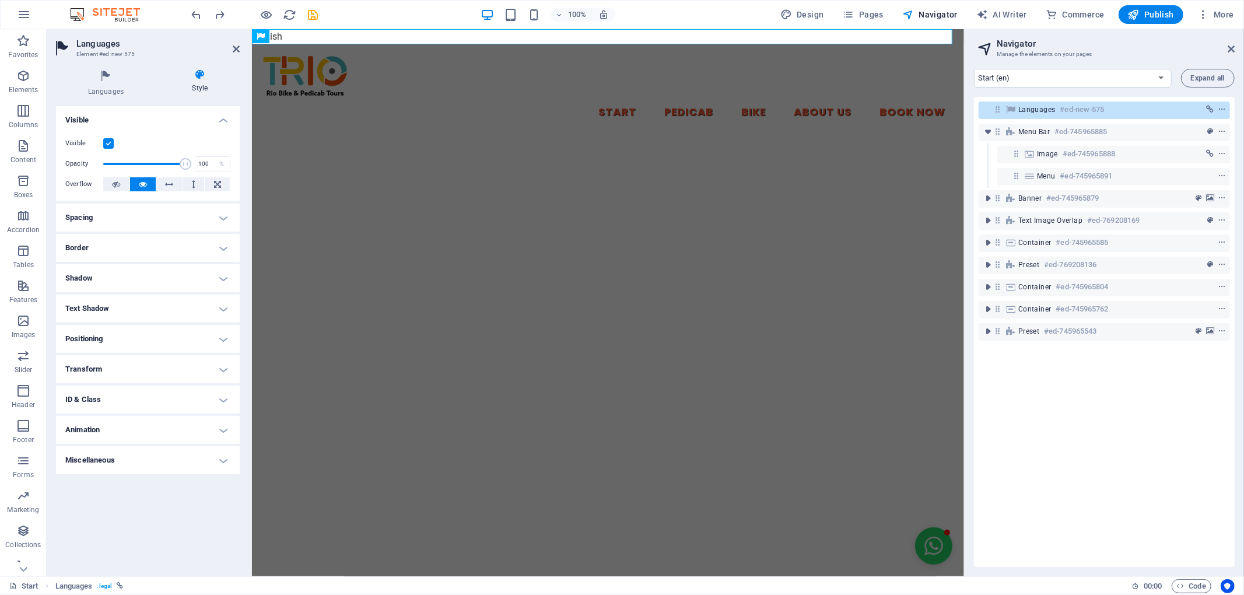
click at [166, 222] on h4 "Spacing" at bounding box center [148, 217] width 184 height 28
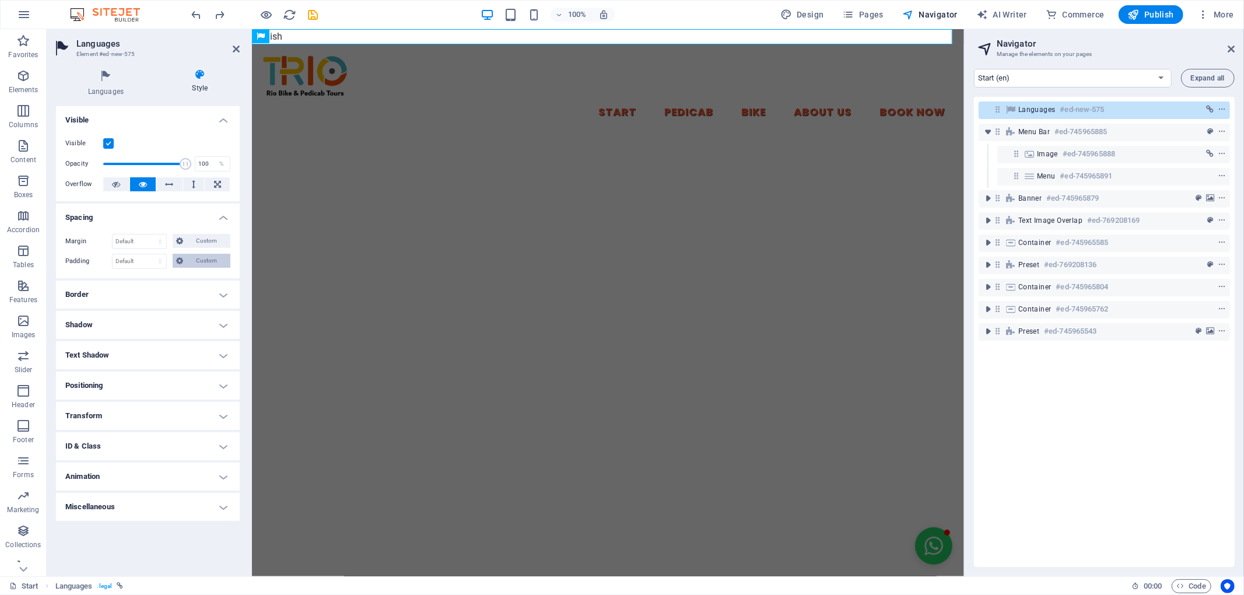
click at [213, 260] on span "Custom" at bounding box center [207, 261] width 40 height 14
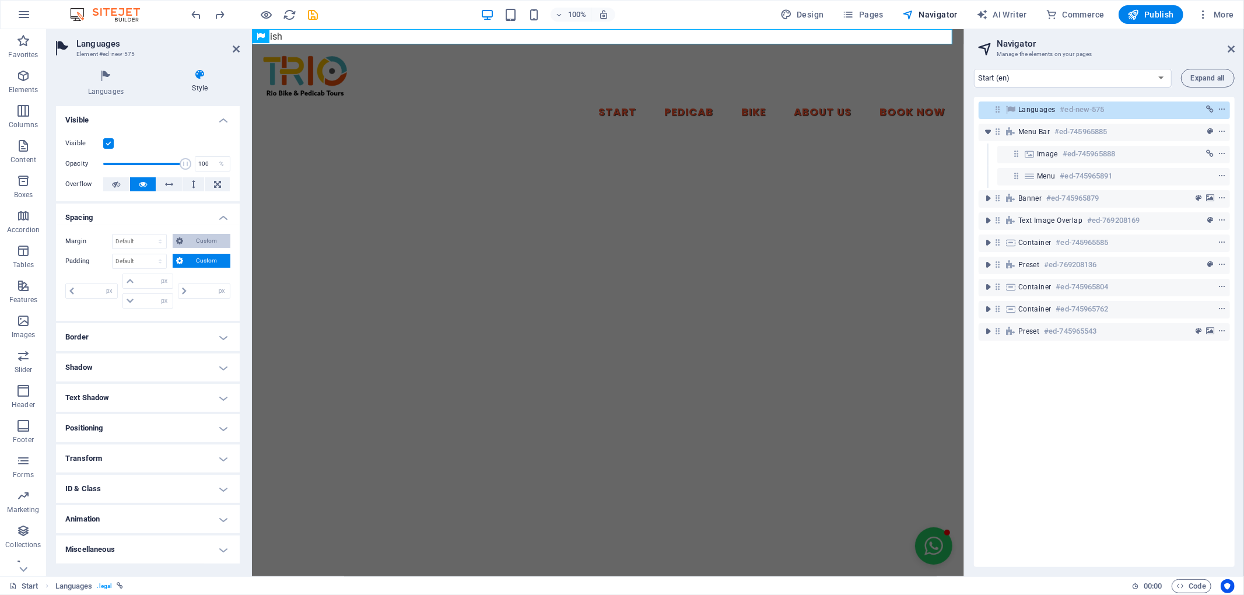
click at [191, 238] on span "Custom" at bounding box center [207, 241] width 40 height 14
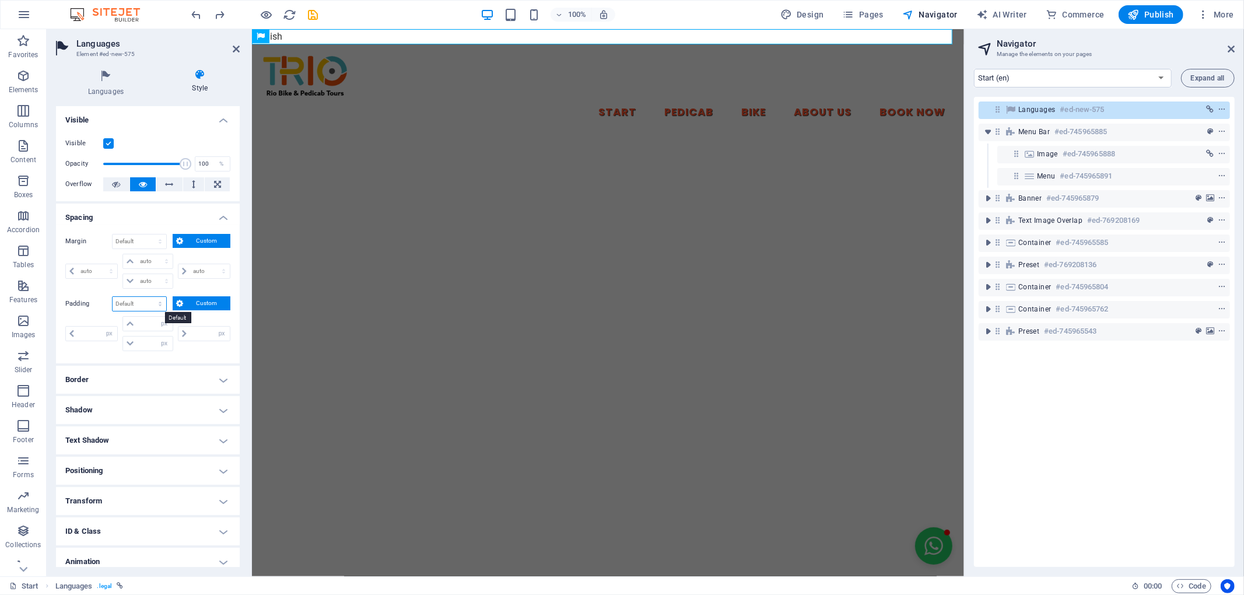
click at [149, 304] on select "Default px rem % vh vw Custom" at bounding box center [140, 304] width 54 height 14
select select "px"
click at [150, 297] on select "Default px rem % vh vw Custom" at bounding box center [140, 304] width 54 height 14
type input "0"
click at [142, 304] on input "0" at bounding box center [140, 304] width 54 height 14
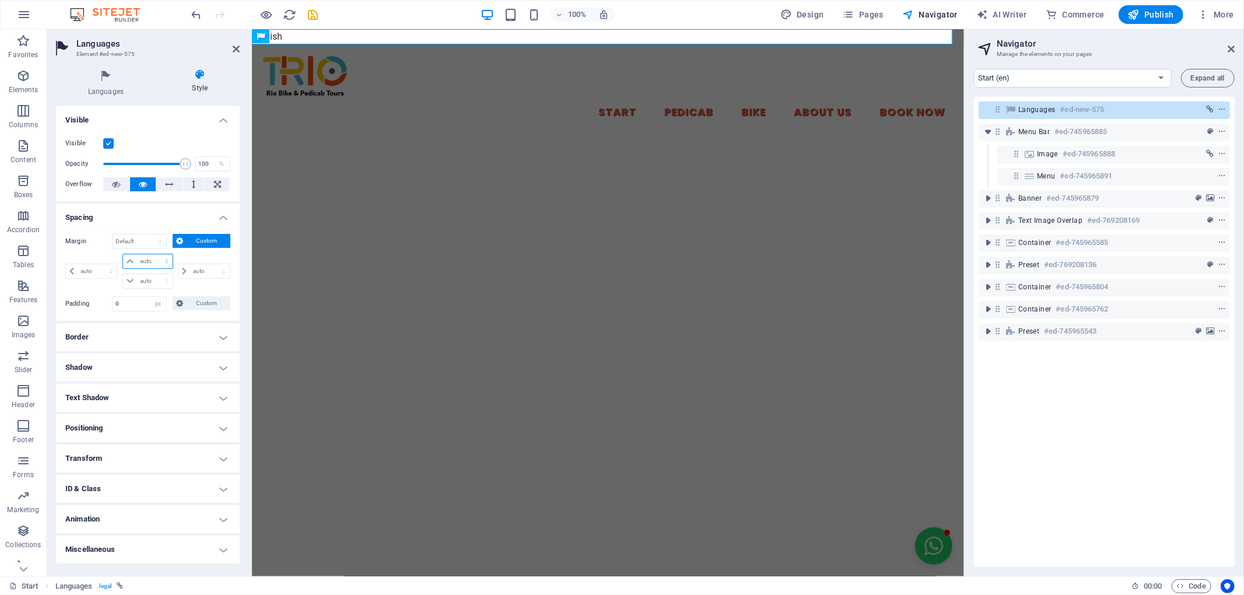
click at [164, 261] on select "auto px % rem vw vh" at bounding box center [147, 261] width 49 height 14
select select "px"
click at [156, 254] on select "auto px % rem vw vh" at bounding box center [147, 261] width 49 height 14
type input "0"
select select "px"
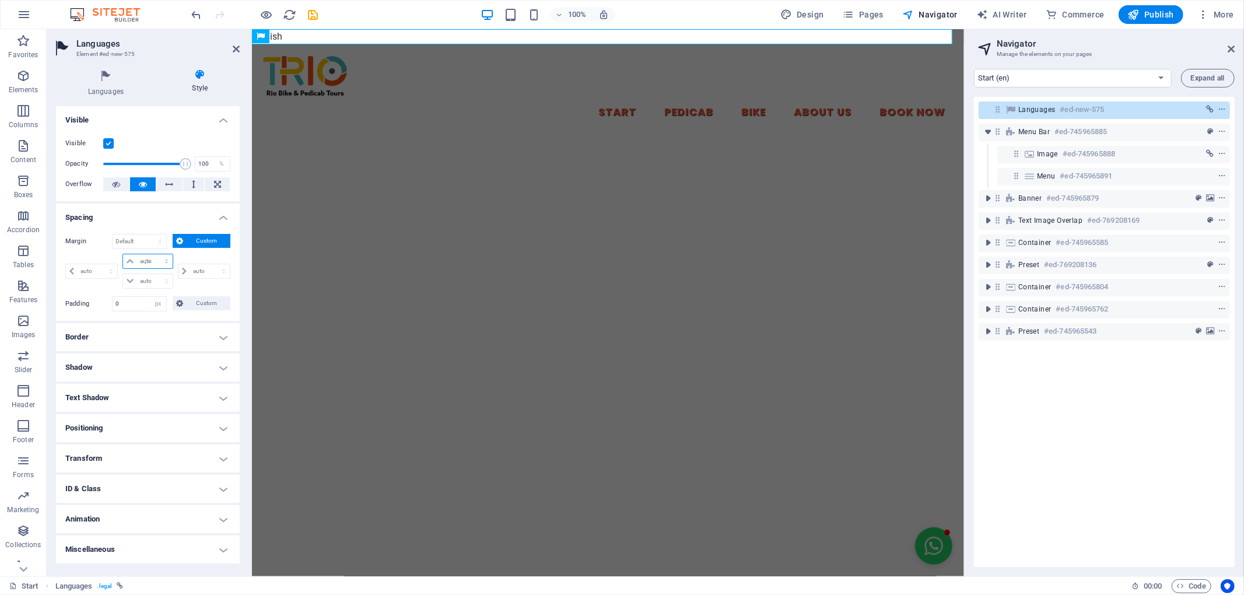
type input "0"
select select "px"
type input "0"
select select "px"
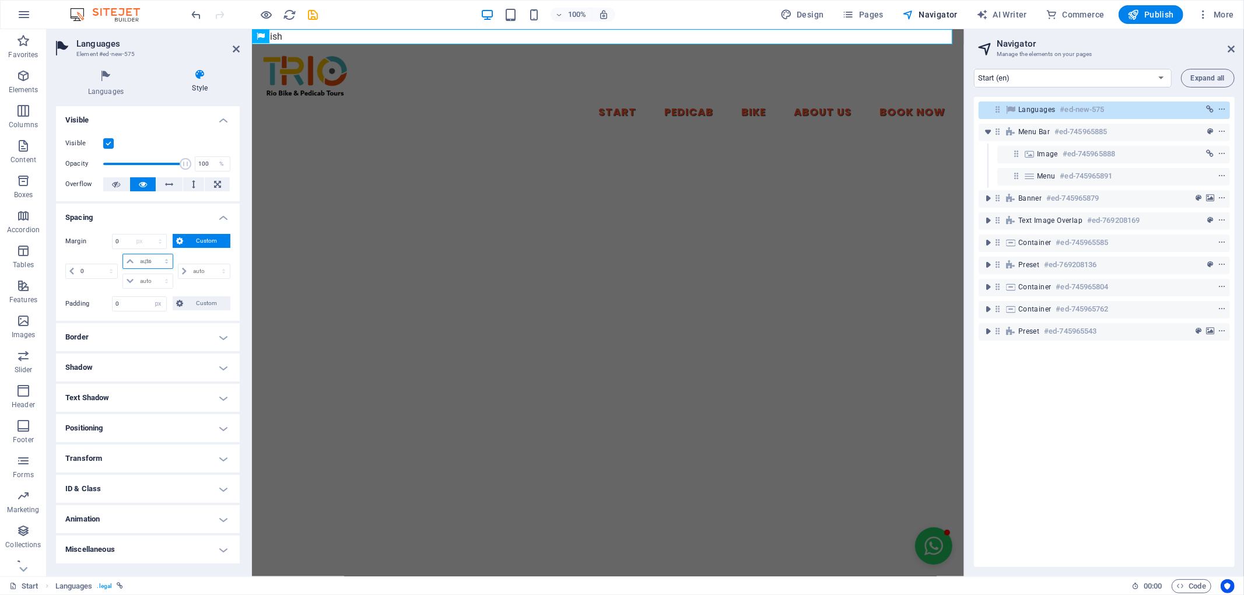
type input "0"
select select "px"
type input "-24"
select select "DISABLED_OPTION_VALUE"
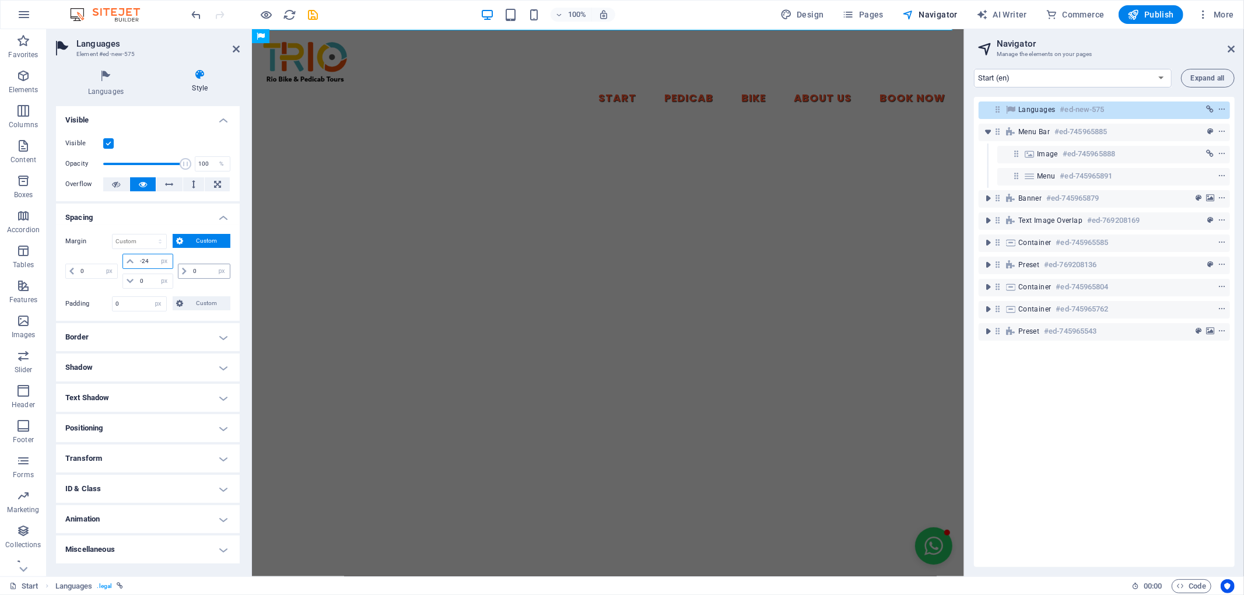
type input "-24"
drag, startPoint x: 201, startPoint y: 278, endPoint x: 190, endPoint y: 276, distance: 10.6
click at [190, 276] on input "0" at bounding box center [210, 271] width 40 height 14
type input "32"
click at [143, 285] on input "0" at bounding box center [154, 281] width 35 height 14
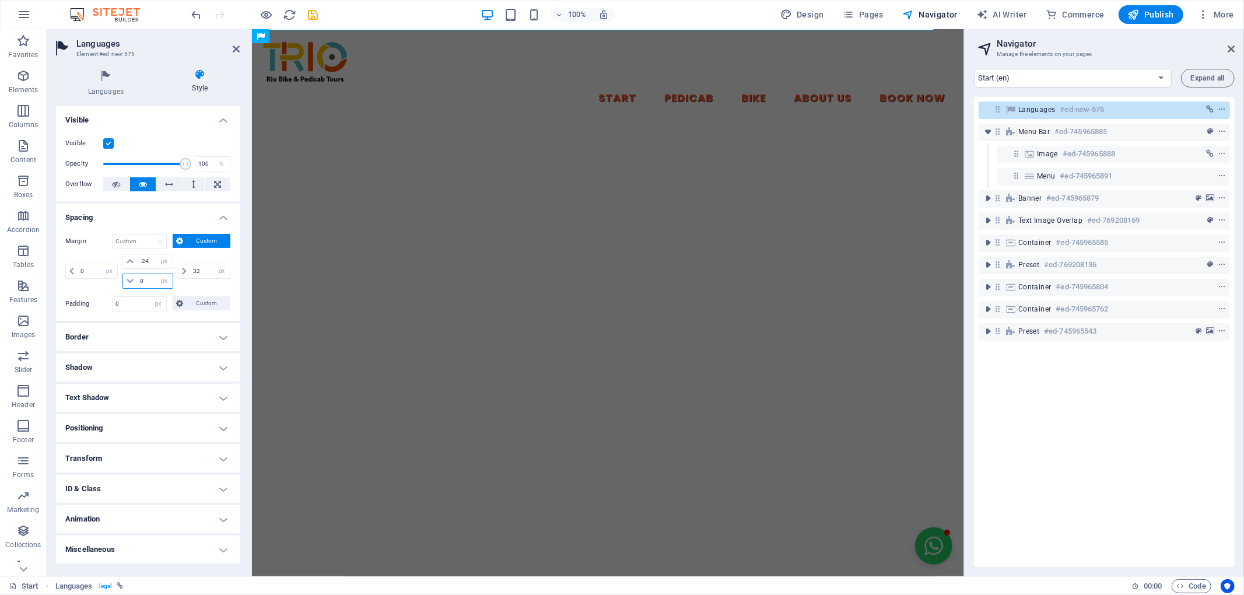
click at [143, 285] on input "0" at bounding box center [154, 281] width 35 height 14
type input "-15"
click at [93, 273] on input "0" at bounding box center [98, 271] width 40 height 14
click at [96, 275] on input "0" at bounding box center [98, 271] width 40 height 14
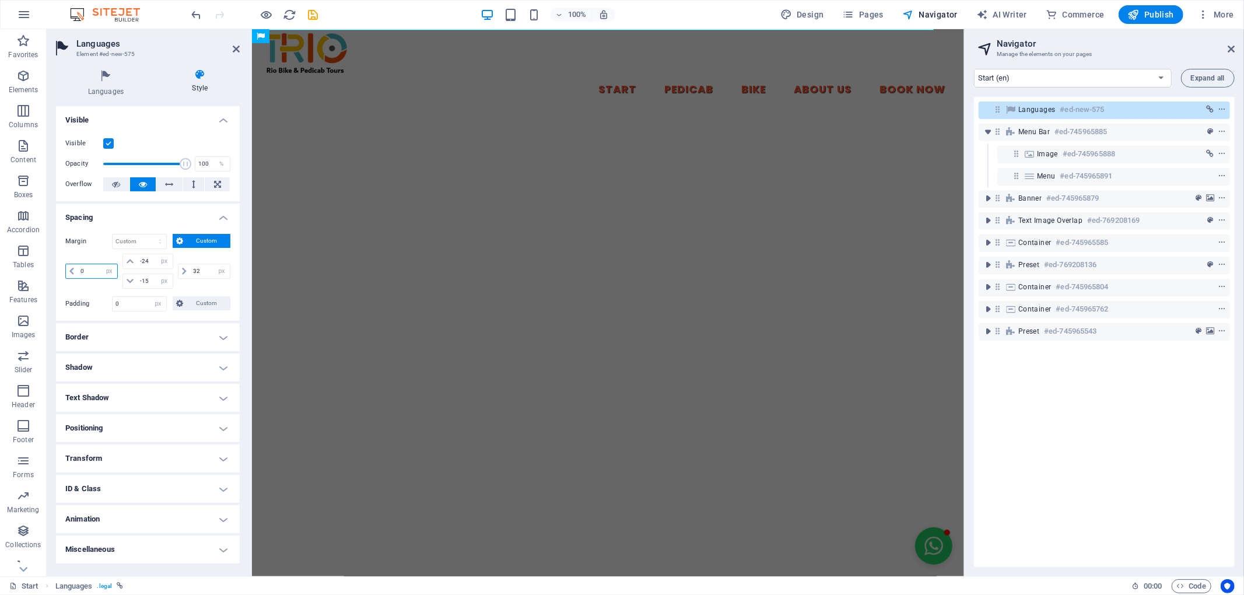
click at [96, 275] on input "0" at bounding box center [98, 271] width 40 height 14
click at [156, 216] on h4 "Spacing" at bounding box center [148, 213] width 184 height 21
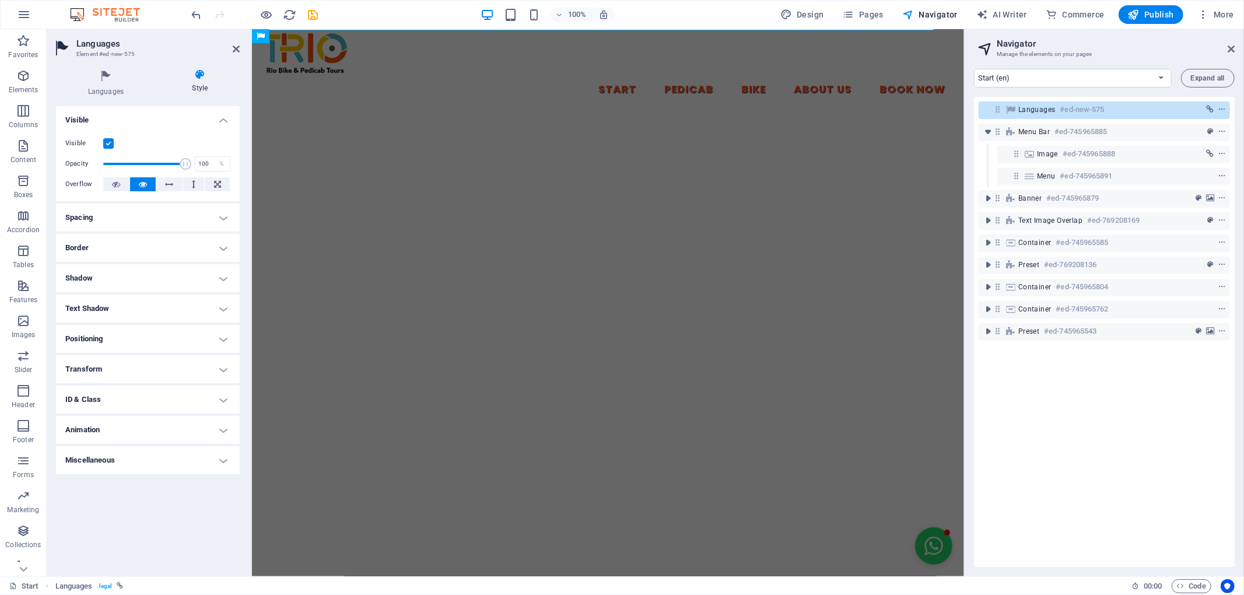
click at [128, 332] on h4 "Positioning" at bounding box center [148, 339] width 184 height 28
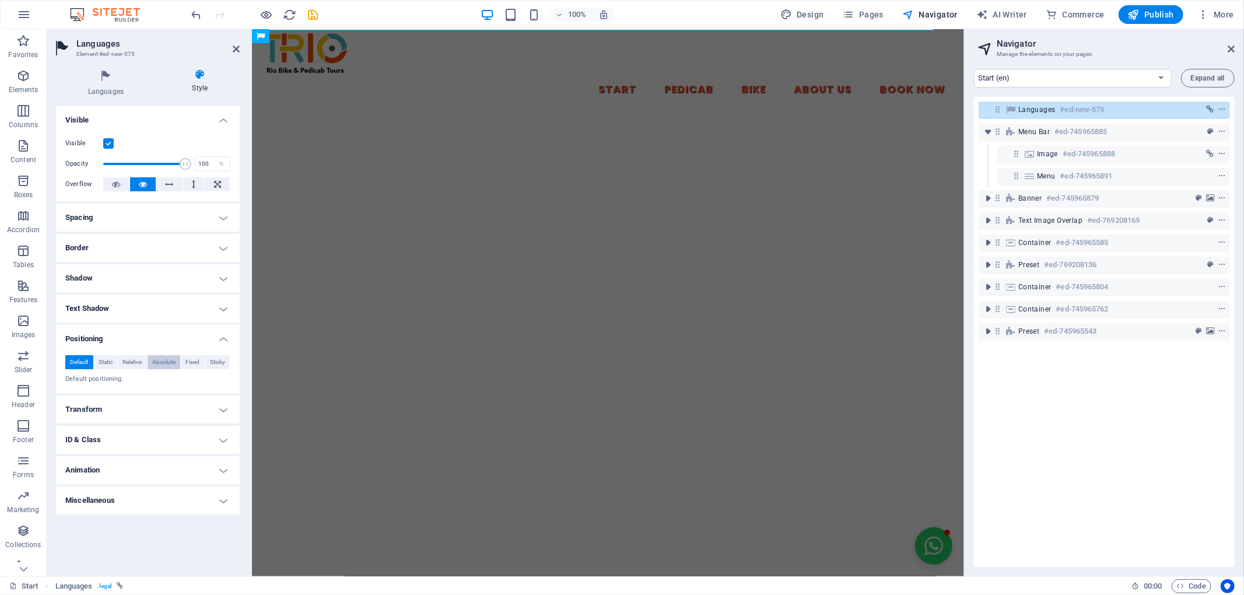
click at [164, 363] on span "Absolute" at bounding box center [163, 362] width 23 height 14
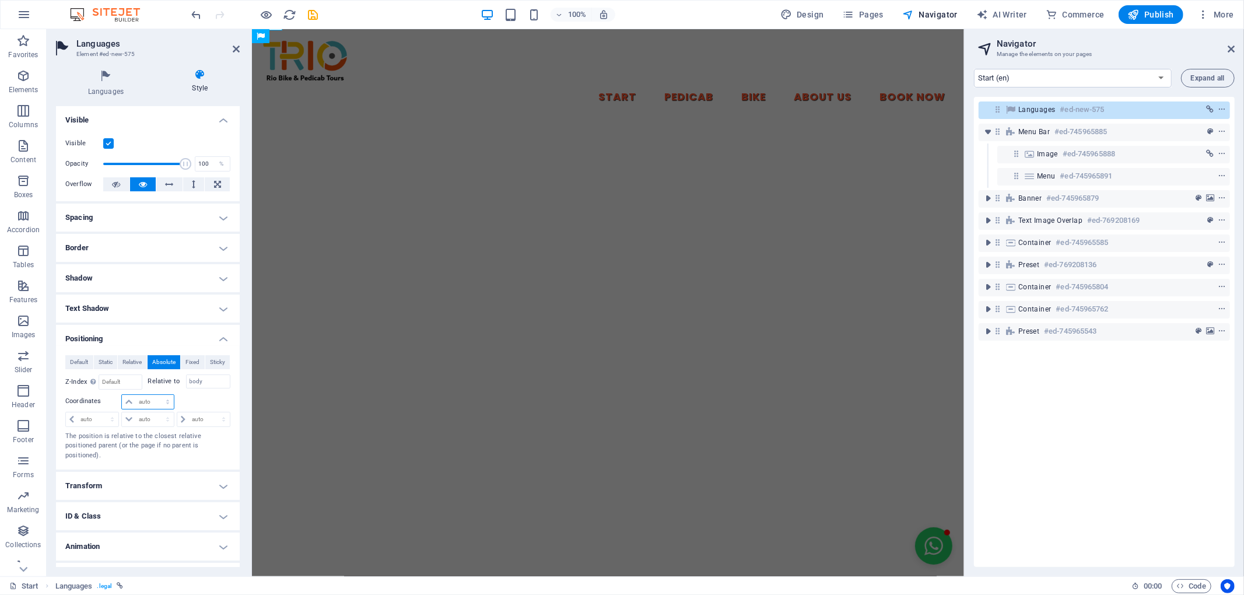
click at [147, 401] on select "auto px rem % em" at bounding box center [147, 402] width 51 height 14
select select "px"
click at [155, 395] on select "auto px rem % em" at bounding box center [147, 402] width 51 height 14
type input "24"
click at [197, 415] on select "auto px rem % em" at bounding box center [203, 419] width 52 height 14
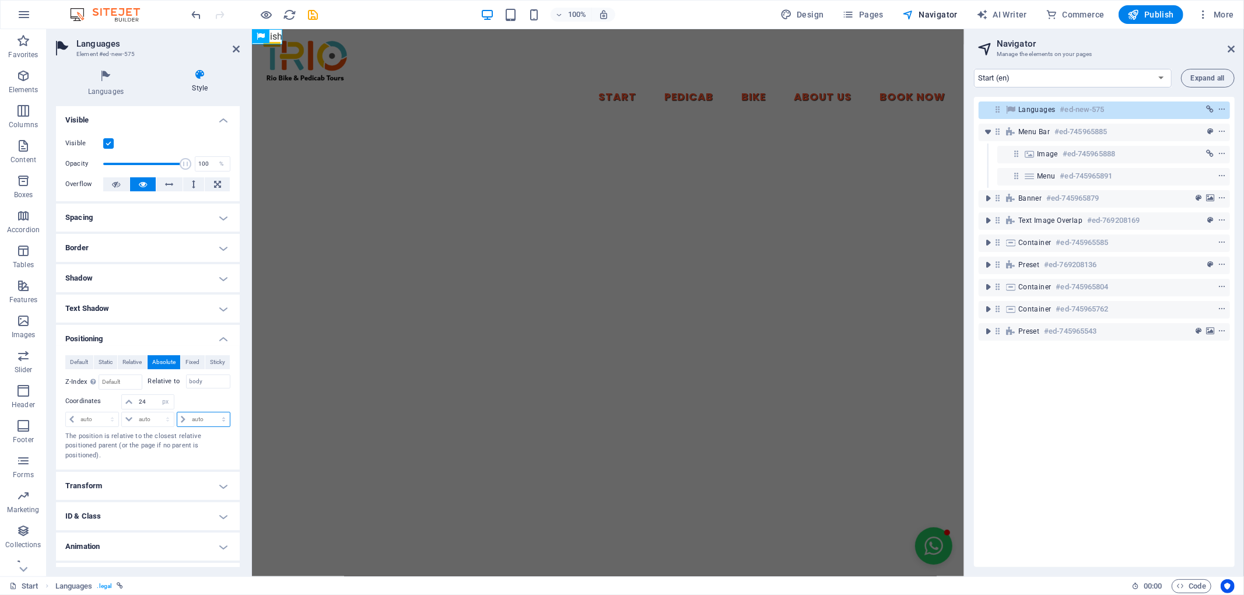
select select "px"
click at [210, 413] on select "auto px rem % em" at bounding box center [203, 419] width 52 height 14
type input "0"
click at [206, 443] on p "The position is relative to the closest relative positioned parent (or the page…" at bounding box center [147, 445] width 165 height 29
click at [308, 10] on icon "save" at bounding box center [313, 14] width 13 height 13
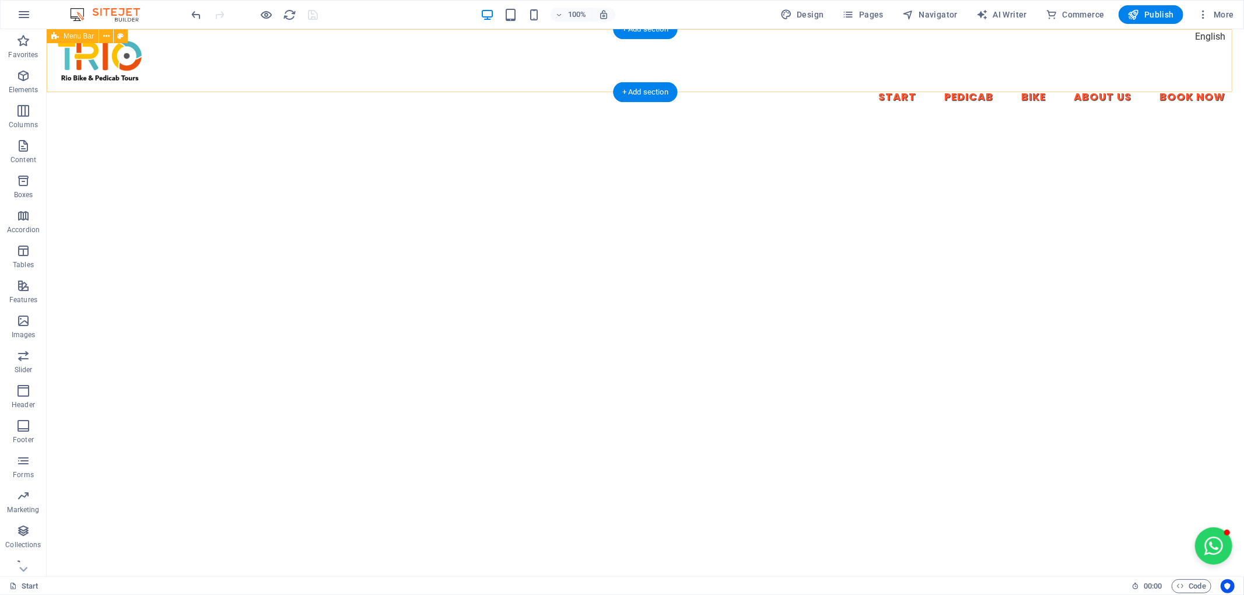
click at [1202, 37] on div "Start Pedicab Bike About Us Book Now" at bounding box center [644, 75] width 1197 height 92
click at [1187, 38] on div "Start Pedicab Bike About Us Book Now" at bounding box center [644, 75] width 1197 height 92
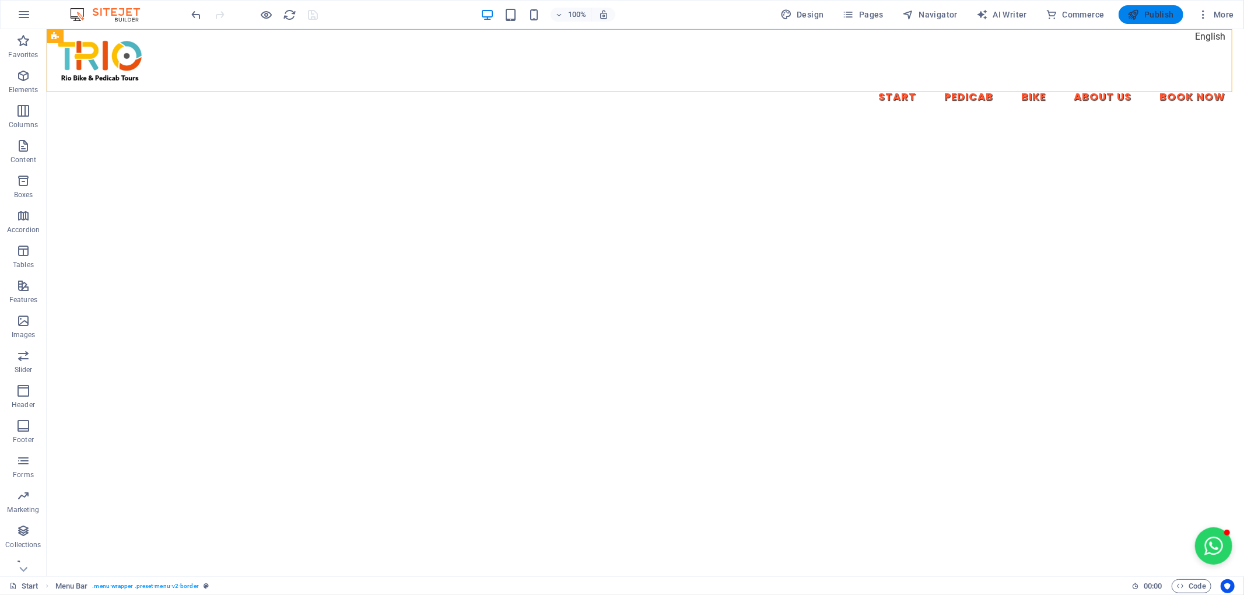
click at [1164, 6] on button "Publish" at bounding box center [1150, 14] width 65 height 19
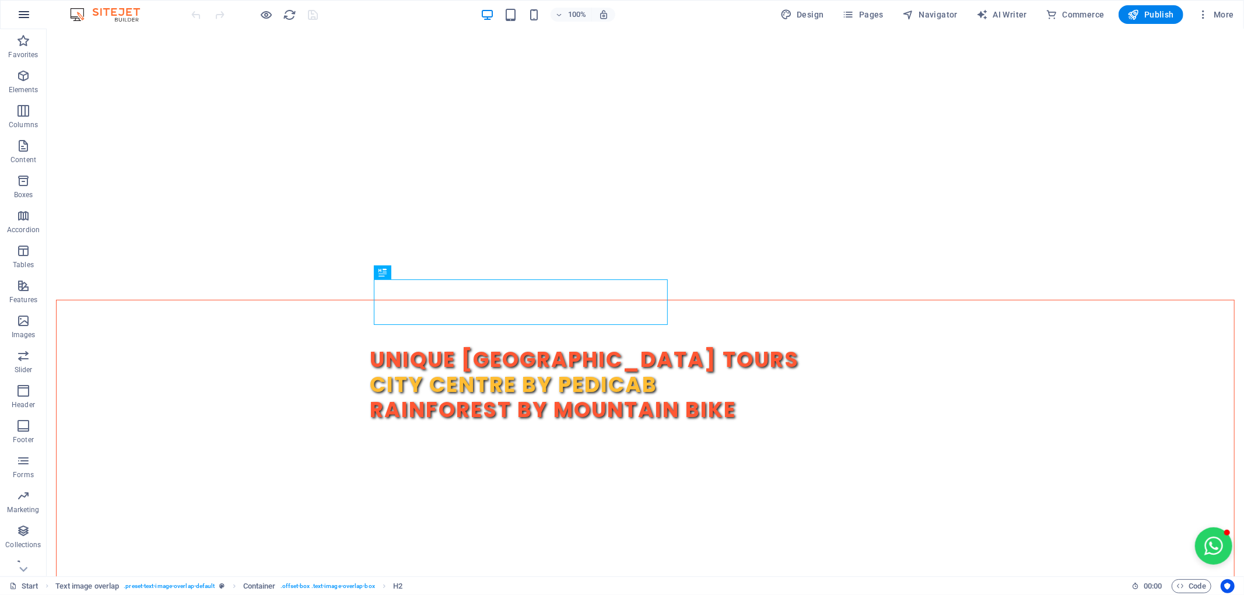
click at [24, 12] on icon "button" at bounding box center [24, 15] width 14 height 14
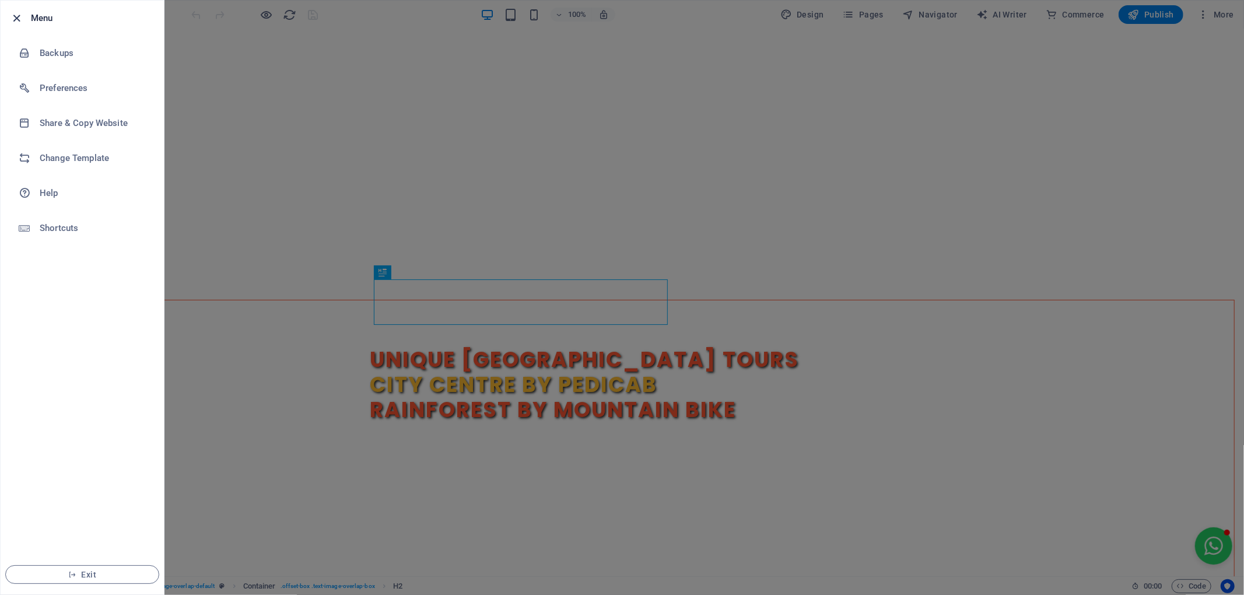
click at [17, 15] on icon "button" at bounding box center [16, 18] width 13 height 13
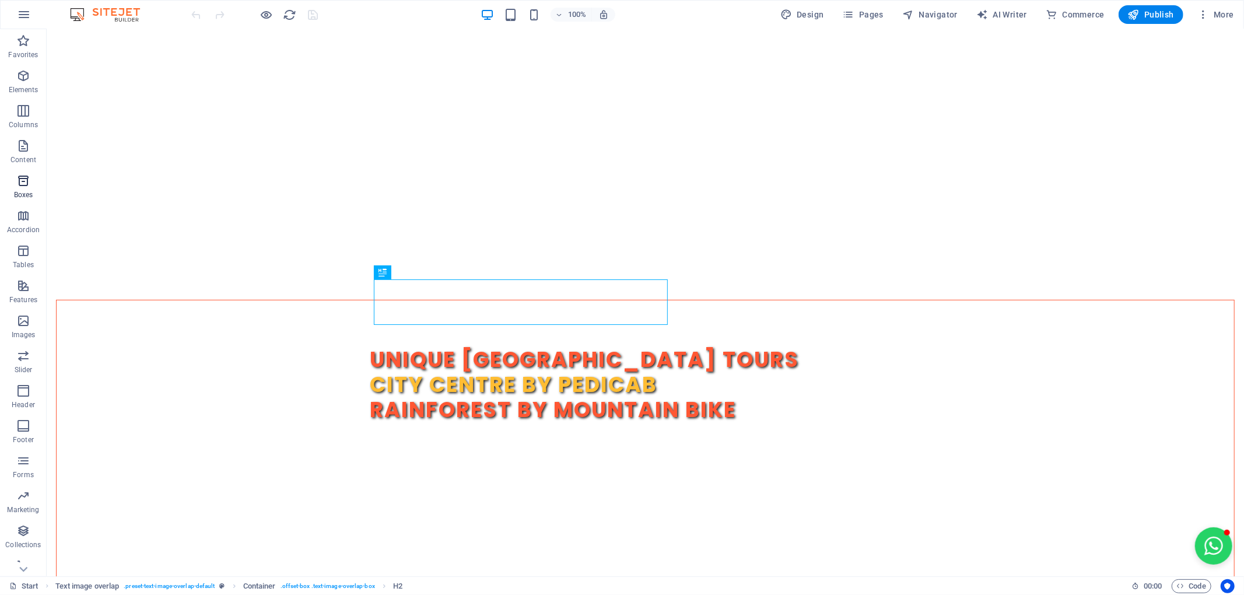
scroll to position [12, 0]
click at [26, 35] on icon at bounding box center [23, 36] width 16 height 16
click at [21, 75] on icon "button" at bounding box center [23, 76] width 14 height 14
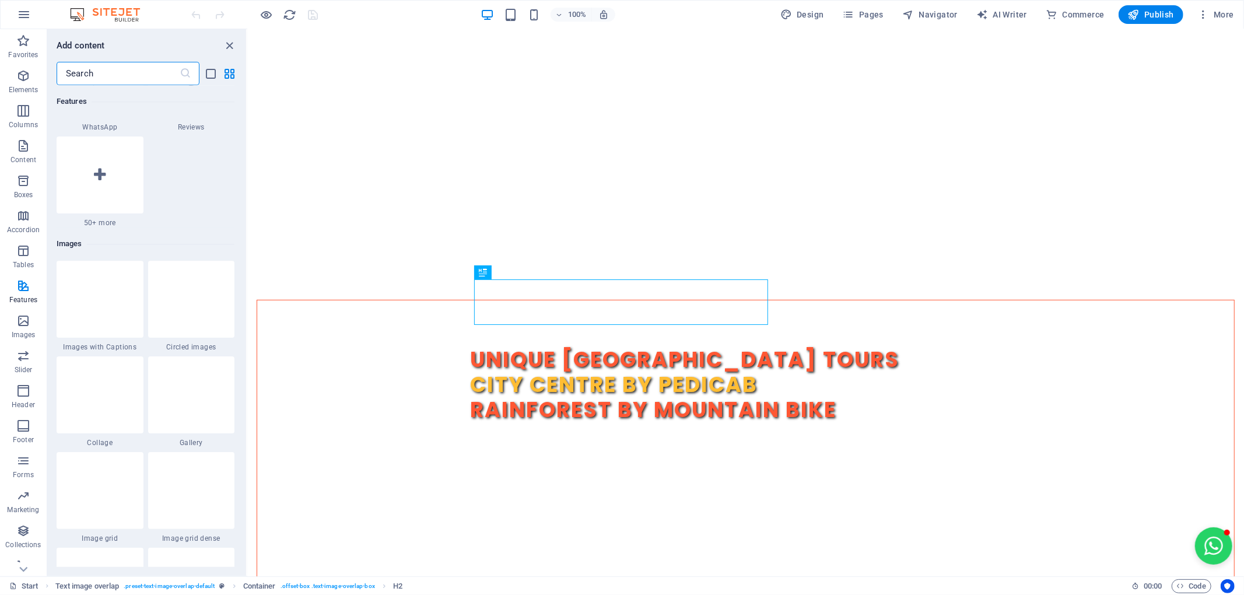
scroll to position [5701, 0]
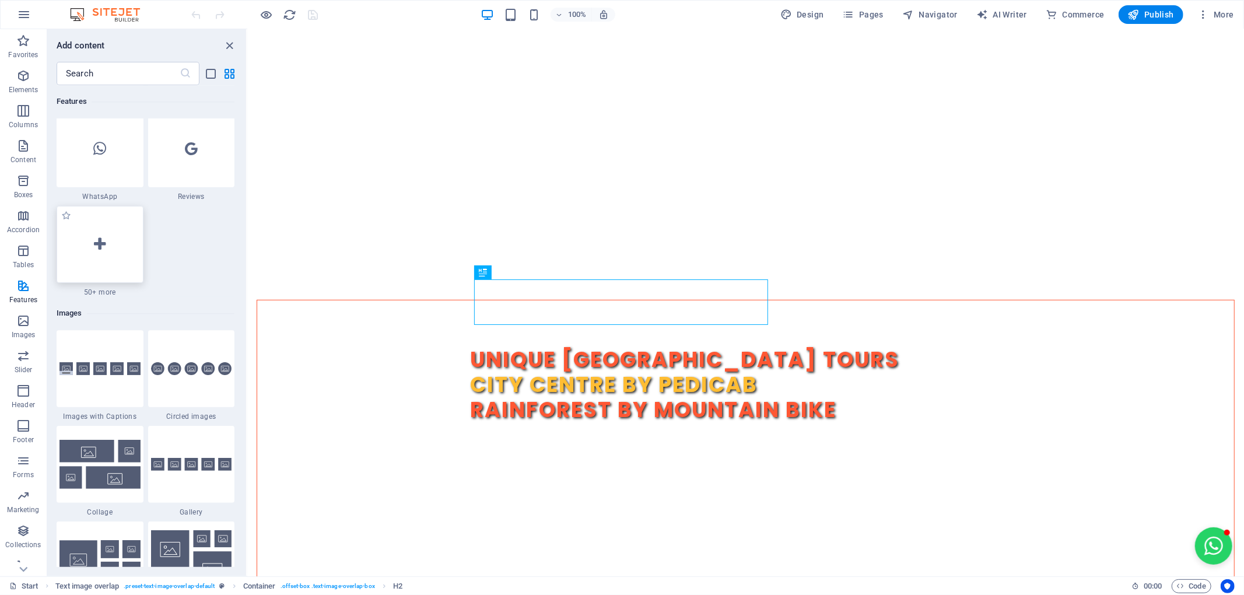
click at [103, 241] on icon at bounding box center [100, 244] width 12 height 15
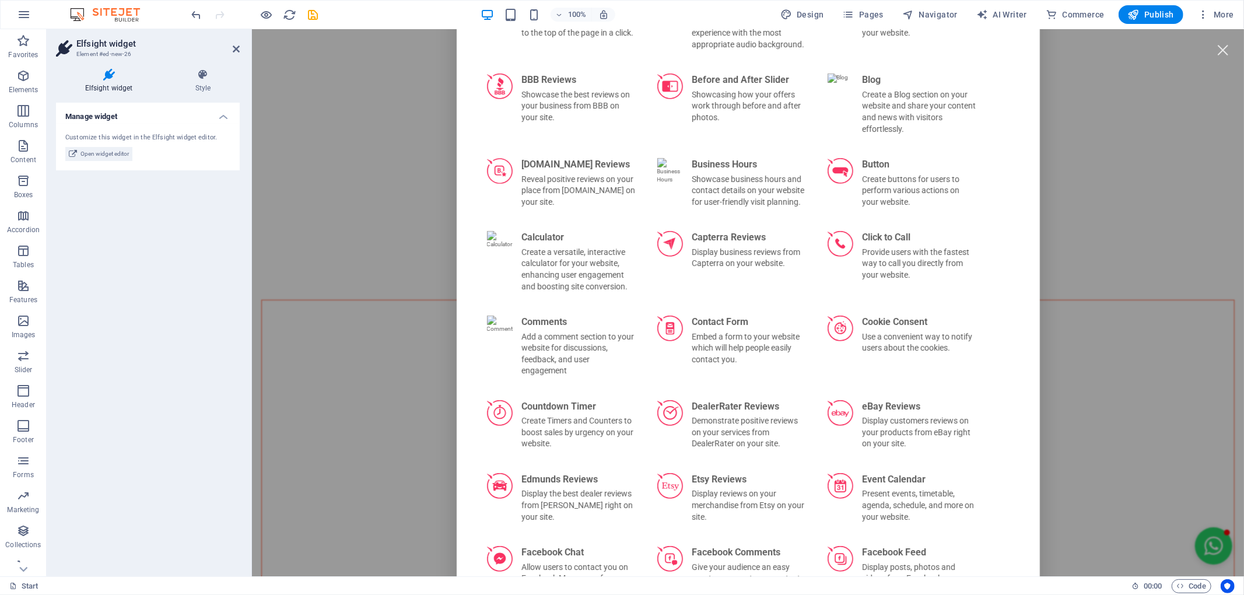
scroll to position [0, 0]
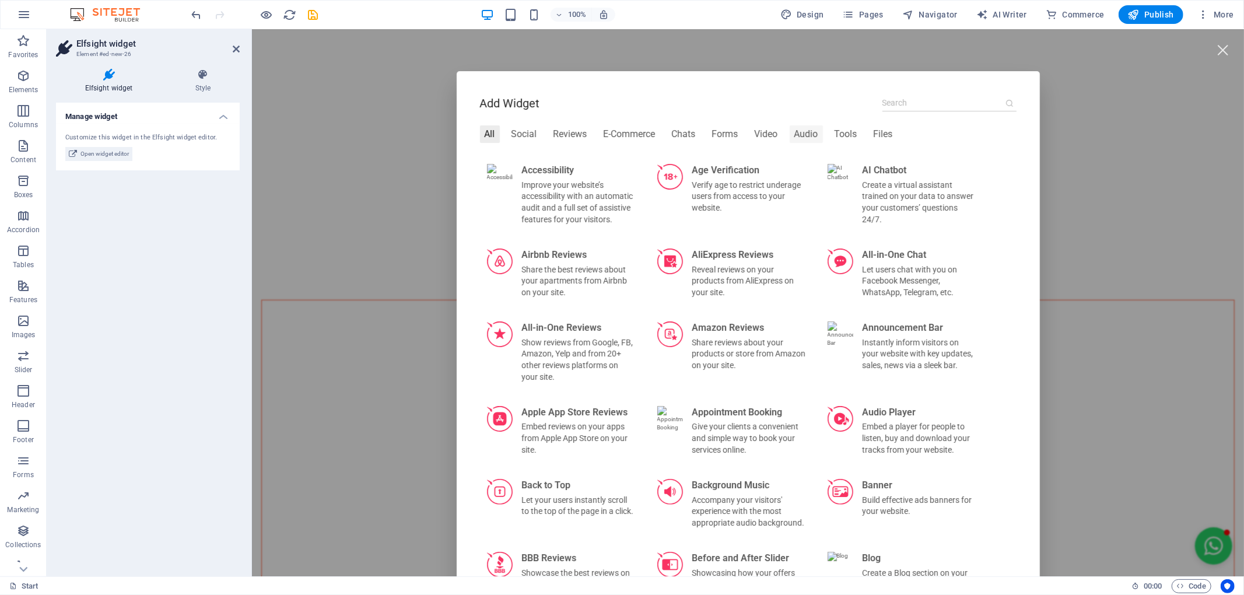
click at [791, 136] on div "Audio" at bounding box center [805, 133] width 33 height 17
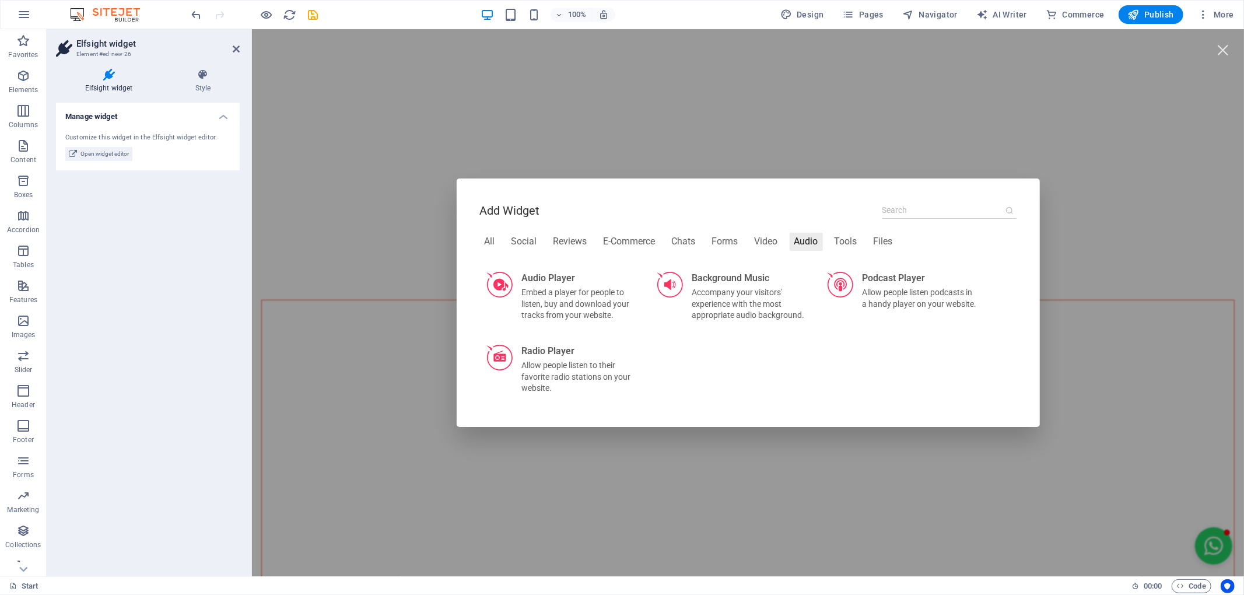
click at [373, 361] on div "Add Widget All Social Reviews E-Commerce Chats Forms Video Audio Tools Files Au…" at bounding box center [747, 302] width 992 height 547
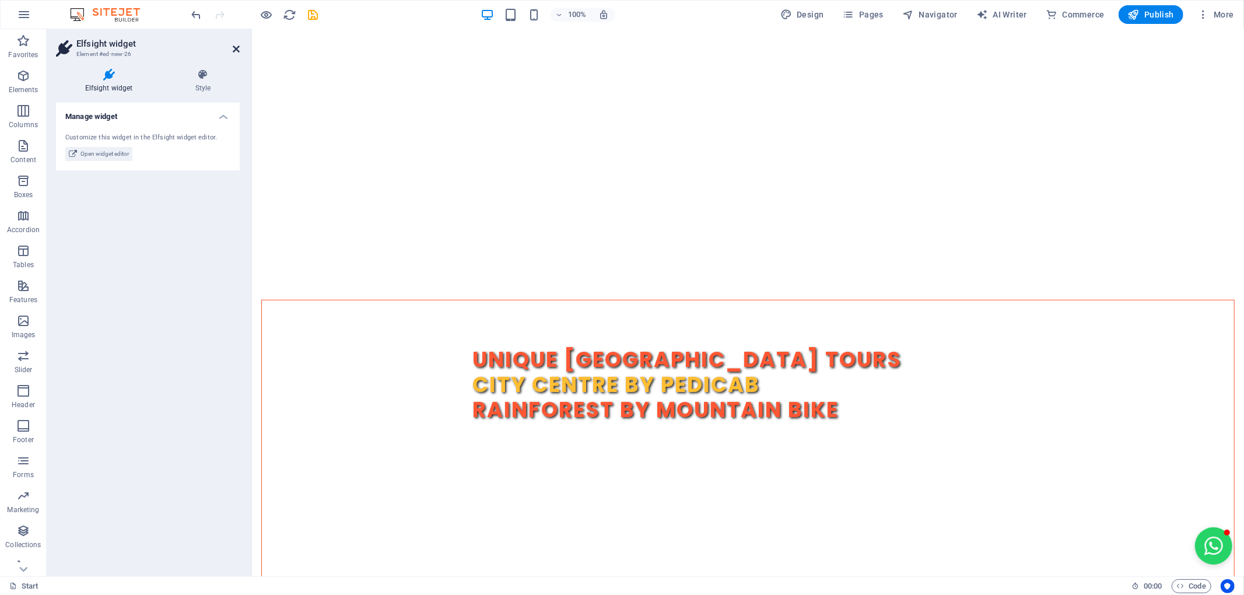
click at [236, 44] on icon at bounding box center [236, 48] width 7 height 9
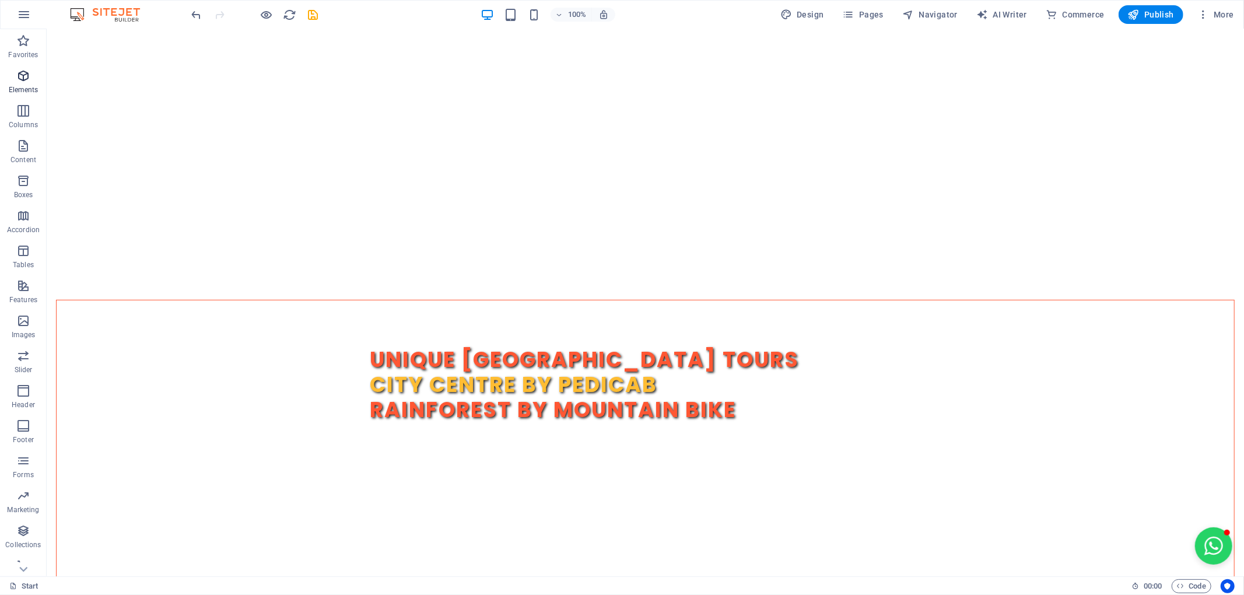
click at [21, 71] on icon "button" at bounding box center [23, 76] width 14 height 14
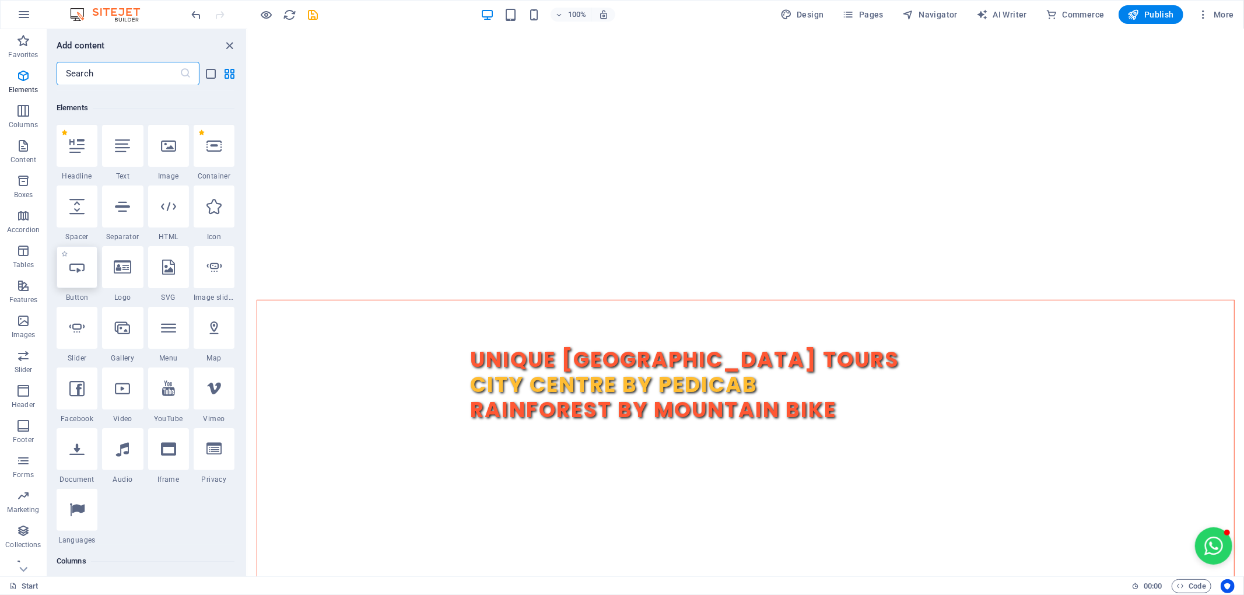
scroll to position [124, 0]
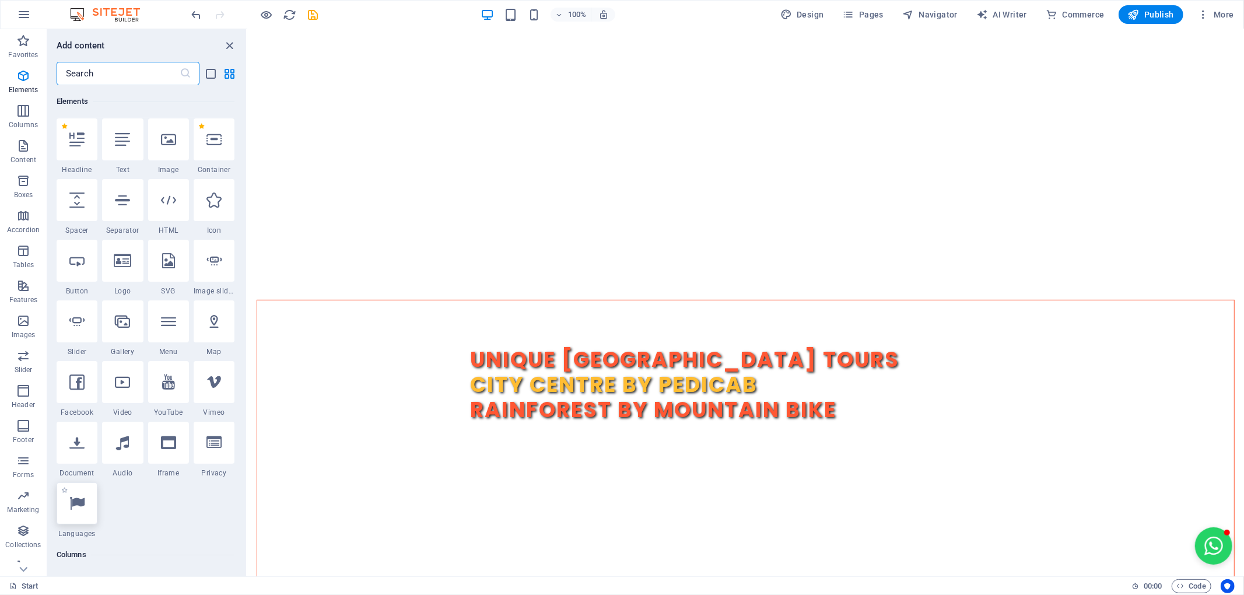
click at [77, 499] on icon at bounding box center [76, 503] width 15 height 15
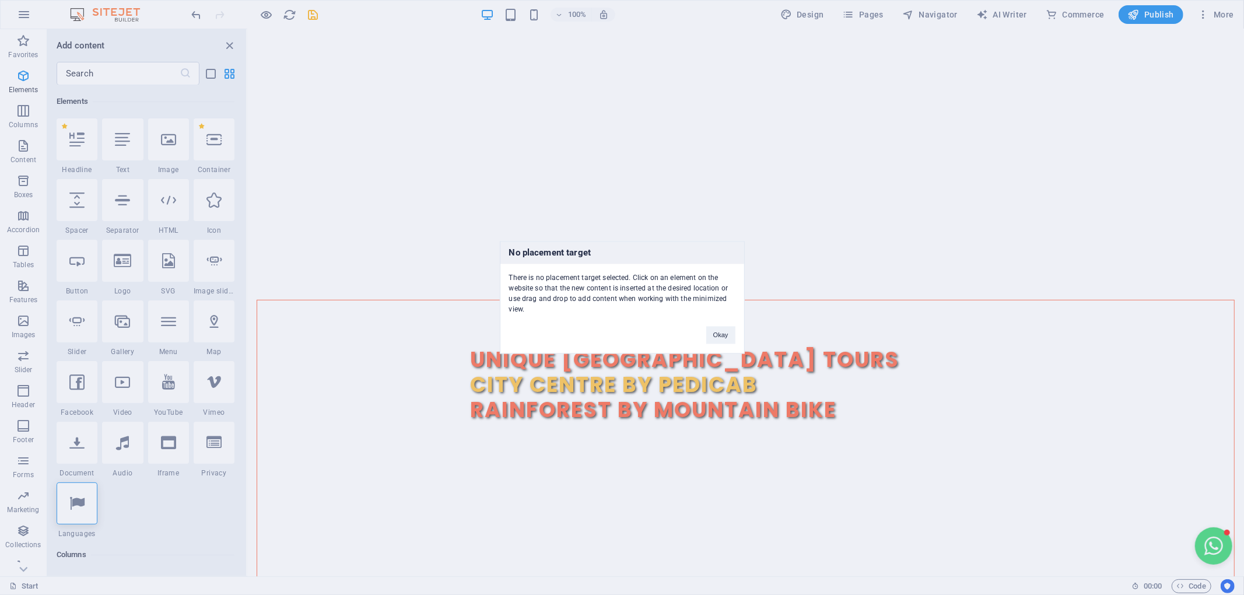
click at [929, 495] on div "No placement target There is no placement target selected. Click on an element …" at bounding box center [622, 297] width 1244 height 595
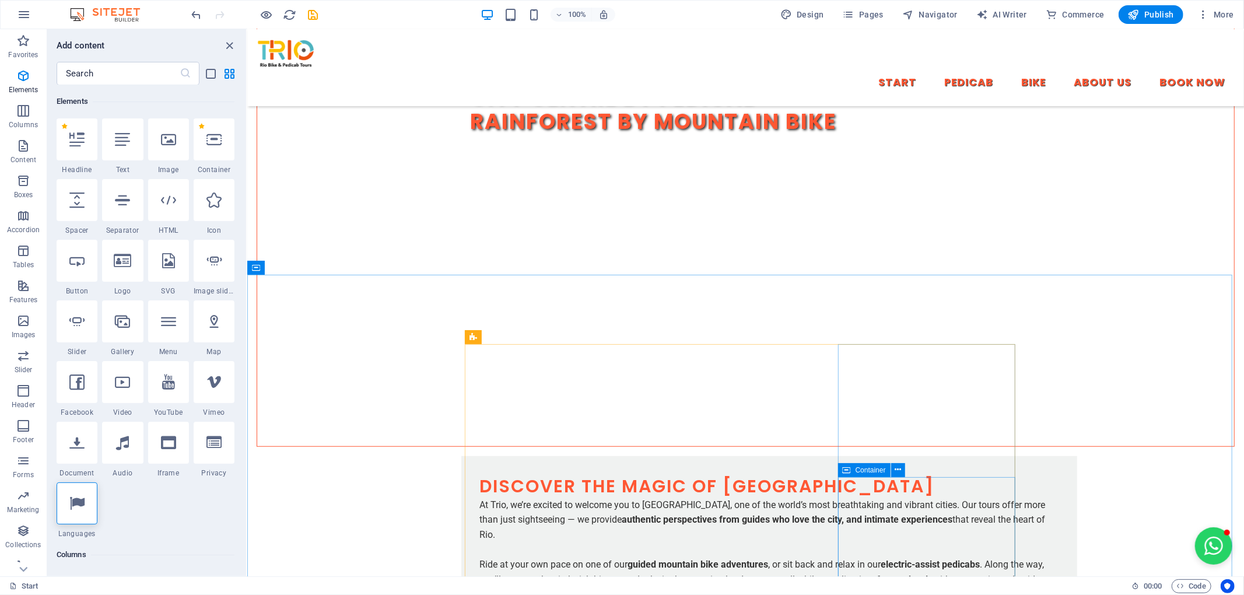
scroll to position [752, 0]
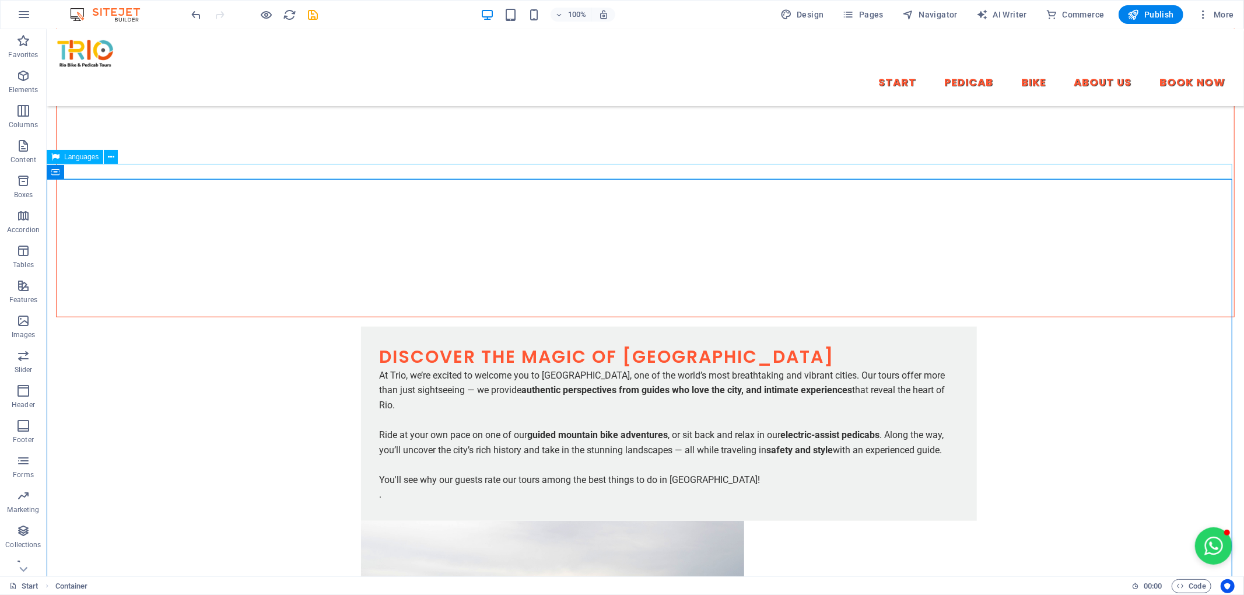
click at [115, 160] on button at bounding box center [111, 157] width 14 height 14
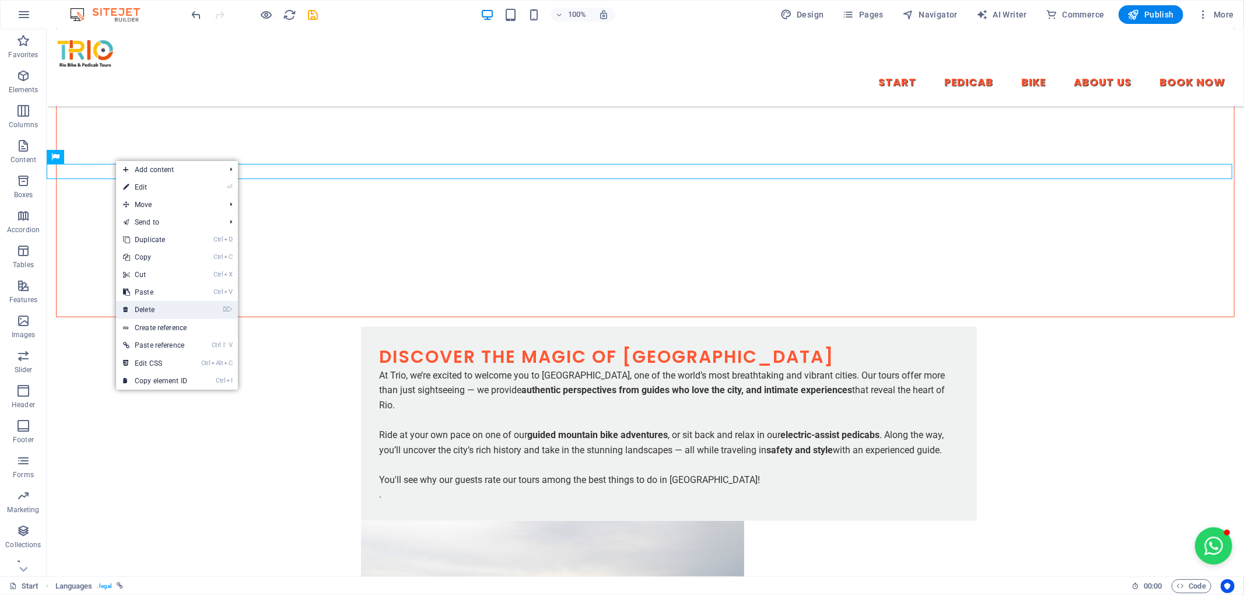
click at [155, 313] on link "⌦ Delete" at bounding box center [155, 309] width 78 height 17
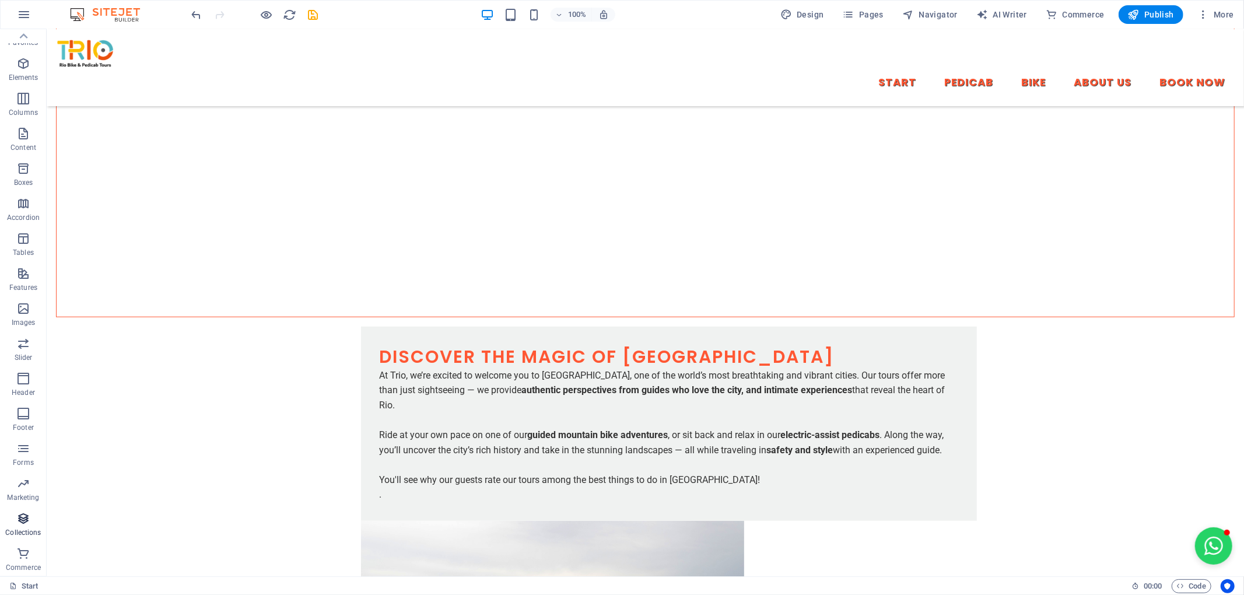
scroll to position [0, 0]
click at [24, 320] on icon "button" at bounding box center [23, 321] width 14 height 14
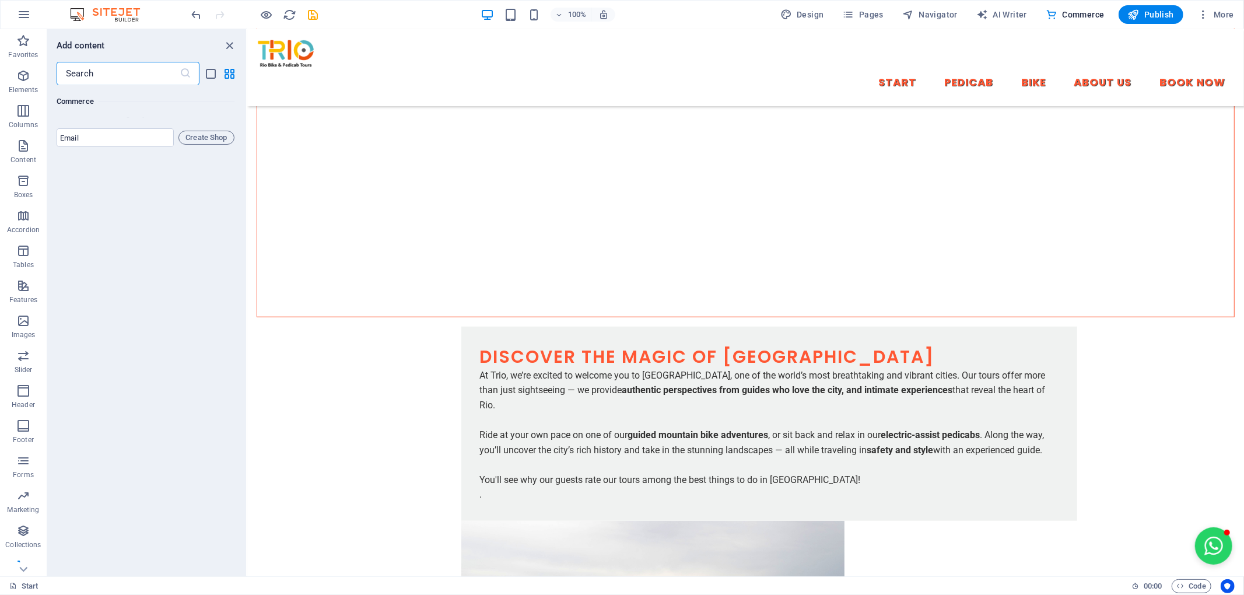
scroll to position [11354, 0]
click at [22, 40] on icon "button" at bounding box center [23, 41] width 14 height 14
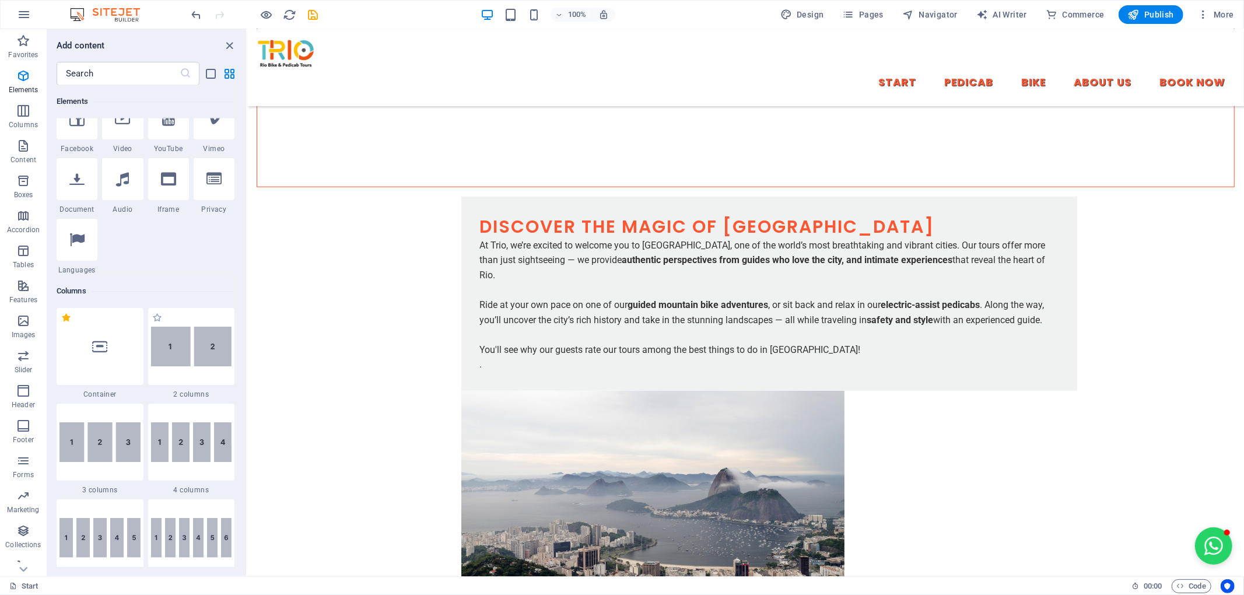
scroll to position [388, 0]
click at [71, 243] on icon at bounding box center [76, 238] width 15 height 15
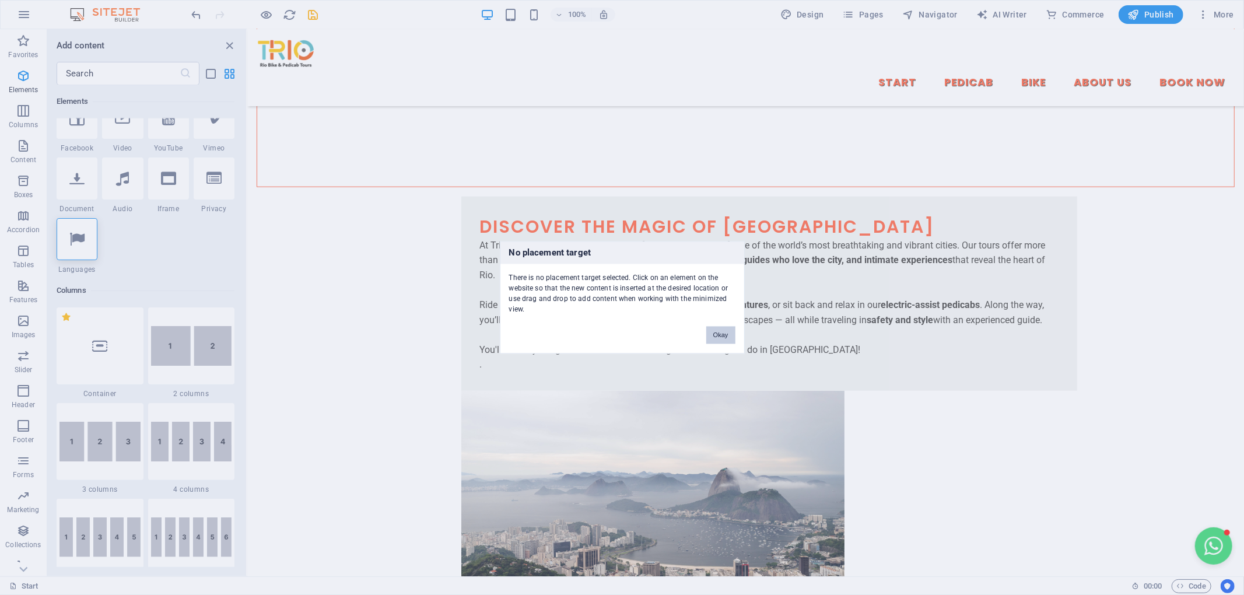
click at [718, 335] on button "Okay" at bounding box center [720, 335] width 29 height 17
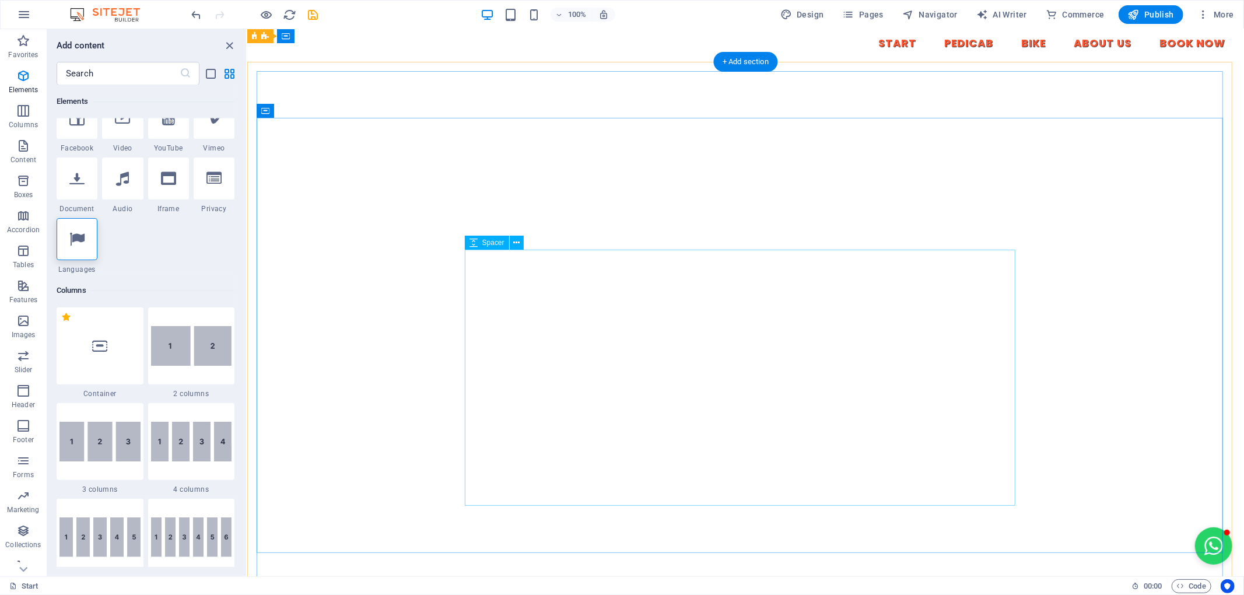
scroll to position [0, 0]
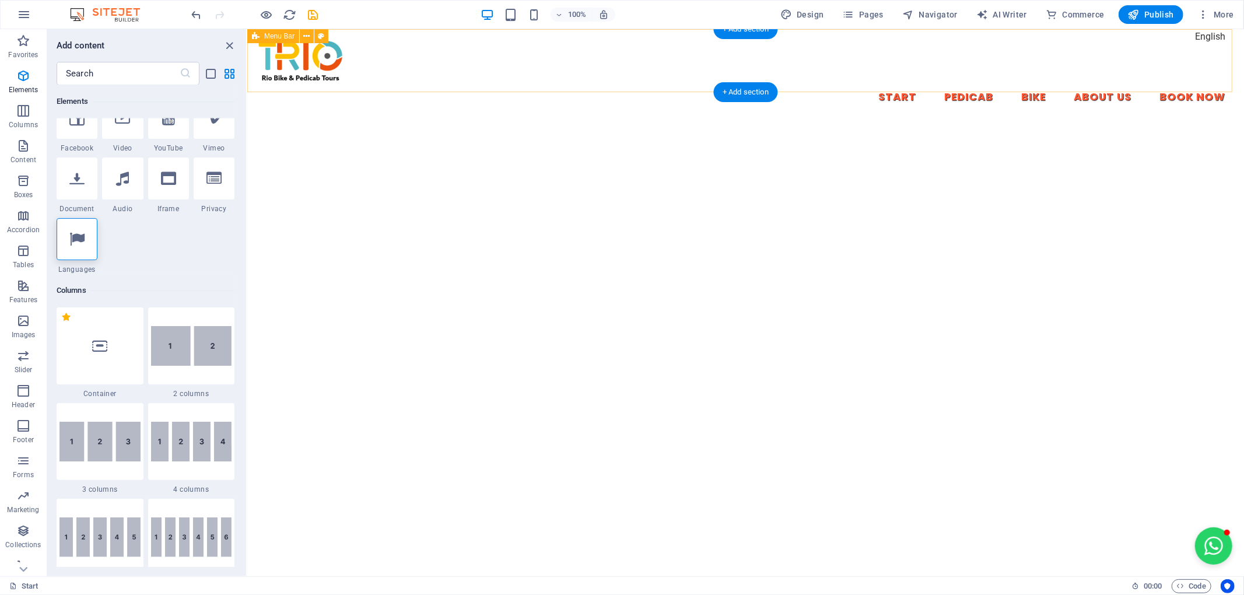
click at [1203, 40] on div "Start Pedicab Bike About Us Book Now" at bounding box center [745, 75] width 996 height 92
click at [1208, 35] on div "Start Pedicab Bike About Us Book Now" at bounding box center [745, 75] width 996 height 92
click at [1196, 38] on div "Start Pedicab Bike About Us Book Now" at bounding box center [745, 75] width 996 height 92
click at [1219, 17] on span "More" at bounding box center [1215, 15] width 37 height 12
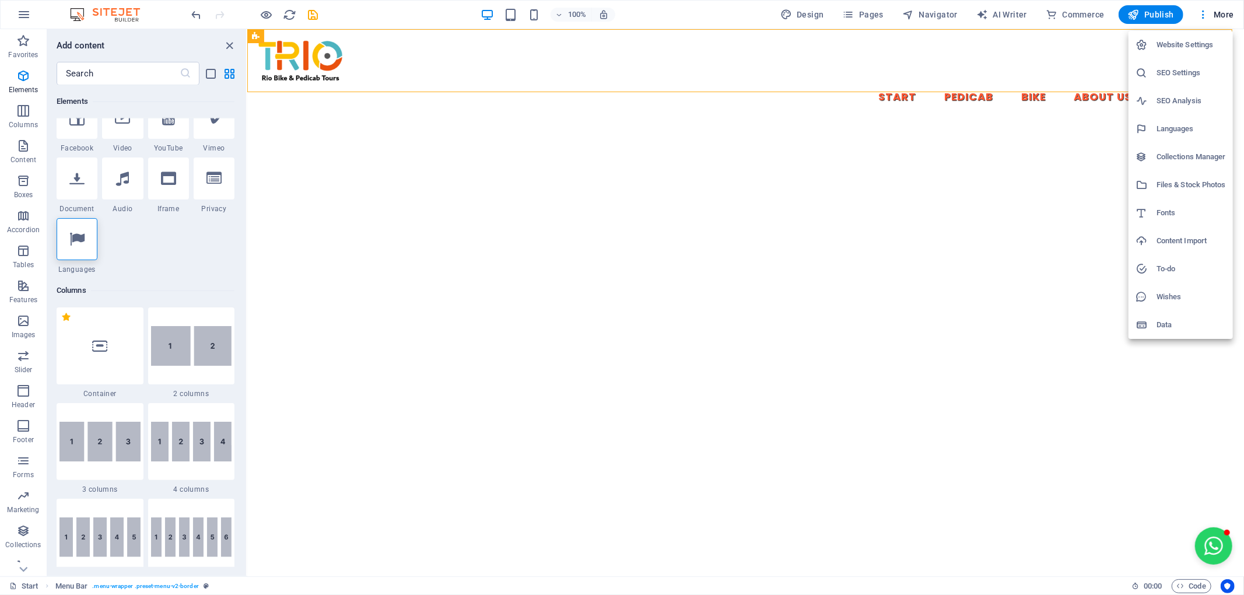
click at [1065, 54] on div at bounding box center [622, 297] width 1244 height 595
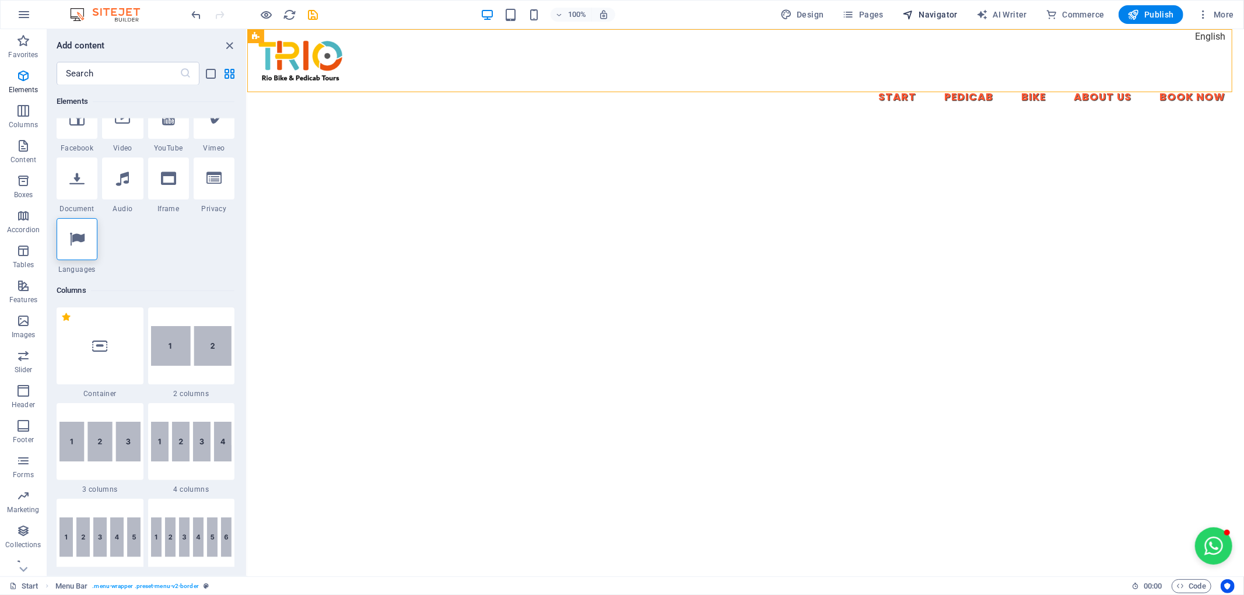
click at [904, 15] on icon "button" at bounding box center [908, 15] width 12 height 12
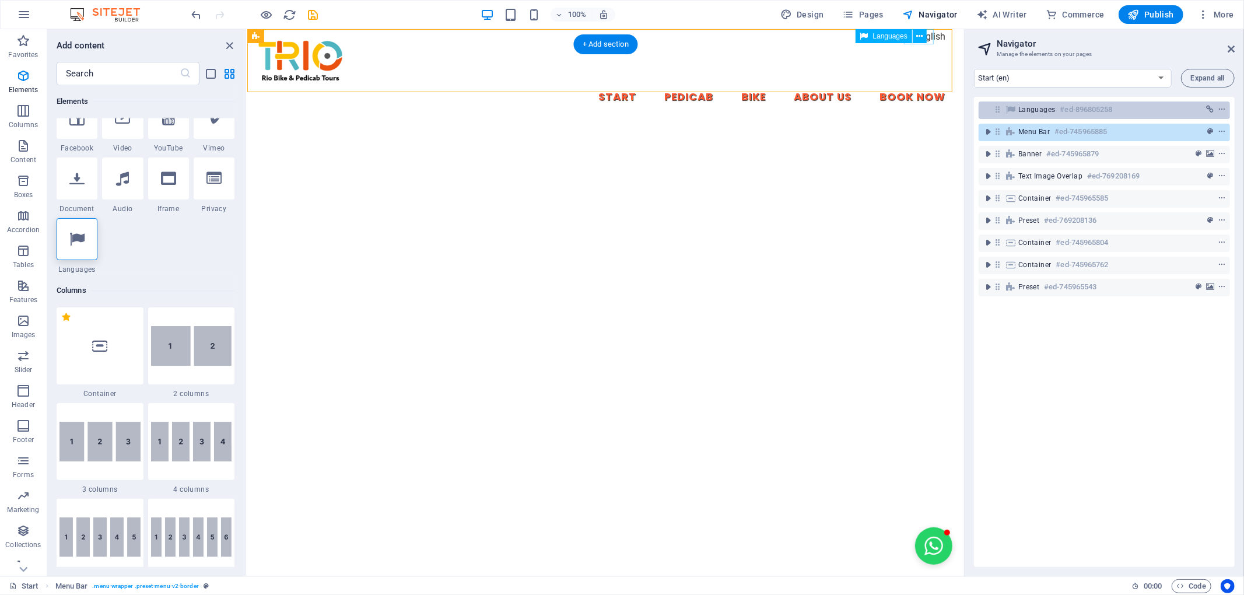
click at [1093, 110] on h6 "#ed-896805258" at bounding box center [1086, 110] width 52 height 14
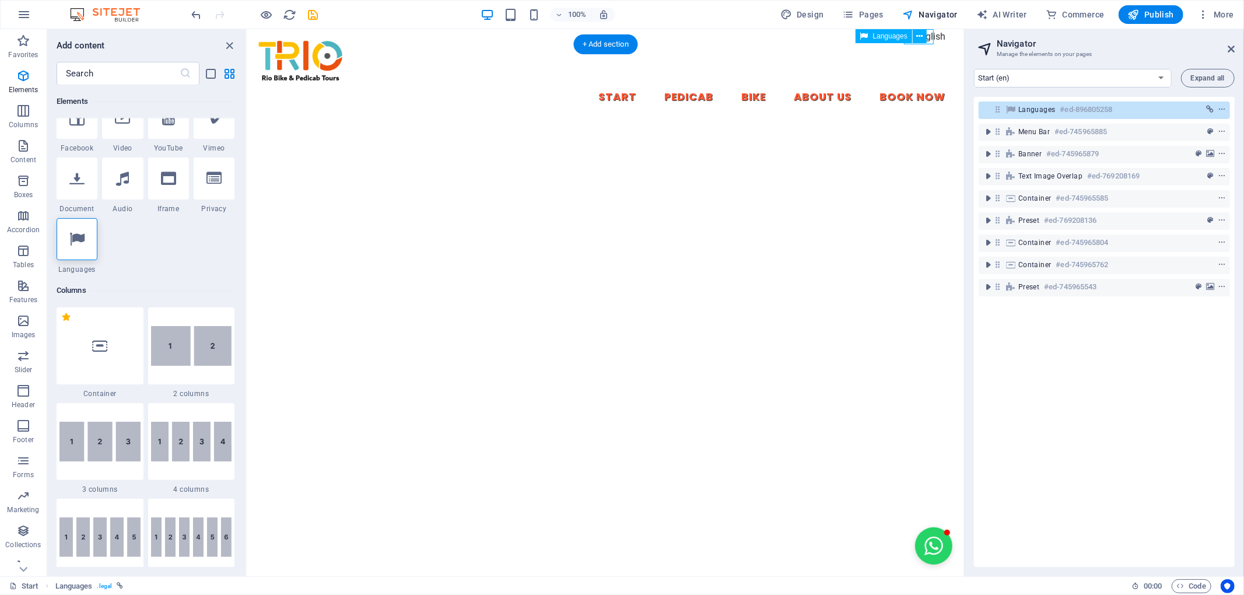
click at [1093, 110] on h6 "#ed-896805258" at bounding box center [1086, 110] width 52 height 14
click at [1208, 108] on icon "link" at bounding box center [1210, 110] width 8 height 8
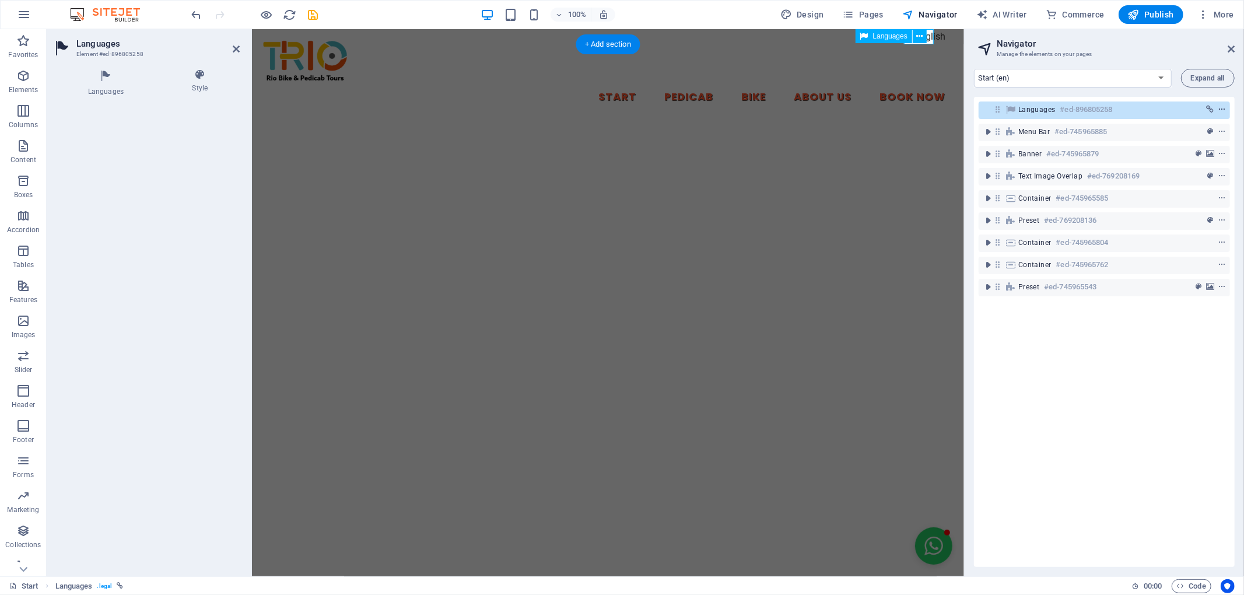
click at [1222, 113] on icon "context-menu" at bounding box center [1221, 110] width 8 height 8
click at [1222, 107] on icon "context-menu" at bounding box center [1221, 110] width 8 height 8
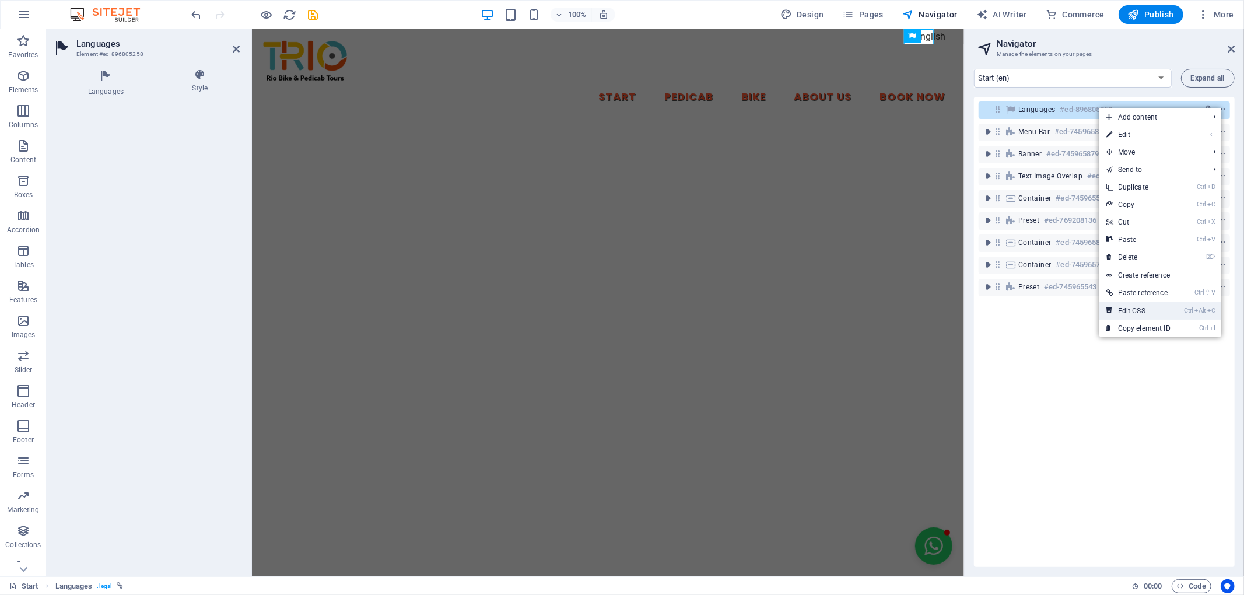
click at [1200, 317] on mark "Ctrl Alt C" at bounding box center [1199, 310] width 31 height 17
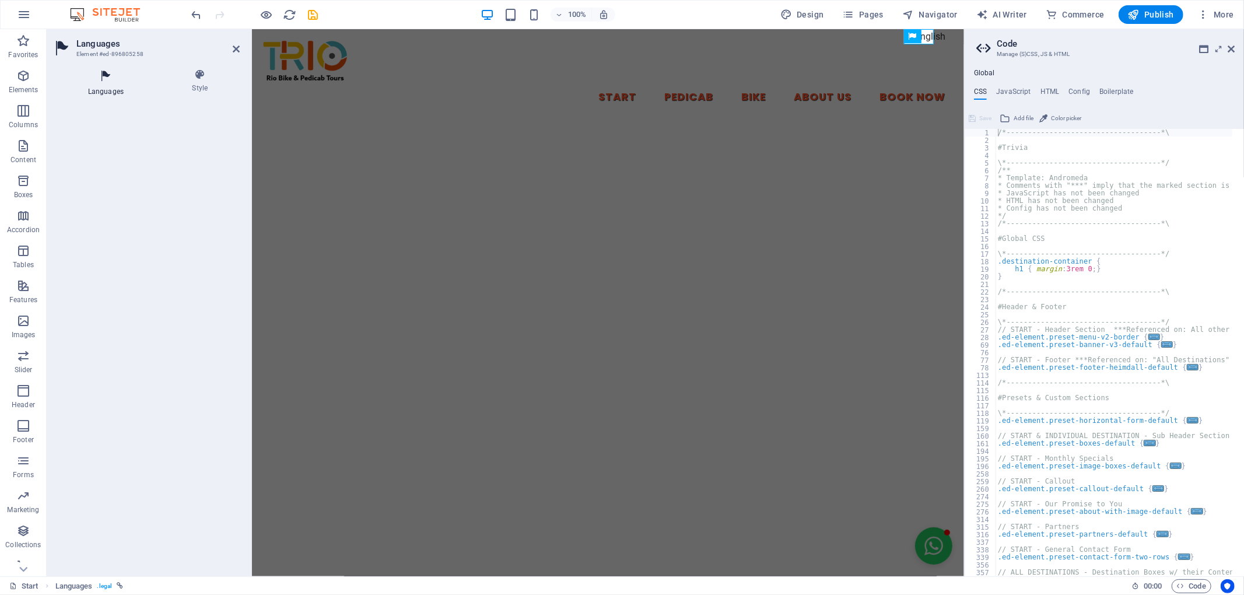
click at [106, 76] on icon at bounding box center [106, 76] width 100 height 15
click at [143, 189] on span "Edit multilanguage" at bounding box center [148, 187] width 48 height 14
select select "41"
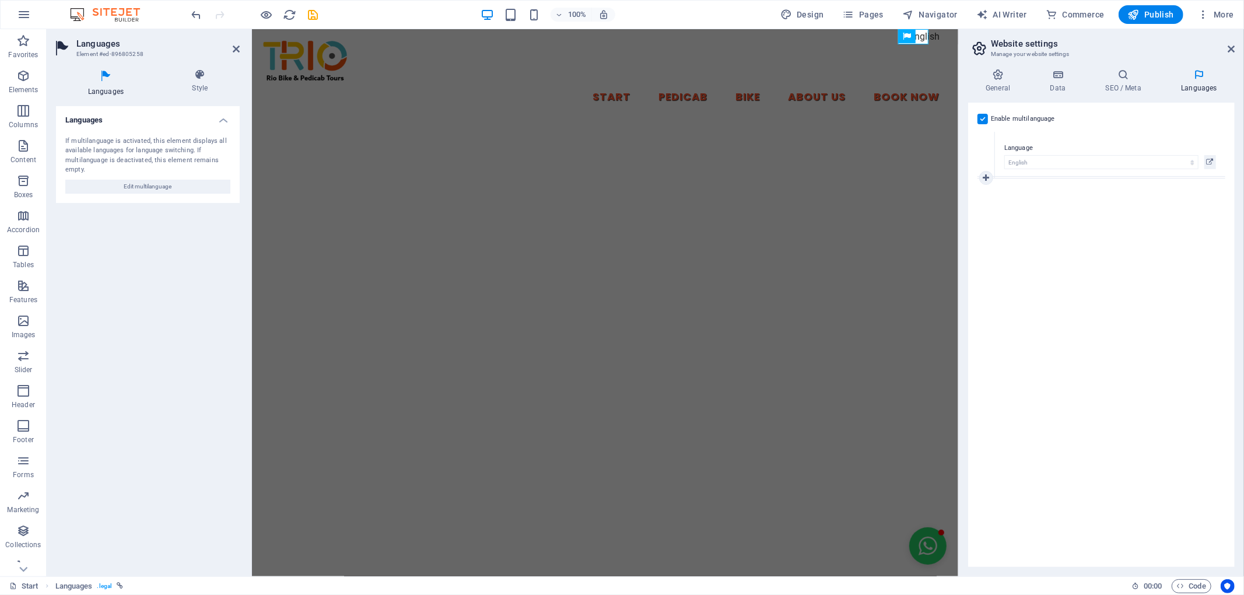
select select "41"
click at [990, 176] on link at bounding box center [986, 177] width 14 height 14
click at [1031, 210] on select "Abkhazian Afar Afrikaans Akan Albanian Amharic Arabic Aragonese Armenian Assame…" at bounding box center [1101, 208] width 194 height 14
select select "128"
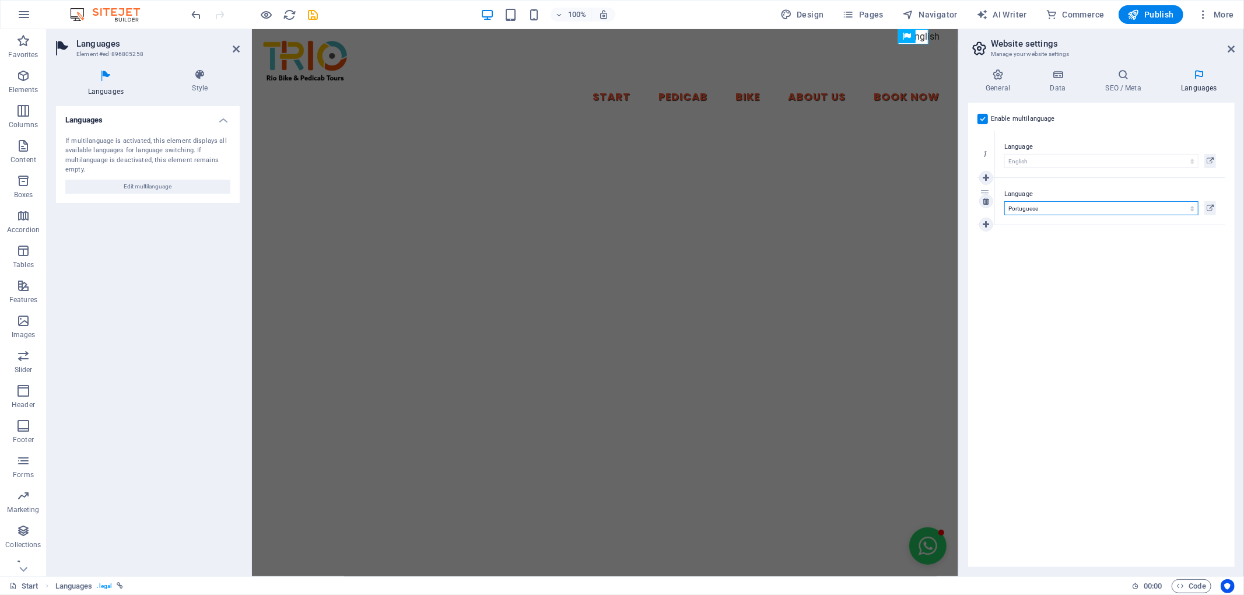
click at [1004, 201] on select "Abkhazian Afar Afrikaans Akan Albanian Amharic Arabic Aragonese Armenian Assame…" at bounding box center [1101, 208] width 194 height 14
select select "128"
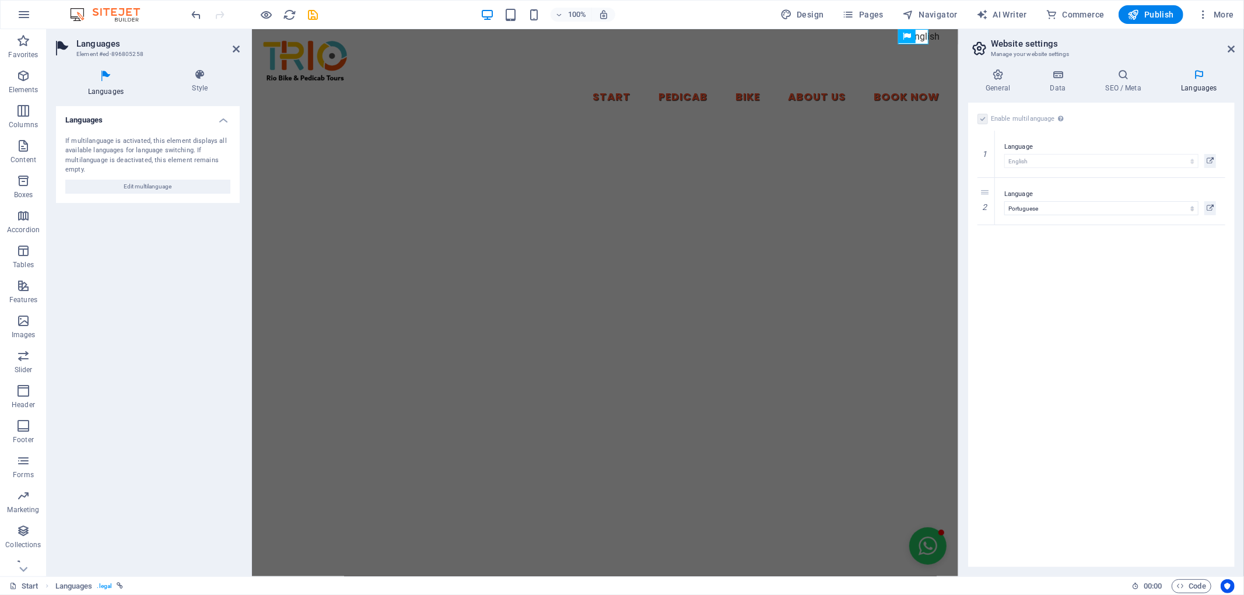
click at [988, 225] on div "Enable multilanguage To disable multilanguage delete all languages until only o…" at bounding box center [1101, 335] width 266 height 464
click at [989, 225] on icon at bounding box center [985, 224] width 6 height 8
click at [1038, 250] on select "Abkhazian Afar Afrikaans Akan Albanian Amharic Arabic Aragonese Armenian Assame…" at bounding box center [1101, 255] width 194 height 14
select select "148"
click at [1004, 248] on select "Abkhazian Afar Afrikaans Akan Albanian Amharic Arabic Aragonese Armenian Assame…" at bounding box center [1101, 255] width 194 height 14
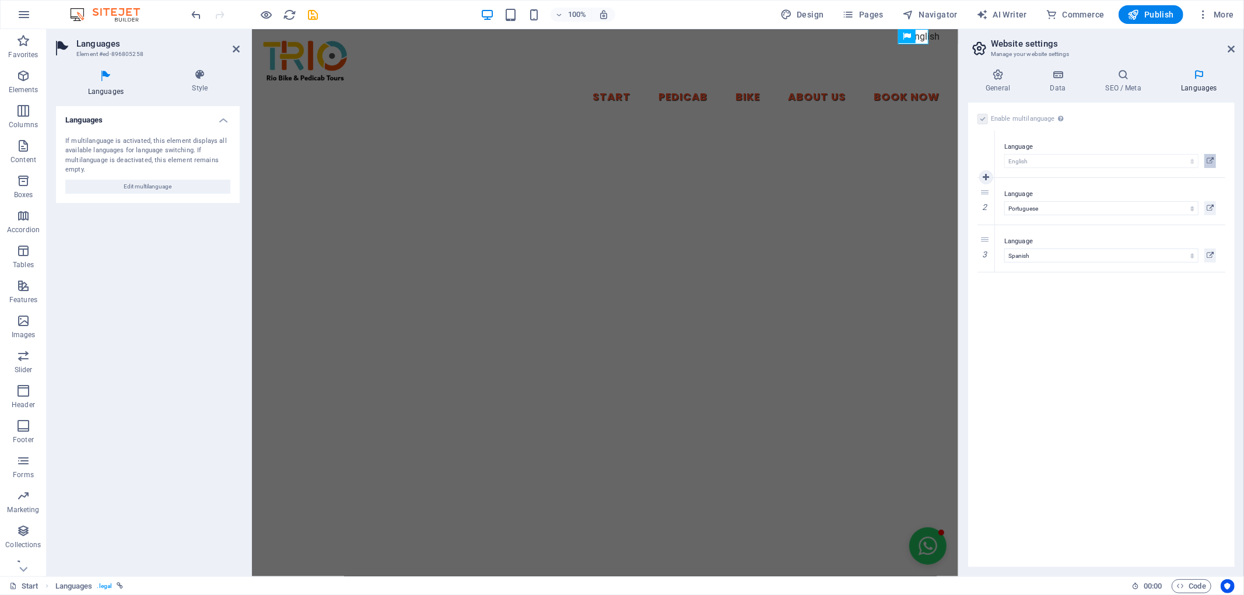
click at [1209, 164] on icon at bounding box center [1209, 161] width 7 height 14
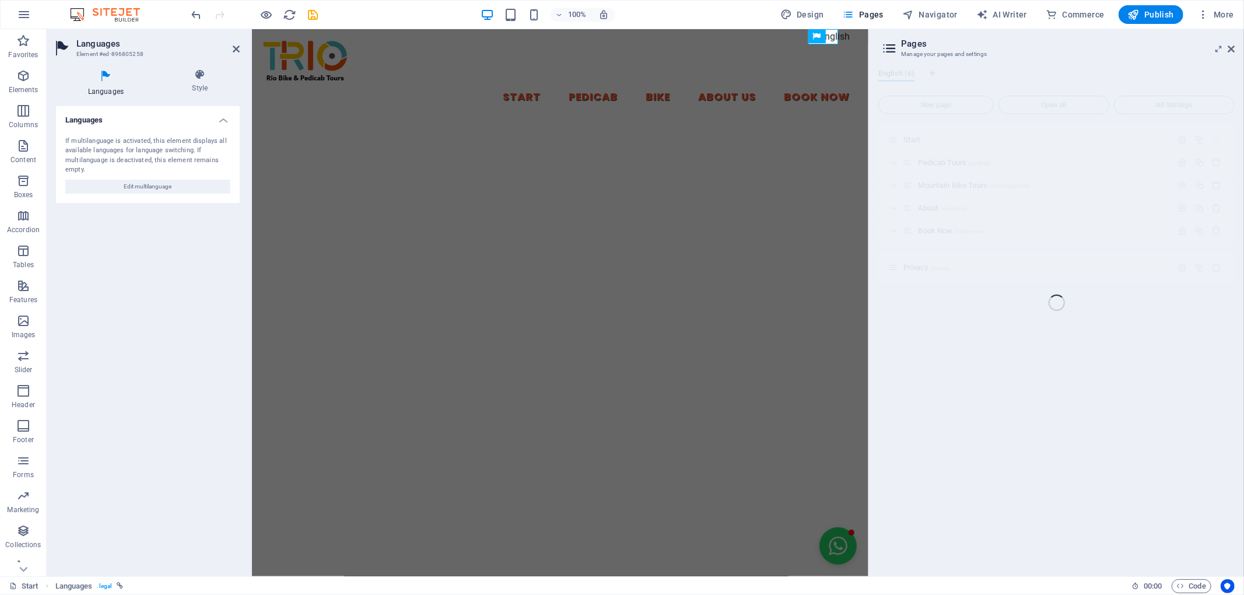
click at [1033, 71] on div "Start (en) Favorites Elements Columns Content Boxes Accordion Tables Features I…" at bounding box center [622, 302] width 1244 height 547
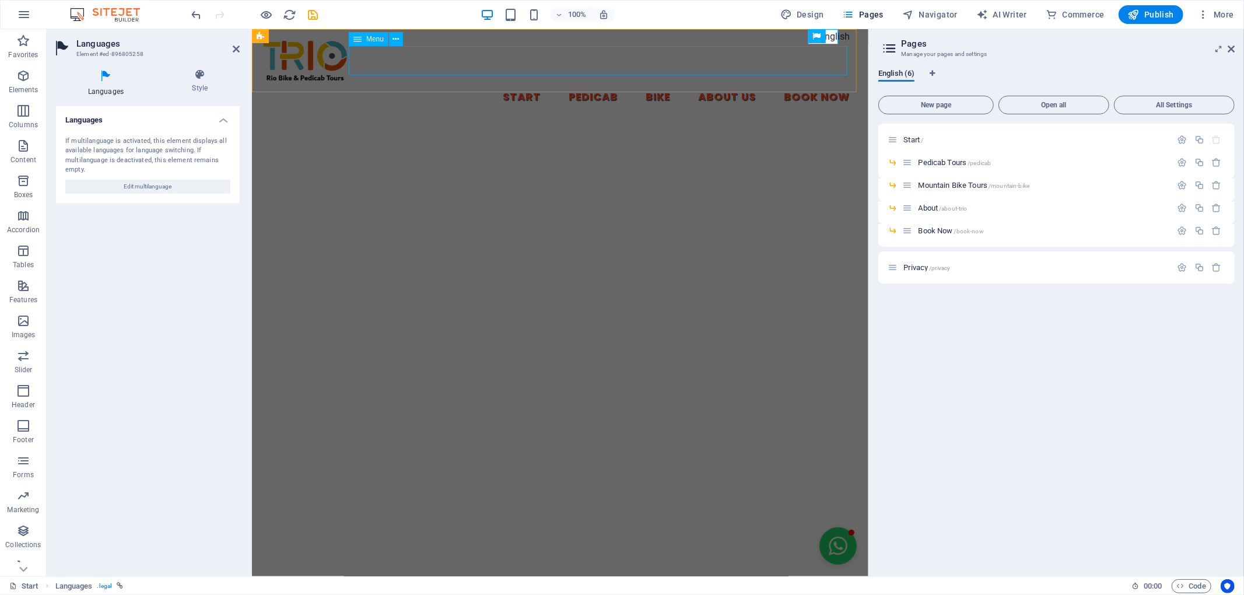
click at [557, 83] on nav "Start Pedicab Bike About Us Book Now" at bounding box center [560, 97] width 598 height 29
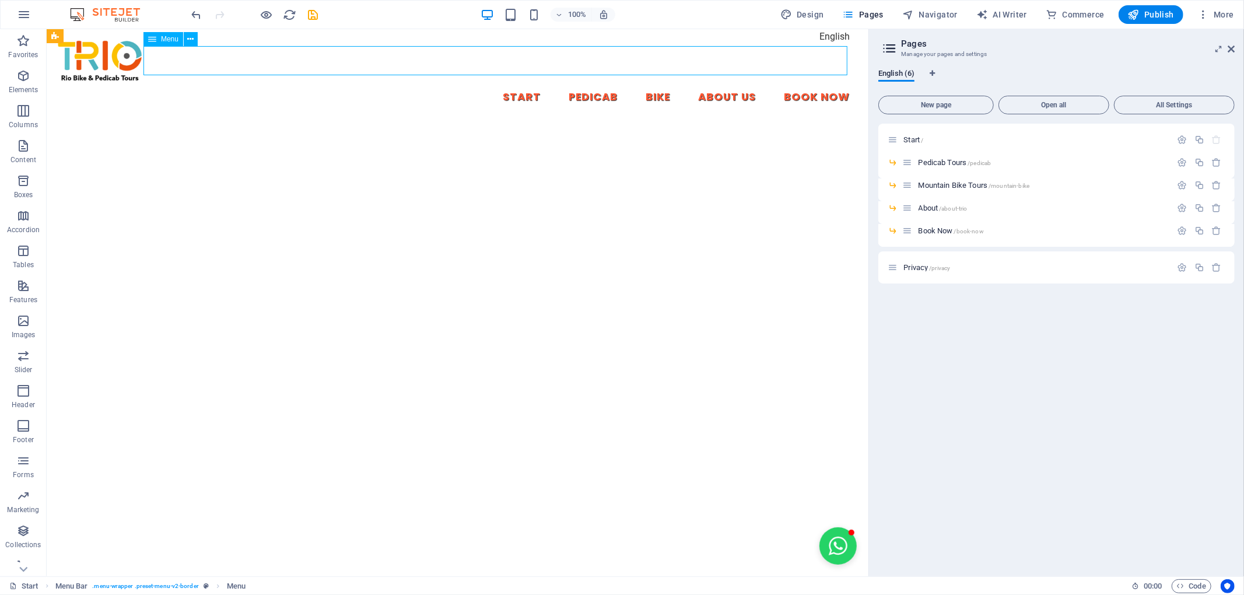
click at [557, 83] on nav "Start Pedicab Bike About Us Book Now" at bounding box center [456, 97] width 803 height 29
select select
select select "1"
select select
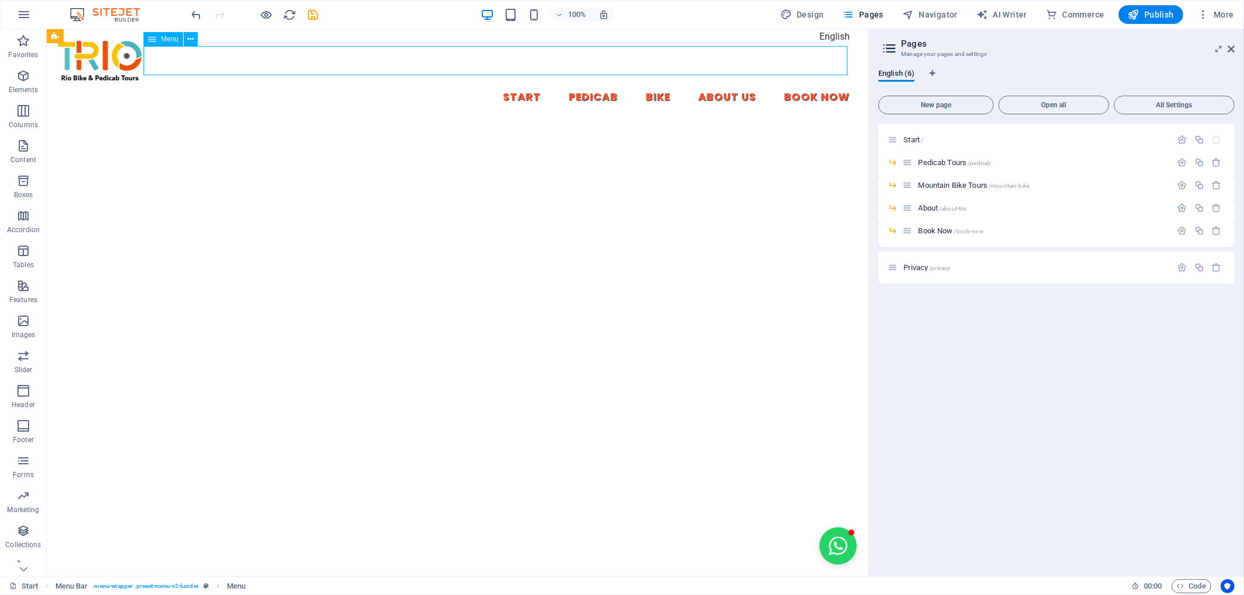
select select "2"
select select
select select "3"
select select
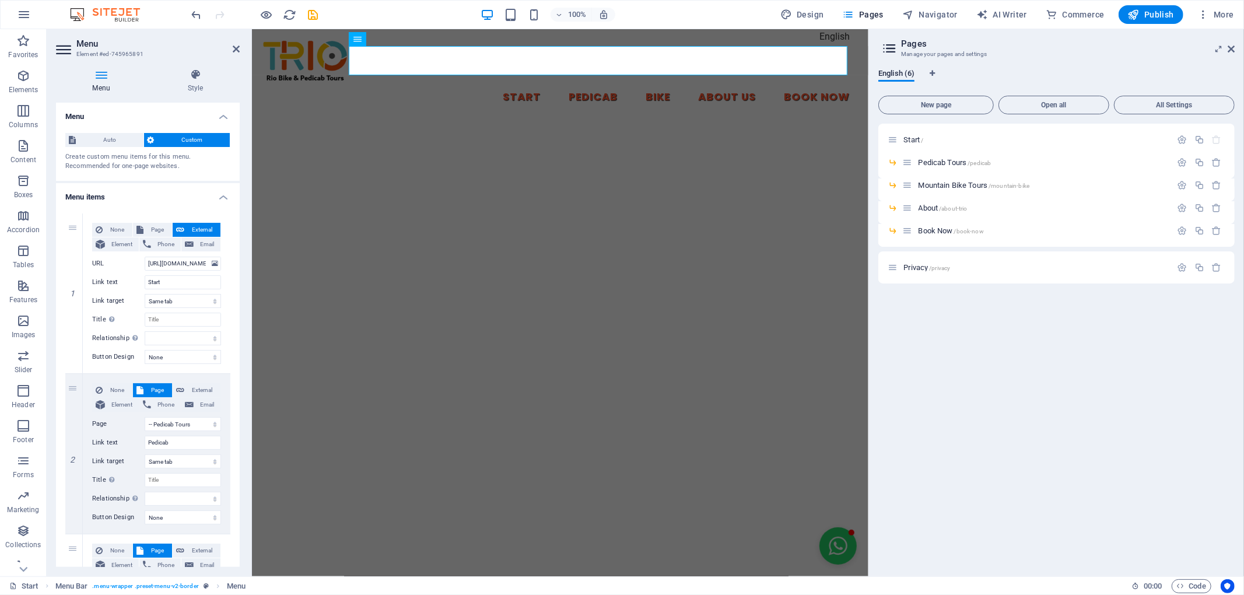
click at [99, 82] on h4 "Menu" at bounding box center [103, 81] width 95 height 24
click at [101, 75] on icon at bounding box center [101, 75] width 90 height 12
click at [190, 72] on icon at bounding box center [195, 75] width 89 height 12
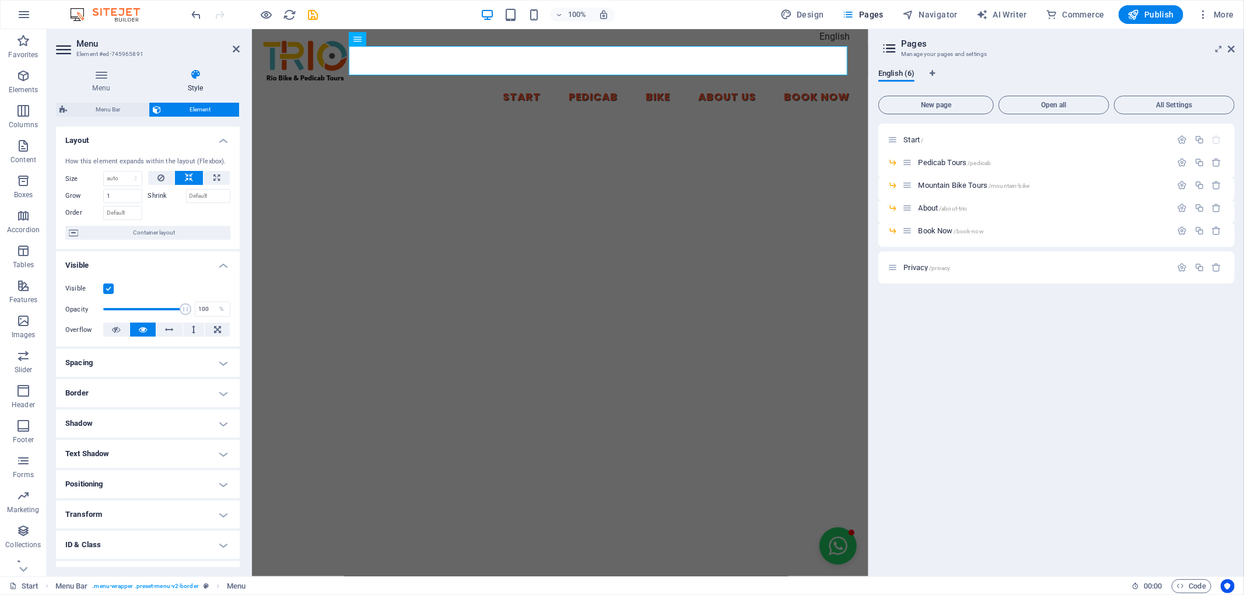
click at [164, 417] on h4 "Shadow" at bounding box center [148, 423] width 184 height 28
click at [219, 481] on h4 "Text Shadow" at bounding box center [148, 480] width 184 height 28
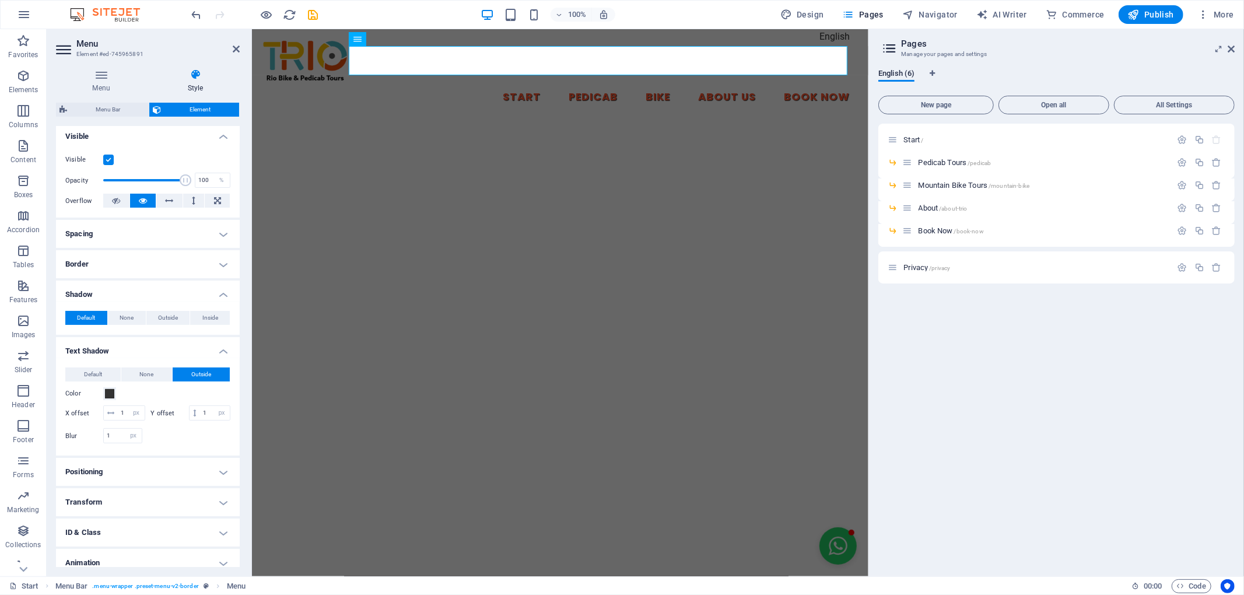
scroll to position [129, 0]
click at [143, 373] on span "None" at bounding box center [147, 374] width 14 height 14
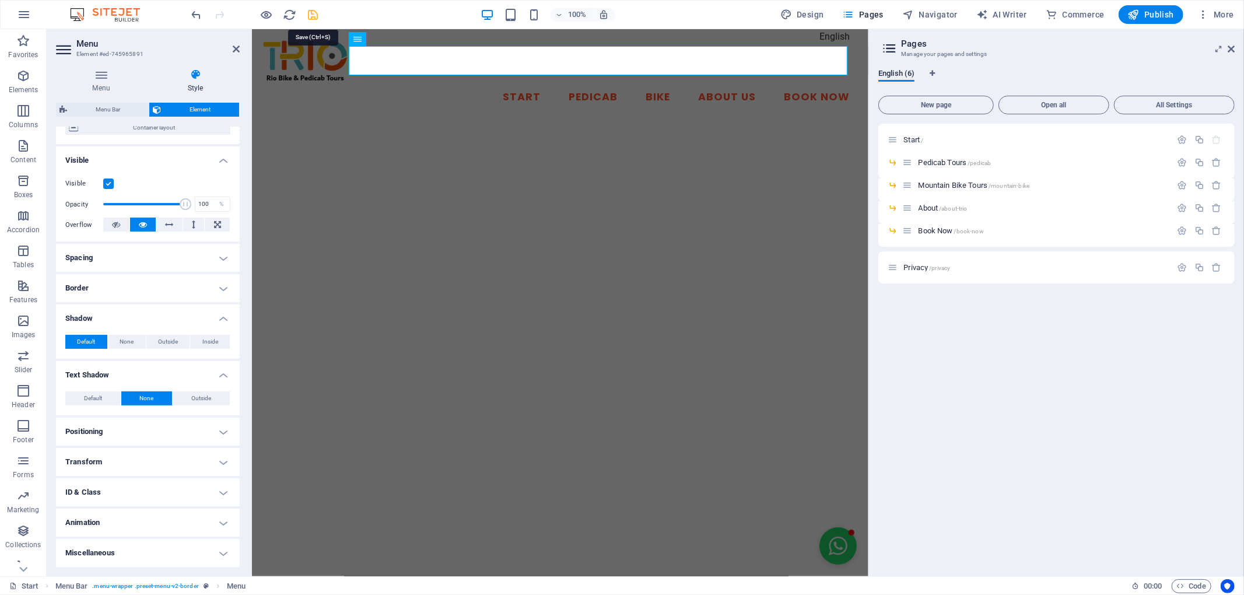
click at [315, 13] on icon "save" at bounding box center [313, 14] width 13 height 13
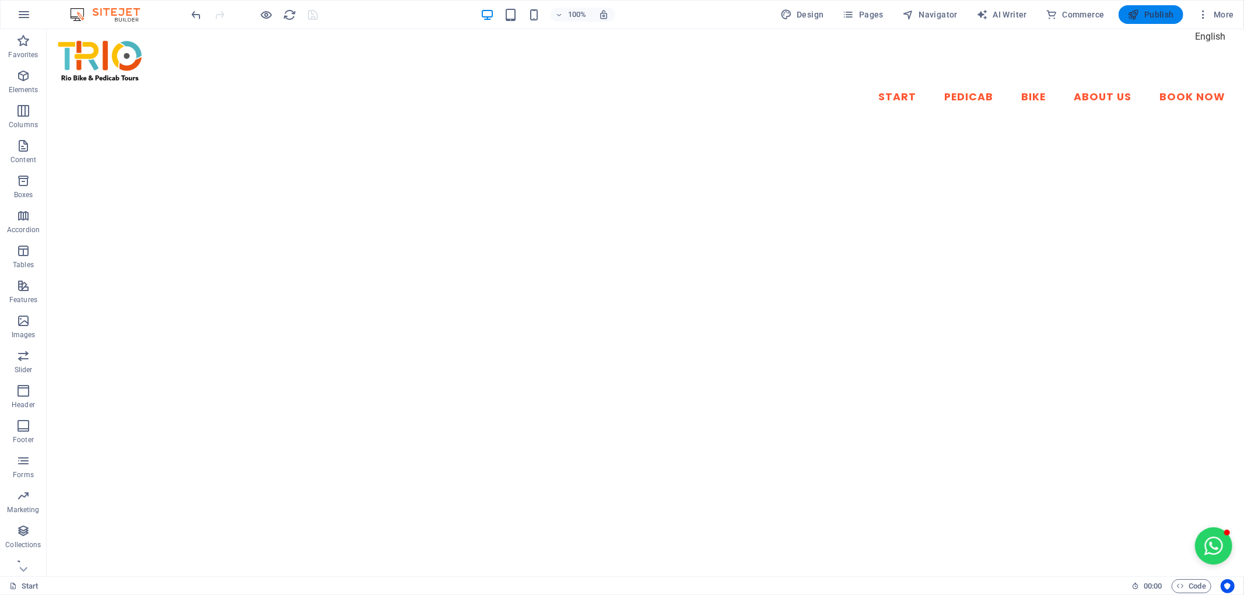
click at [1165, 9] on span "Publish" at bounding box center [1151, 15] width 46 height 12
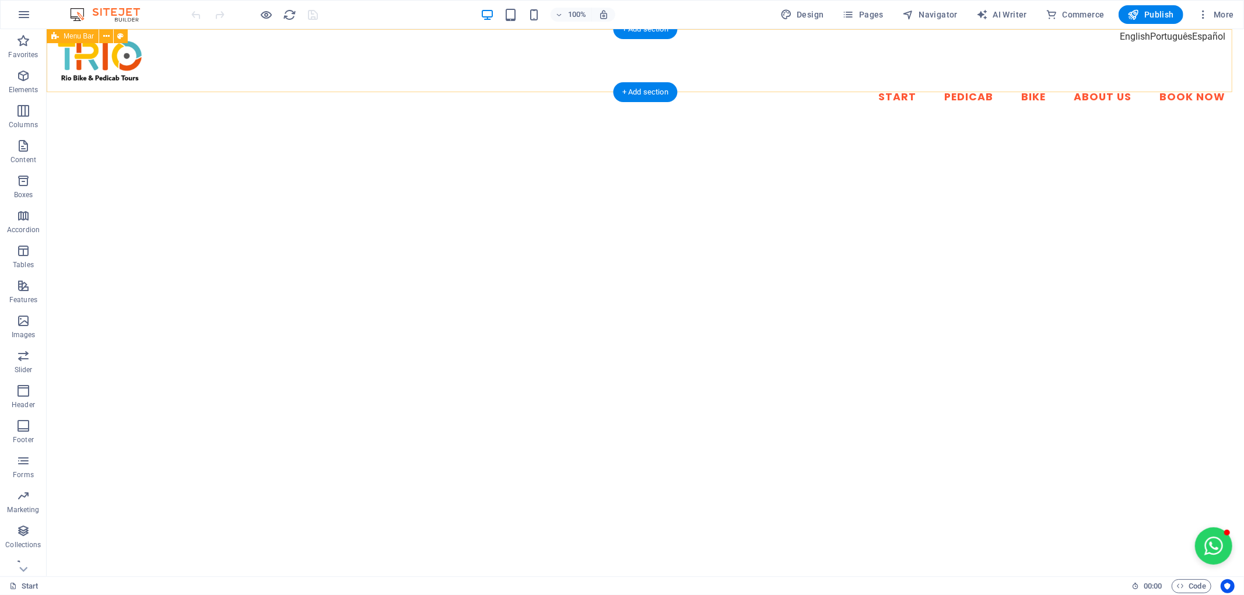
click at [1184, 33] on div "Start Pedicab Bike About Us Book Now" at bounding box center [644, 75] width 1197 height 92
click at [928, 21] on button "Navigator" at bounding box center [929, 14] width 65 height 19
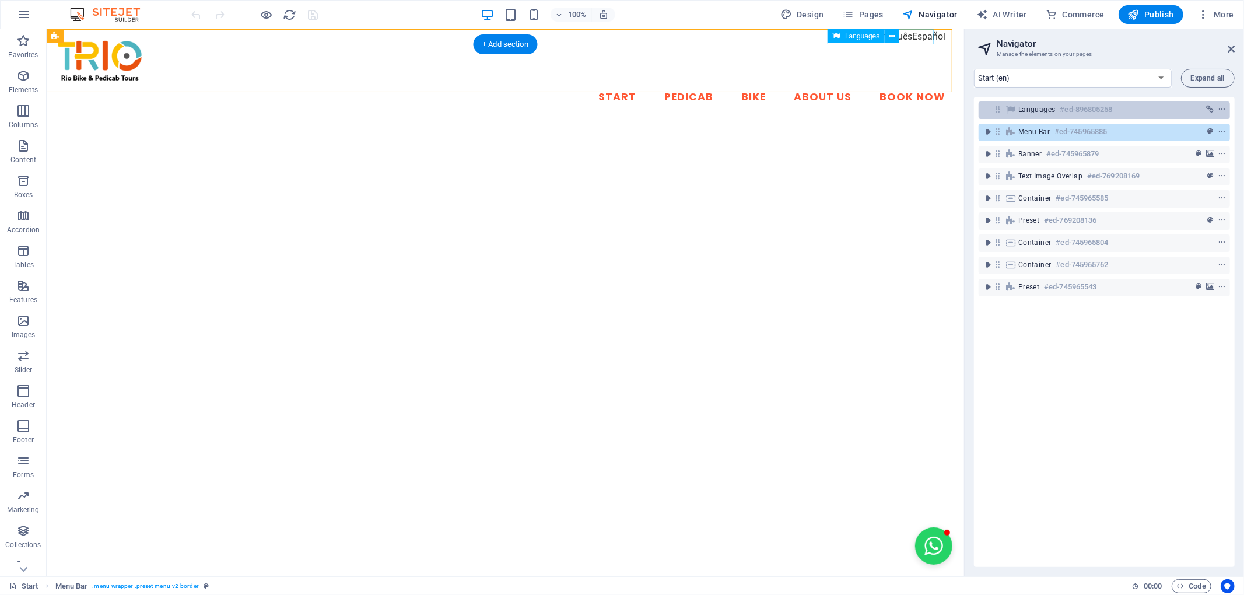
click at [1072, 115] on h6 "#ed-896805258" at bounding box center [1086, 110] width 52 height 14
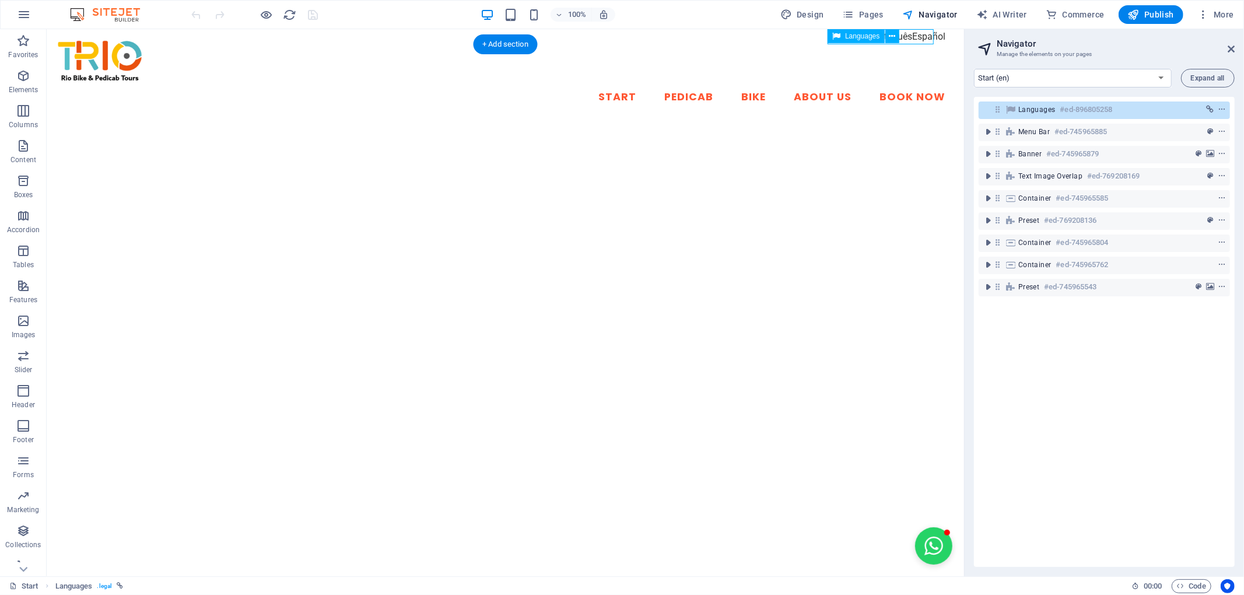
click at [1072, 115] on h6 "#ed-896805258" at bounding box center [1086, 110] width 52 height 14
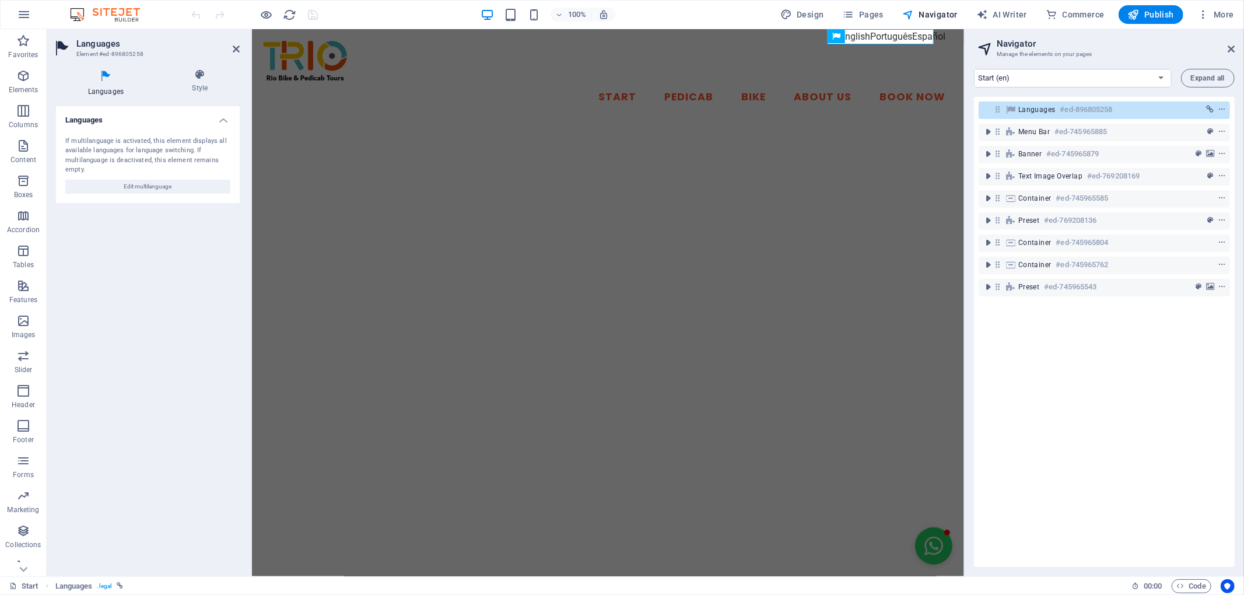
click at [209, 66] on div "Languages Style Languages If multilanguage is activated, this element displays …" at bounding box center [148, 317] width 202 height 517
click at [203, 77] on icon at bounding box center [199, 75] width 79 height 12
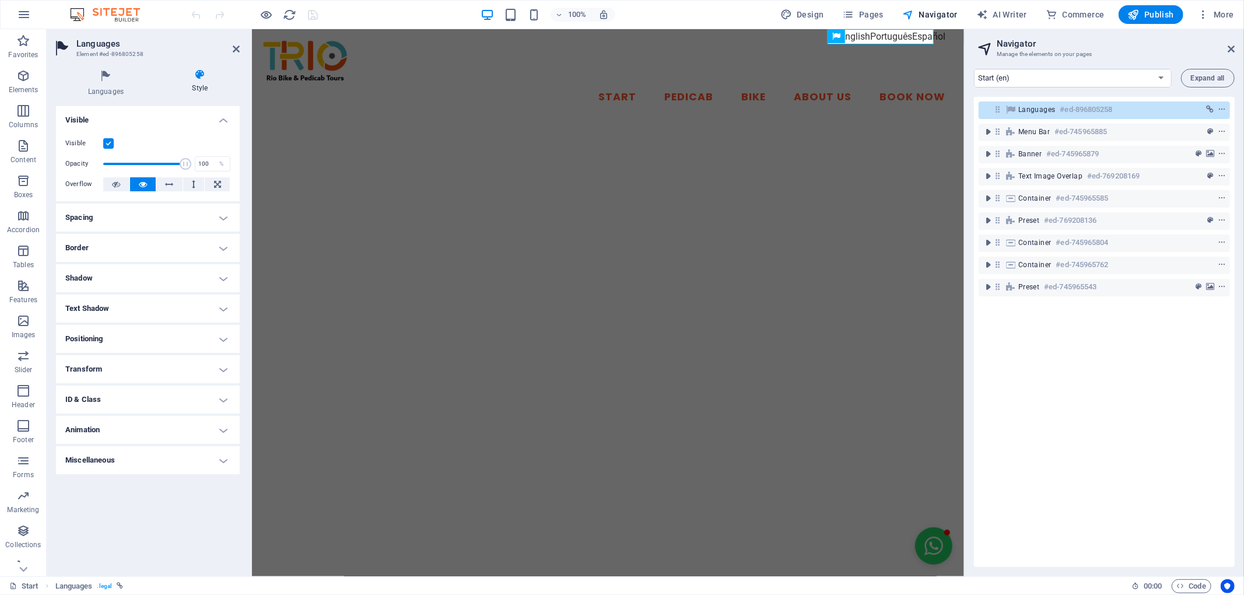
click at [134, 397] on h4 "ID & Class" at bounding box center [148, 399] width 184 height 28
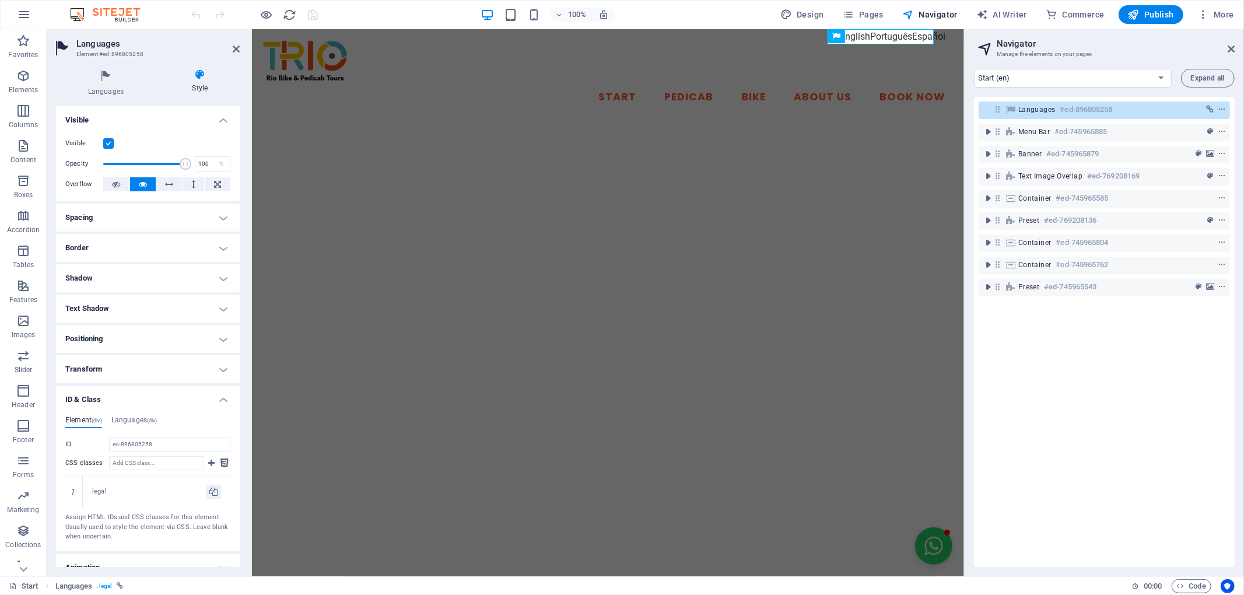
scroll to position [44, 0]
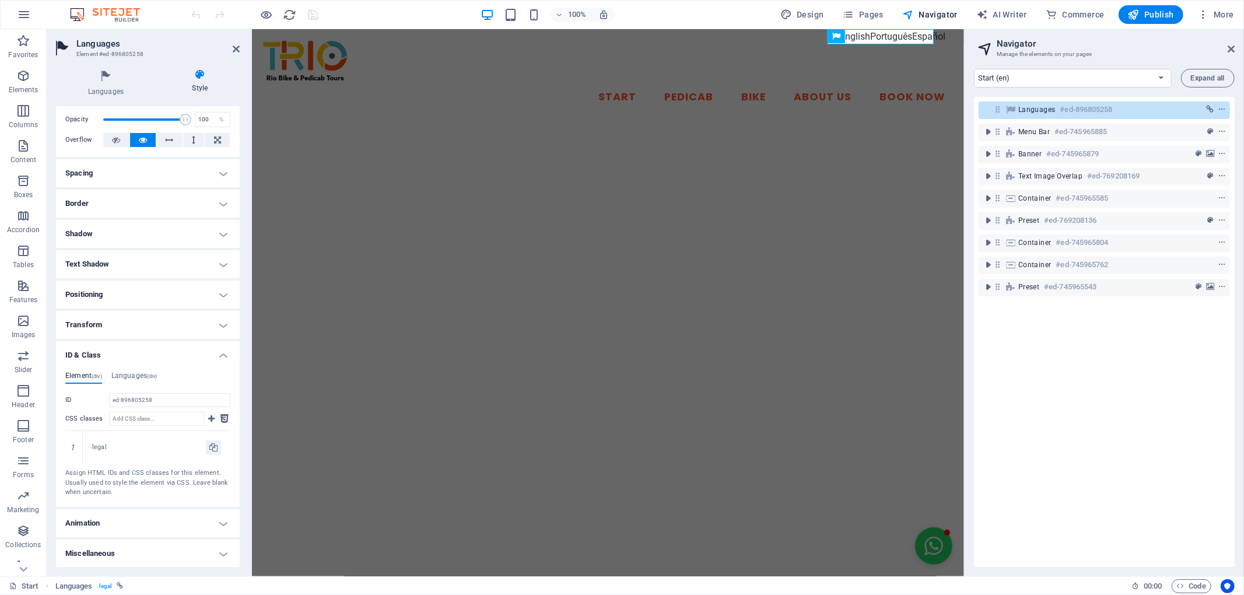
click at [148, 318] on h4 "Transform" at bounding box center [148, 325] width 184 height 28
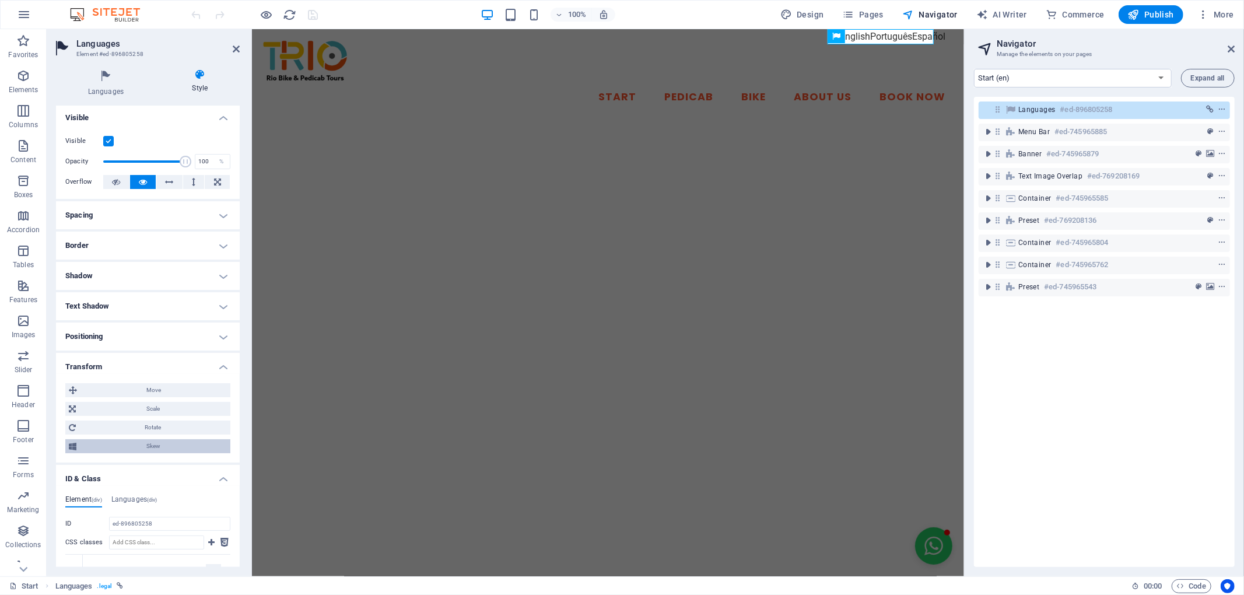
scroll to position [0, 0]
click at [1217, 108] on icon "context-menu" at bounding box center [1221, 110] width 8 height 8
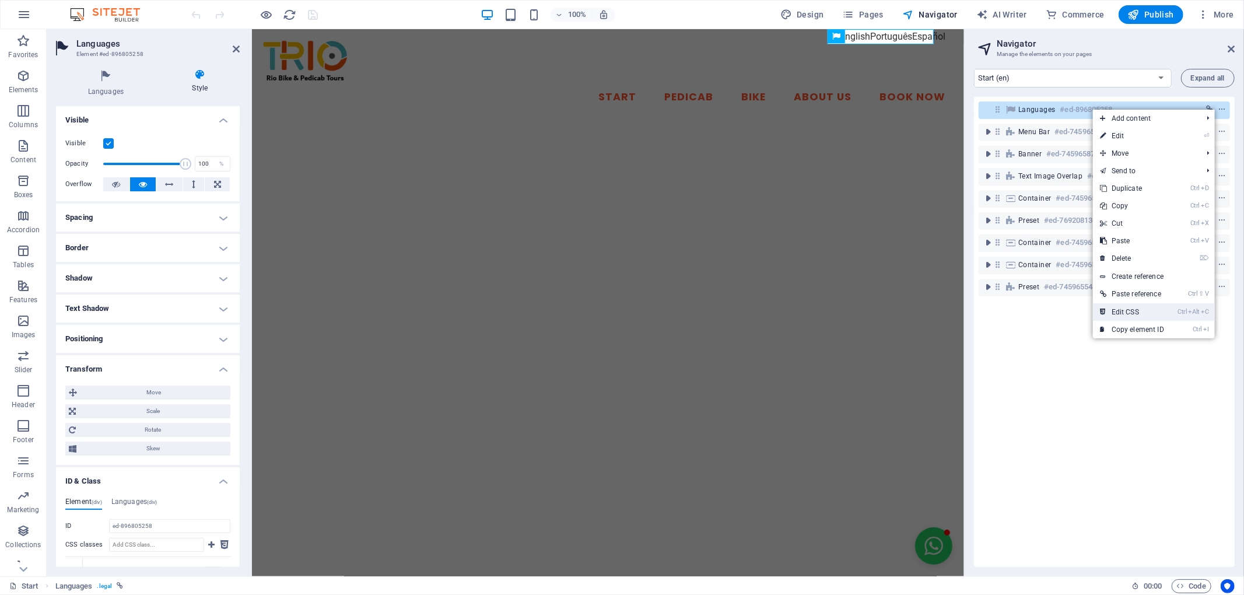
click at [1133, 306] on link "Ctrl Alt C Edit CSS" at bounding box center [1132, 311] width 78 height 17
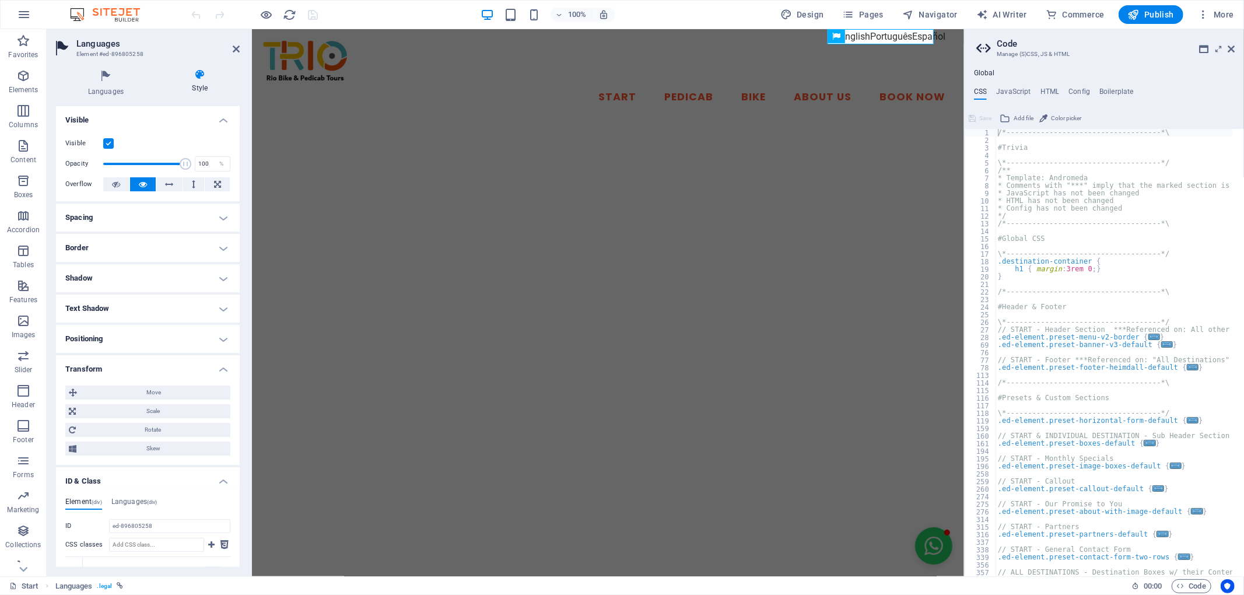
click at [1139, 43] on h2 "Code" at bounding box center [1115, 43] width 238 height 10
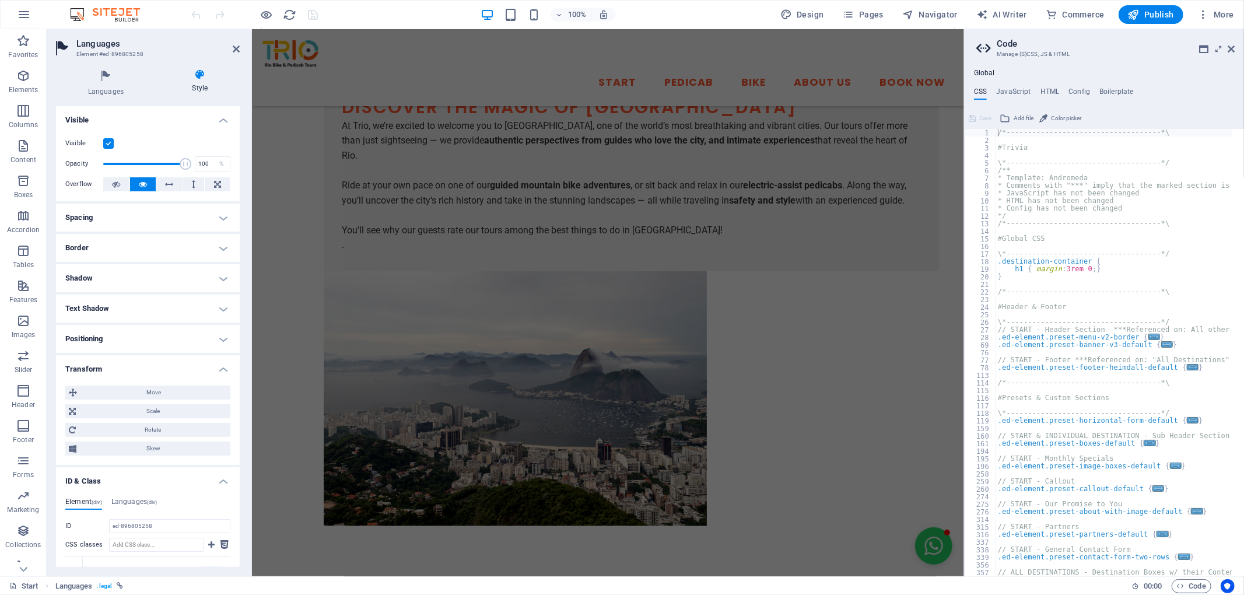
click at [1073, 195] on div "/*------------------------------------*\ #Trivia \*----------------------------…" at bounding box center [1186, 354] width 382 height 451
click at [982, 91] on h4 "CSS" at bounding box center [980, 93] width 13 height 13
drag, startPoint x: 985, startPoint y: 134, endPoint x: 1015, endPoint y: 168, distance: 45.0
click at [1015, 168] on div "* JavaScript has not been changed 1 2 3 4 5 6 7 8 9 10 11 12 13 14 15 16 17 18 …" at bounding box center [1103, 352] width 279 height 447
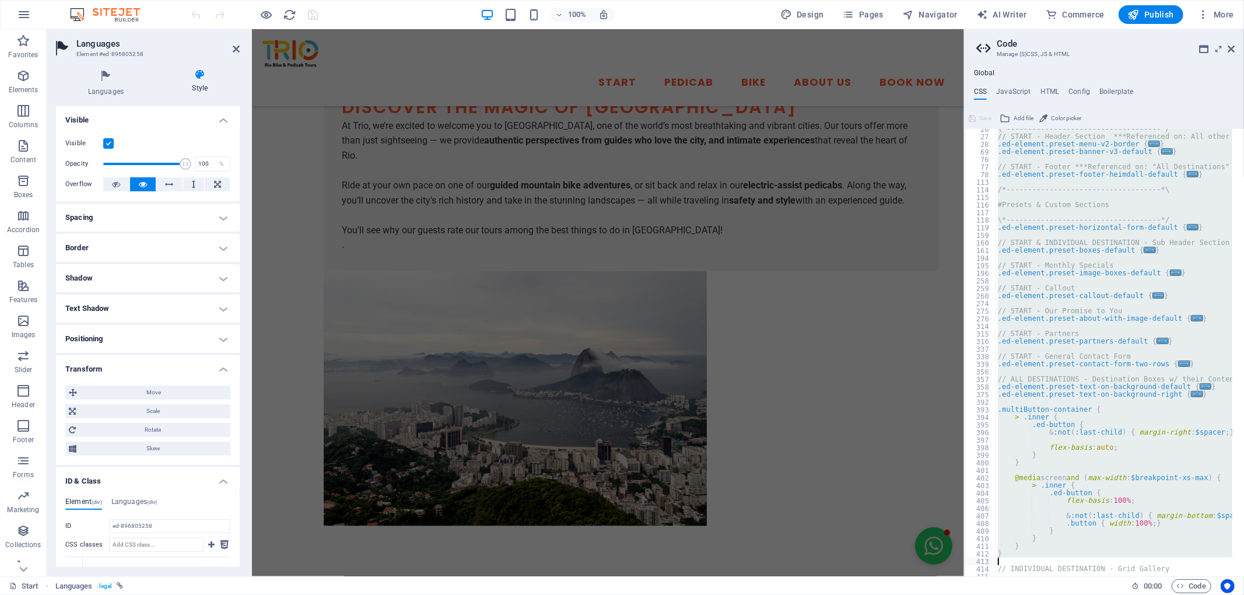
scroll to position [374, 0]
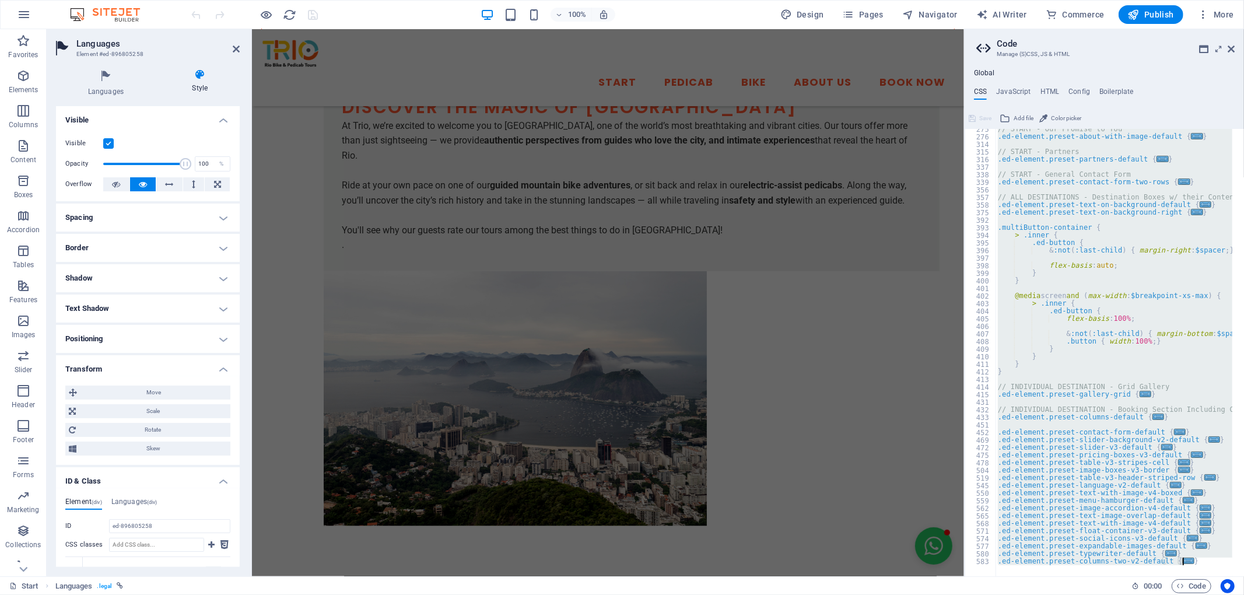
drag, startPoint x: 999, startPoint y: 134, endPoint x: 1185, endPoint y: 619, distance: 519.5
click at [1185, 594] on html "triobrasil.com Start (en) Favorites Elements Columns Content Boxes Accordion Ta…" at bounding box center [622, 297] width 1244 height 595
type textarea "@include columns-two-v2($columns: (2, null, 2), $margin: (2rem, 1rem, null)); }"
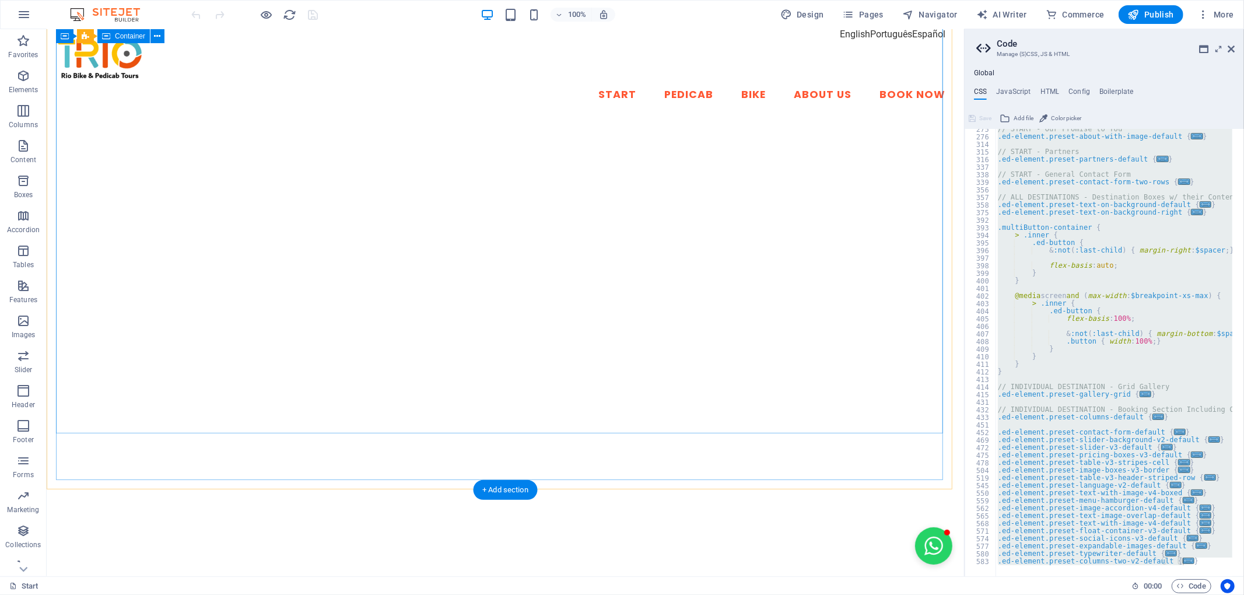
scroll to position [0, 0]
